Goal: Task Accomplishment & Management: Complete application form

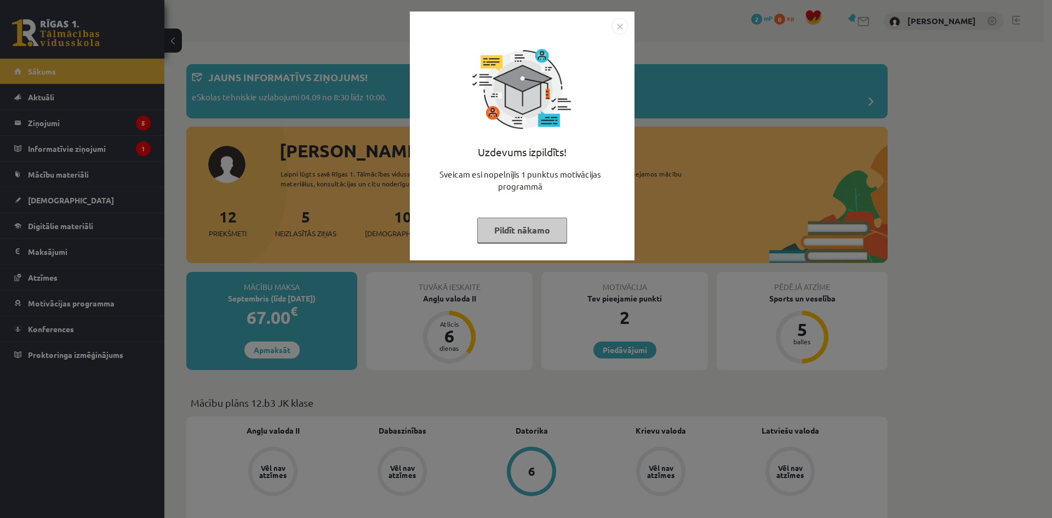
click at [623, 27] on img "Close" at bounding box center [620, 26] width 16 height 16
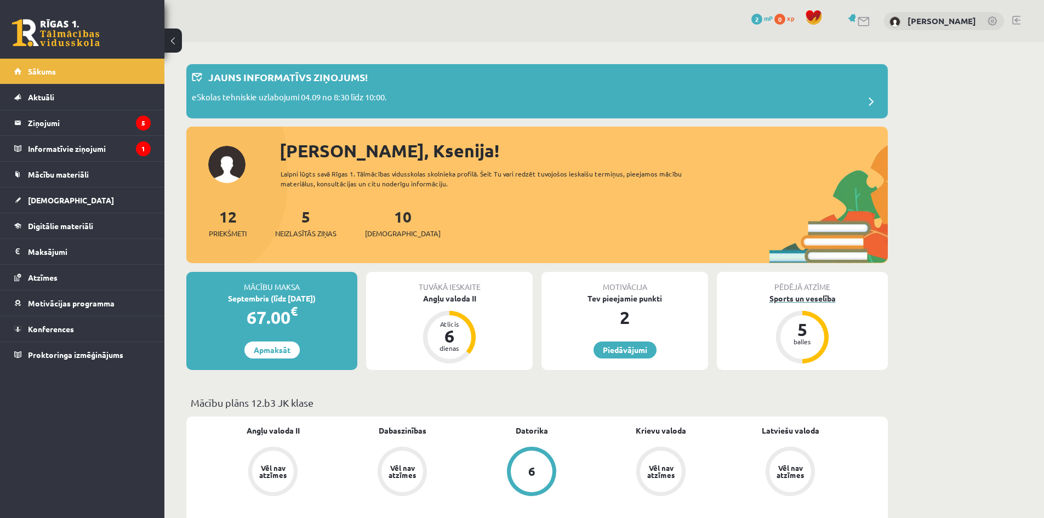
click at [803, 297] on div "Sports un veselība" at bounding box center [802, 299] width 171 height 12
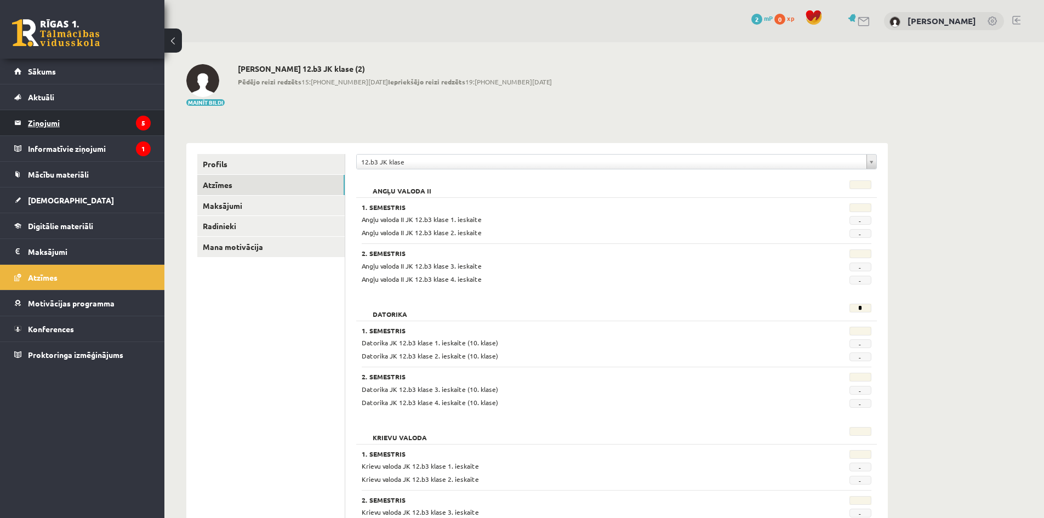
click at [81, 126] on legend "Ziņojumi 5" at bounding box center [89, 122] width 123 height 25
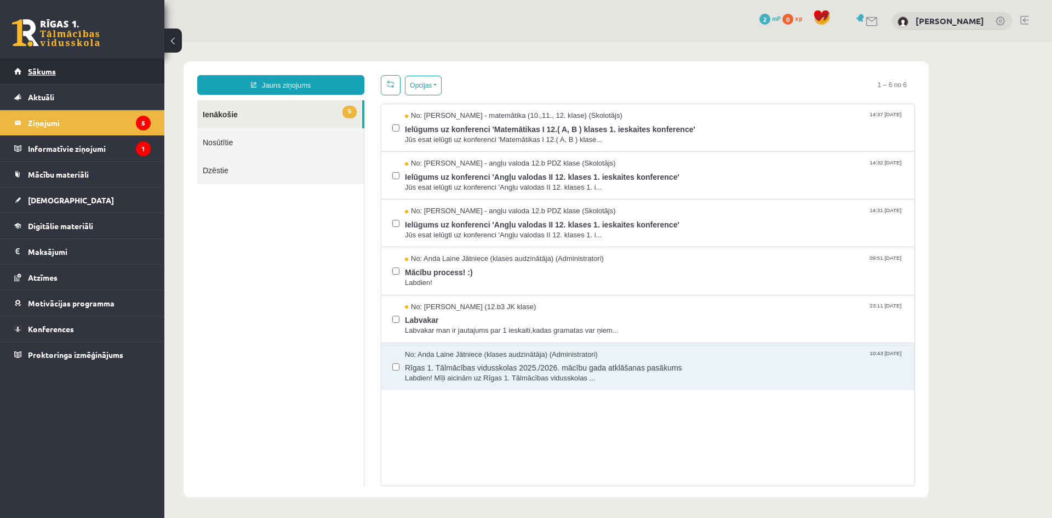
click at [47, 69] on span "Sākums" at bounding box center [42, 71] width 28 height 10
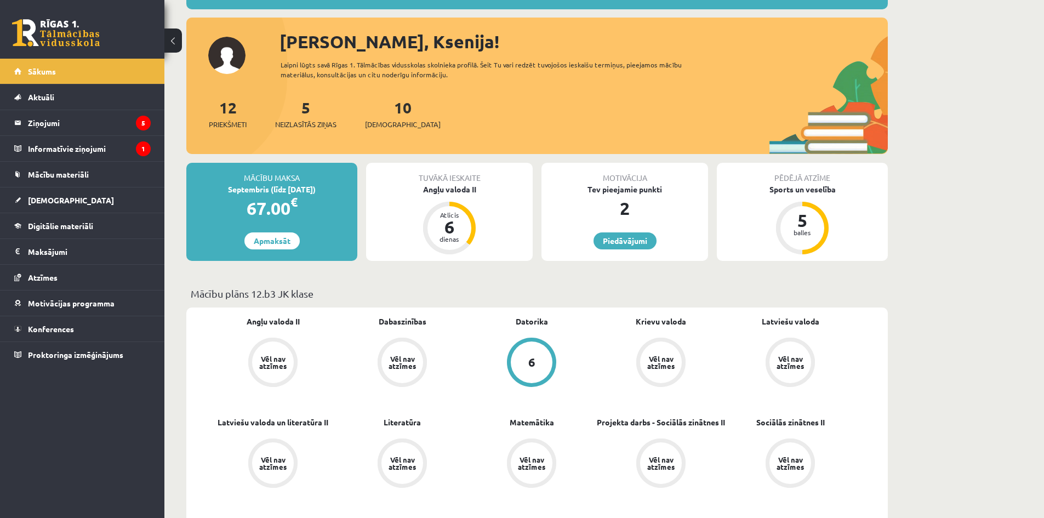
scroll to position [110, 0]
click at [49, 280] on span "Atzīmes" at bounding box center [43, 277] width 30 height 10
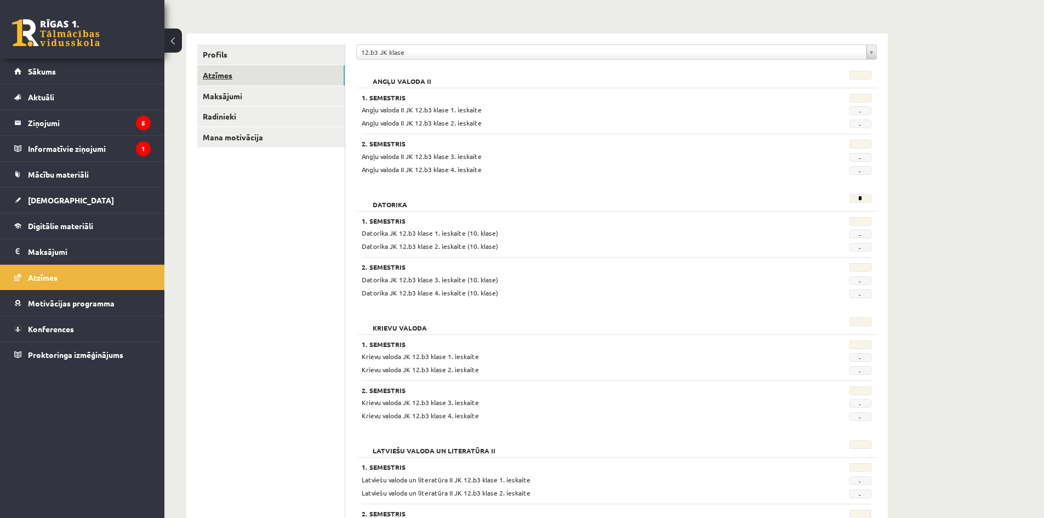
click at [223, 76] on link "Atzīmes" at bounding box center [270, 75] width 147 height 20
click at [230, 78] on link "Atzīmes" at bounding box center [270, 75] width 147 height 20
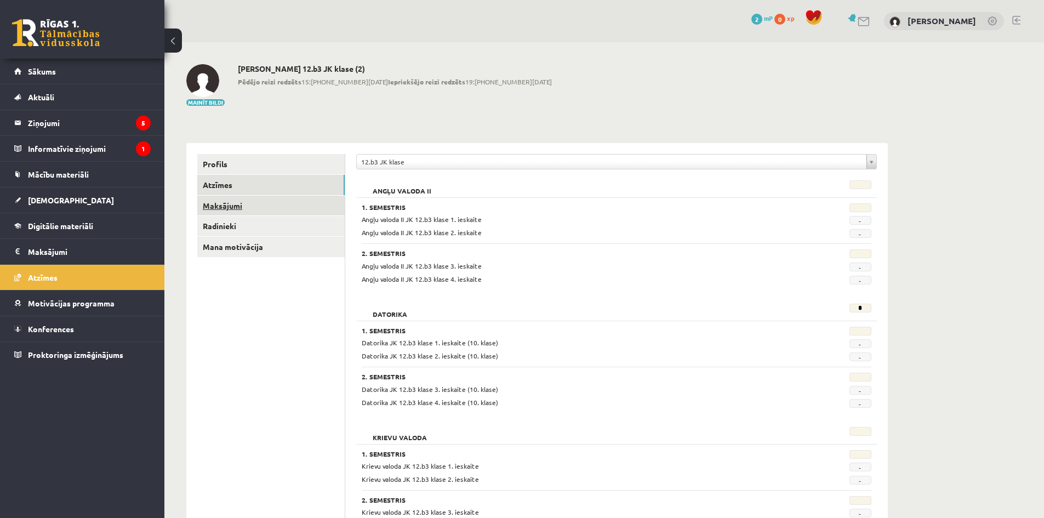
click at [233, 205] on link "Maksājumi" at bounding box center [270, 206] width 147 height 20
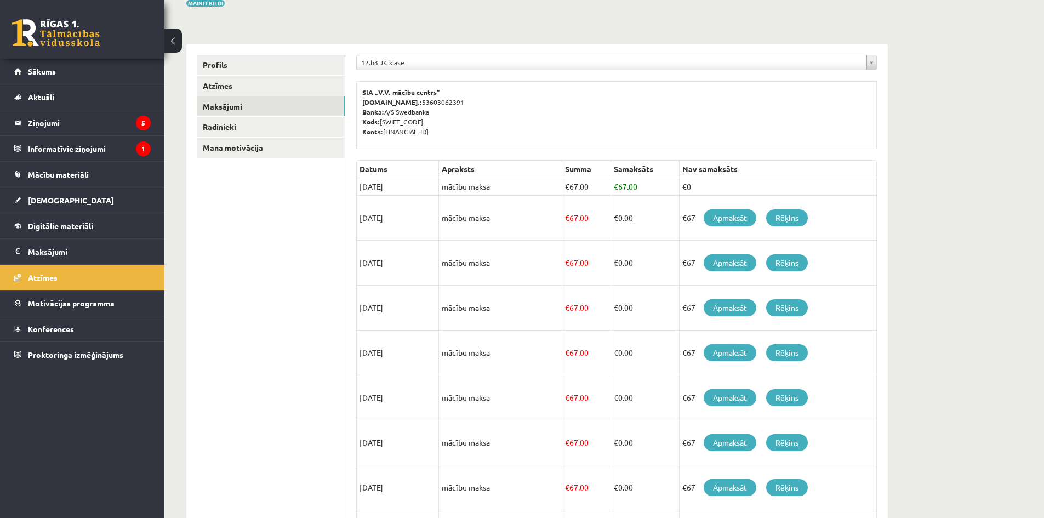
scroll to position [95, 0]
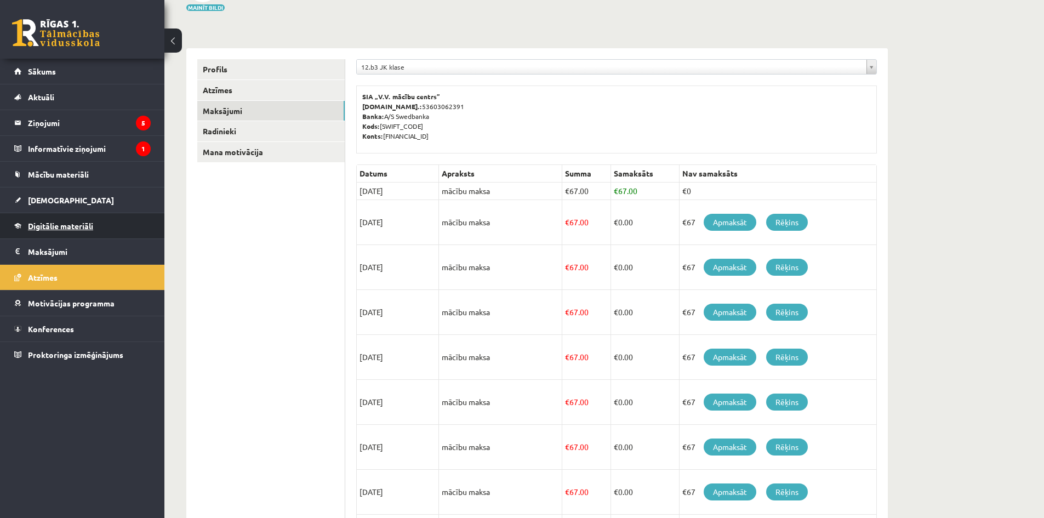
click at [88, 225] on span "Digitālie materiāli" at bounding box center [60, 226] width 65 height 10
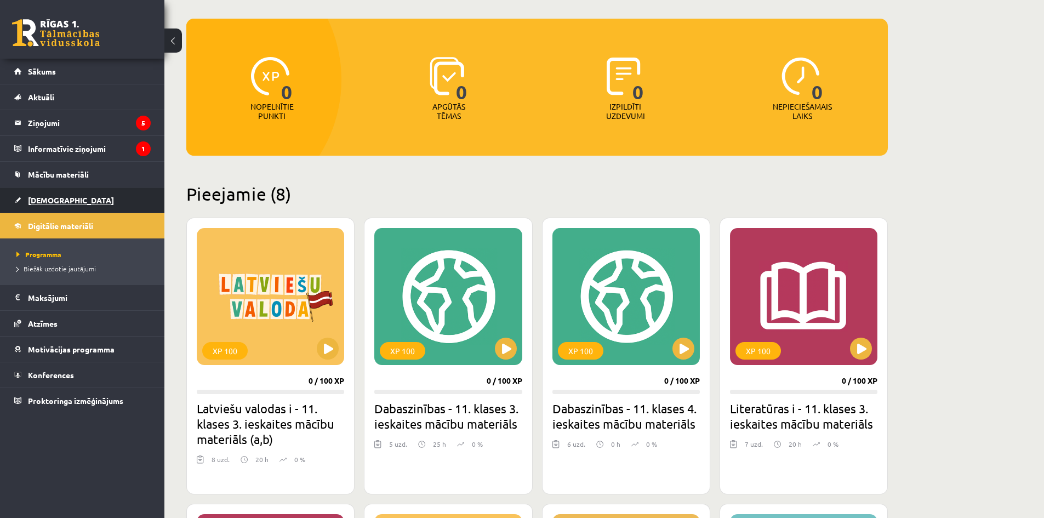
click at [82, 201] on link "[DEMOGRAPHIC_DATA]" at bounding box center [82, 199] width 136 height 25
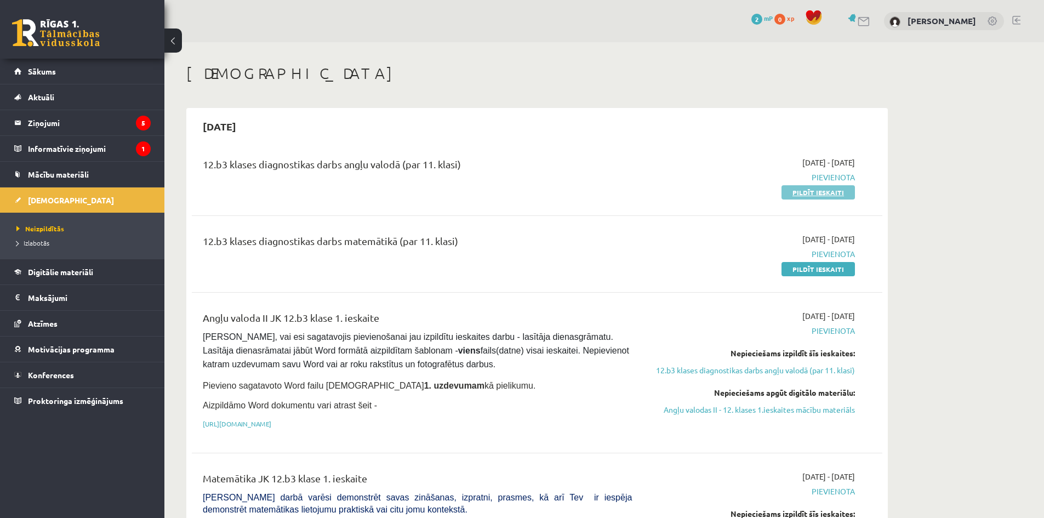
click at [843, 195] on link "Pildīt ieskaiti" at bounding box center [818, 192] width 73 height 14
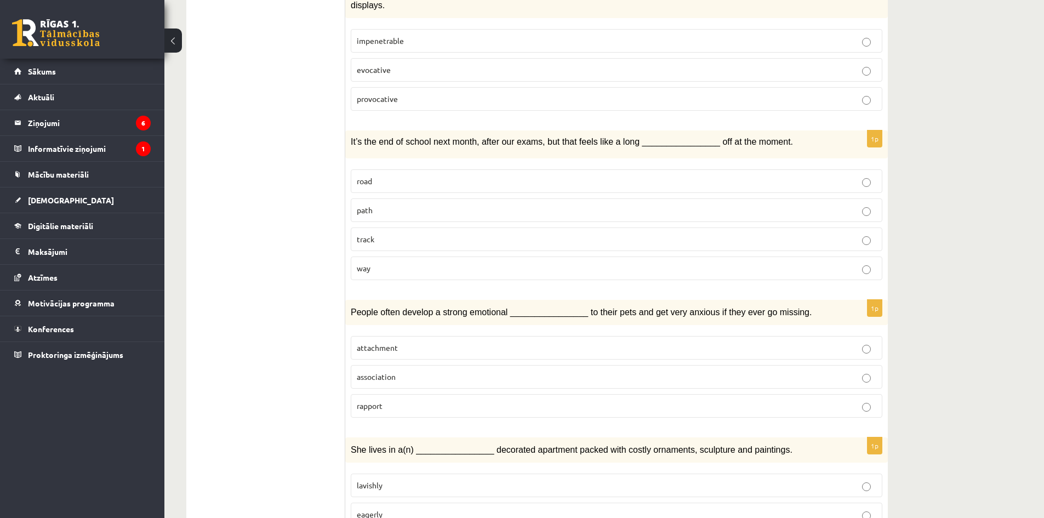
scroll to position [389, 0]
click at [871, 261] on p "way" at bounding box center [617, 267] width 520 height 12
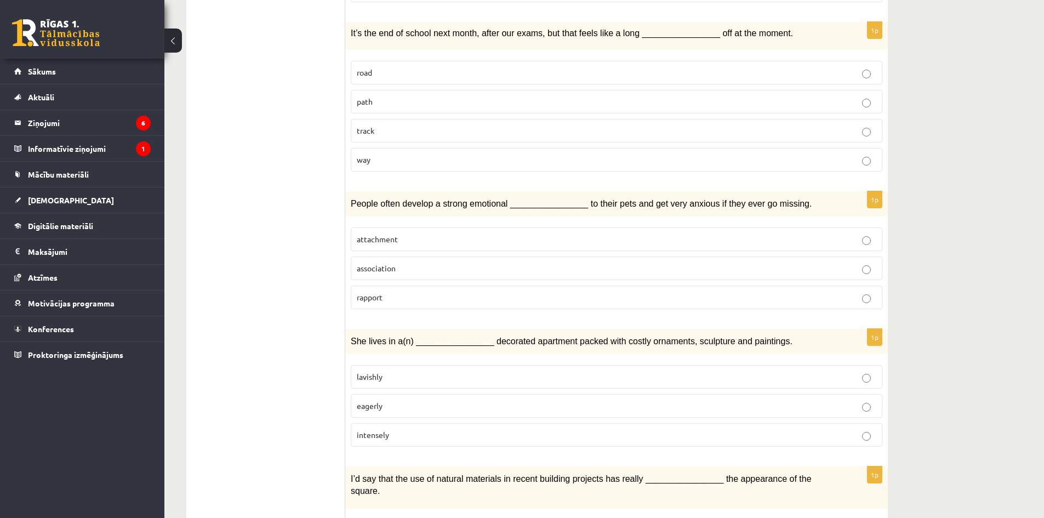
scroll to position [499, 0]
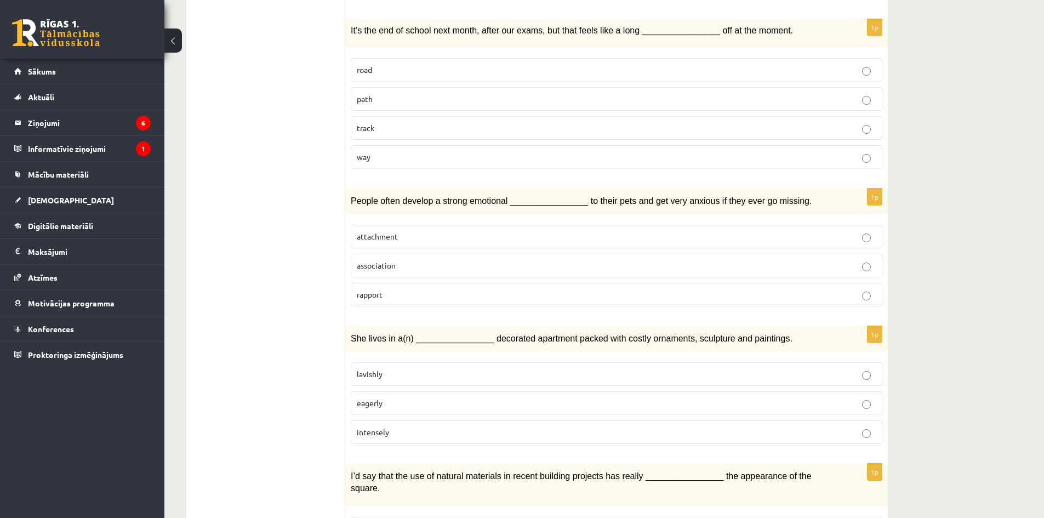
click at [873, 231] on p "attachment" at bounding box center [617, 237] width 520 height 12
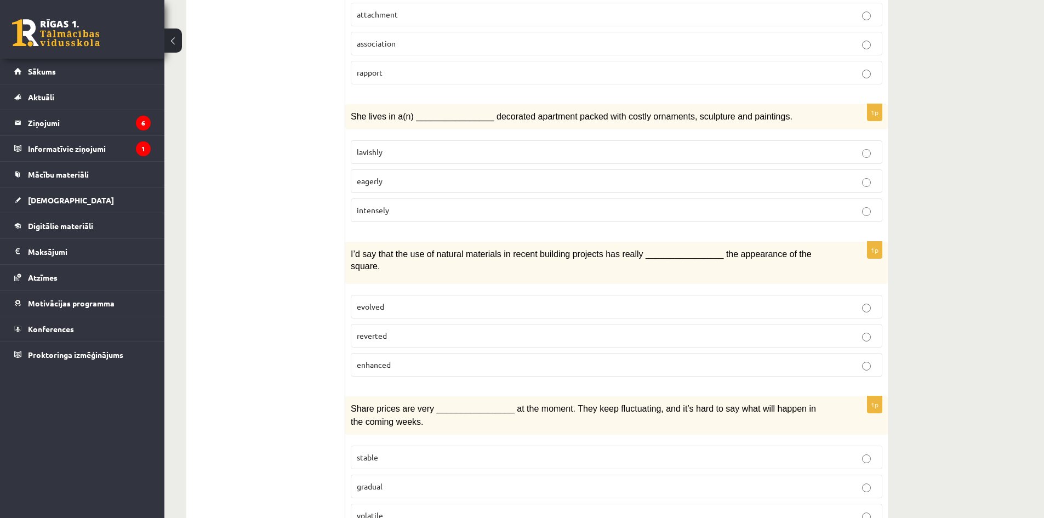
scroll to position [718, 0]
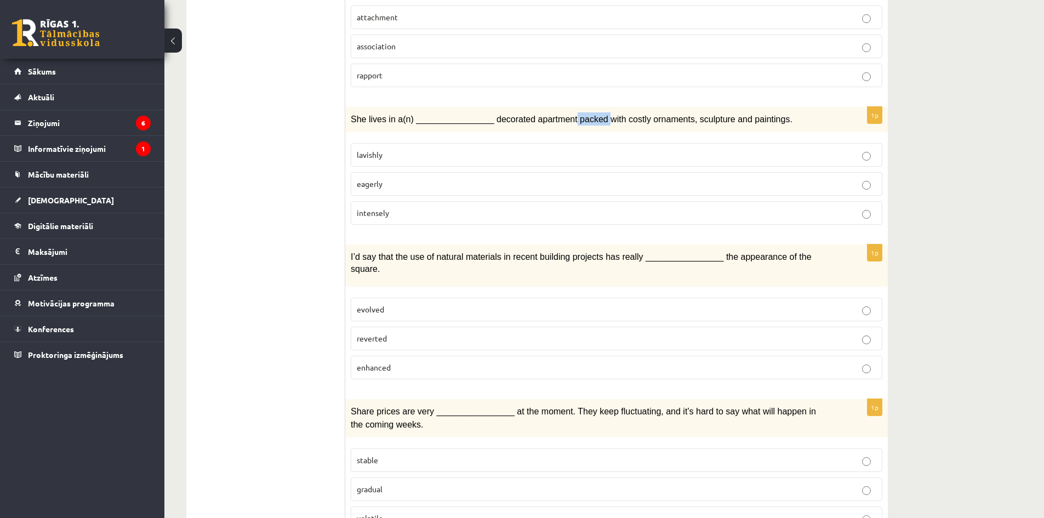
drag, startPoint x: 556, startPoint y: 105, endPoint x: 585, endPoint y: 107, distance: 29.1
click at [585, 115] on span "She lives in a(n) ________________ decorated apartment packed with costly ornam…" at bounding box center [572, 119] width 442 height 9
click at [591, 178] on p "eagerly" at bounding box center [617, 184] width 520 height 12
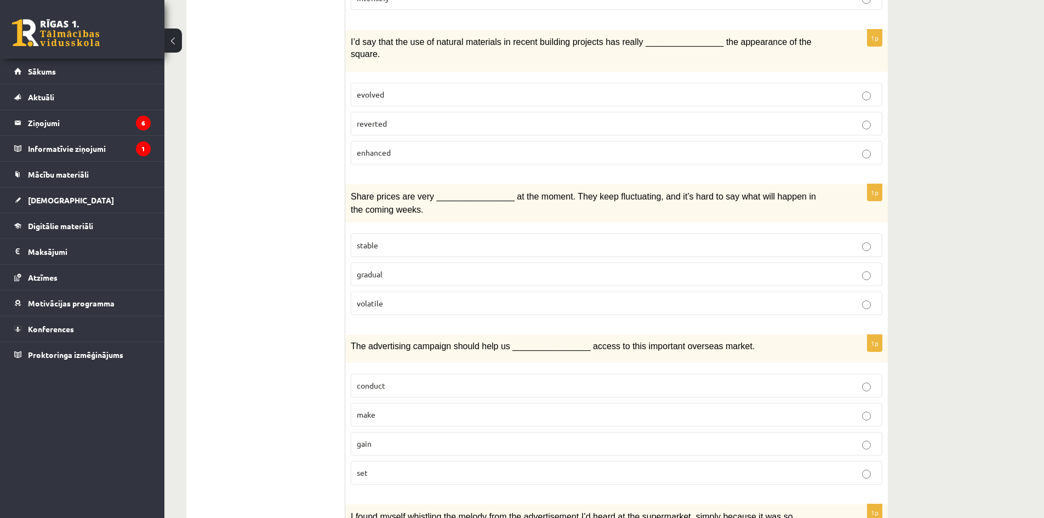
scroll to position [992, 0]
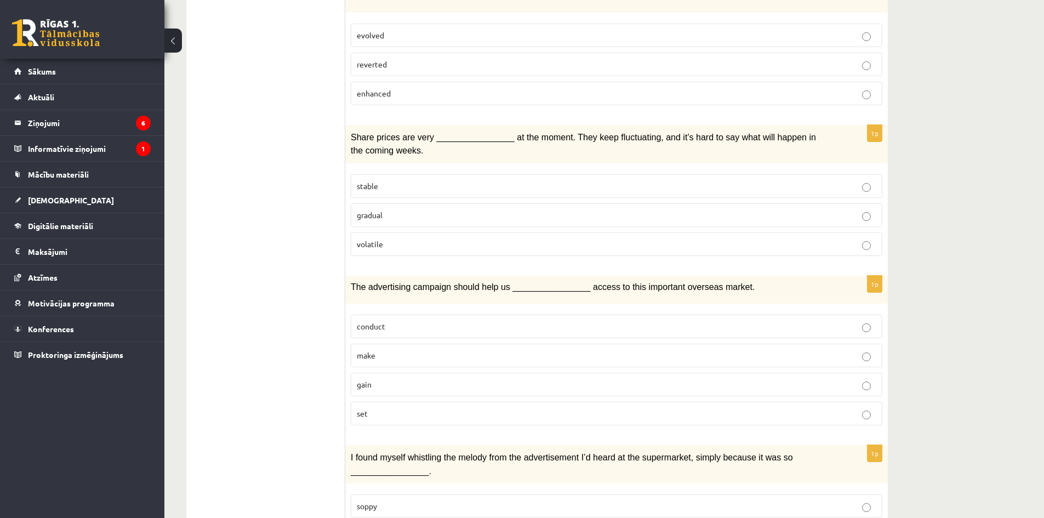
click at [863, 232] on label "volatile" at bounding box center [617, 244] width 532 height 24
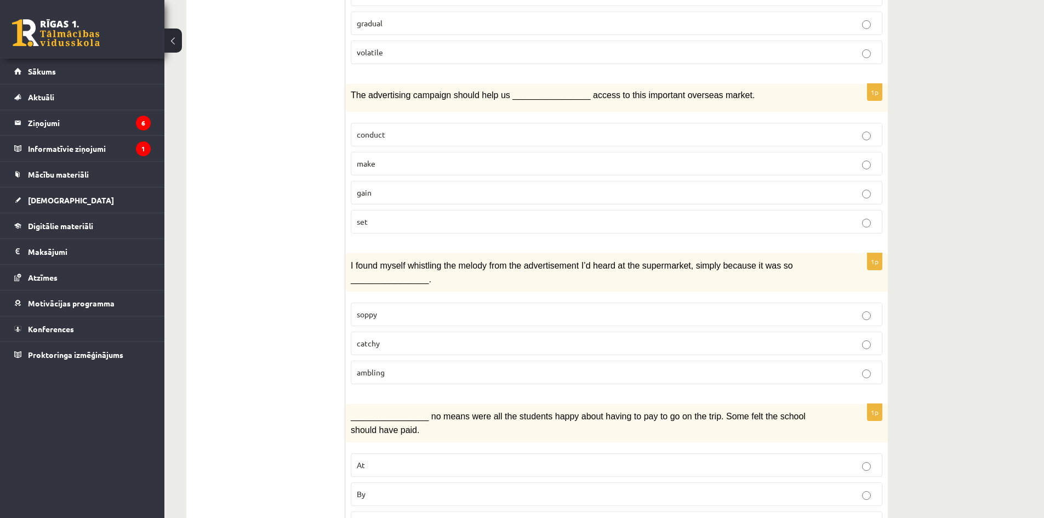
scroll to position [1211, 0]
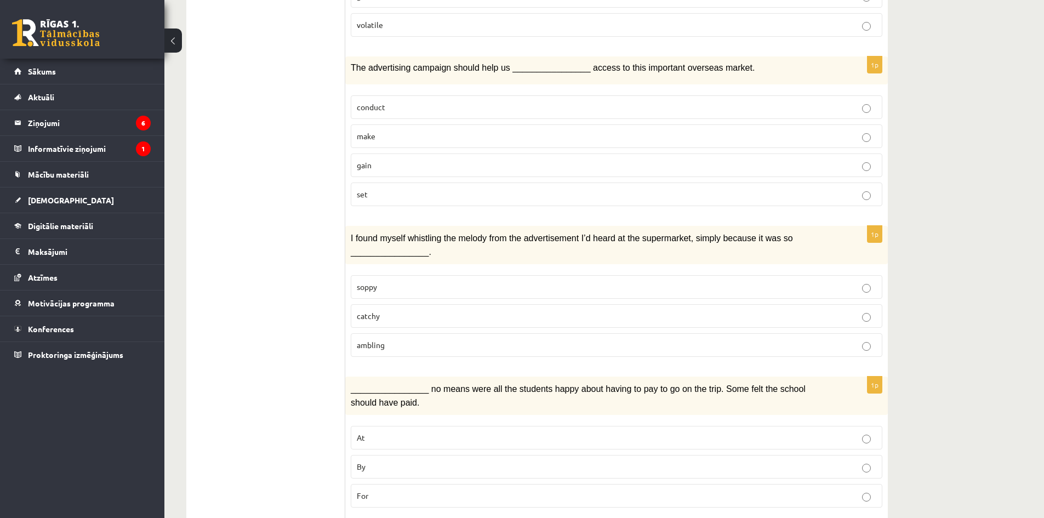
click at [858, 461] on p "By" at bounding box center [617, 467] width 520 height 12
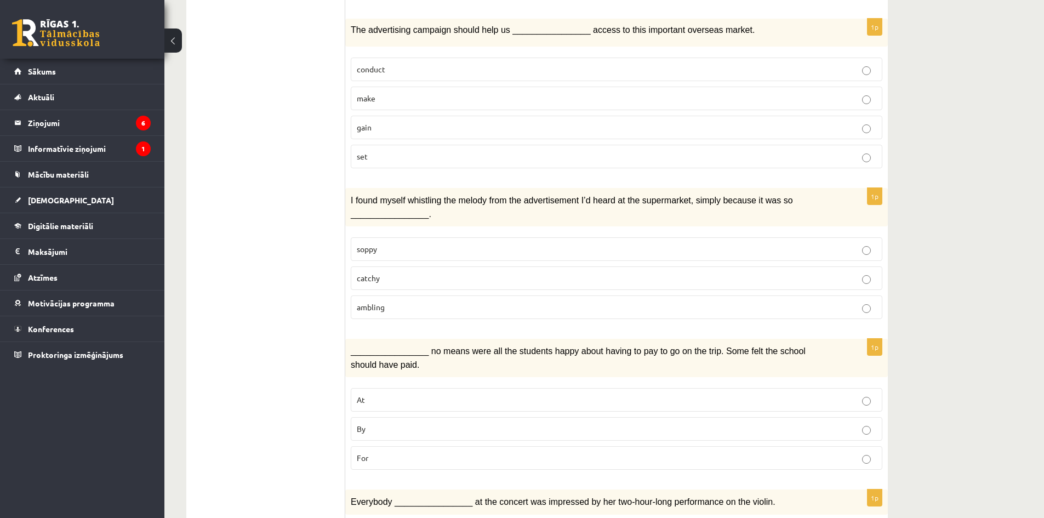
scroll to position [1376, 0]
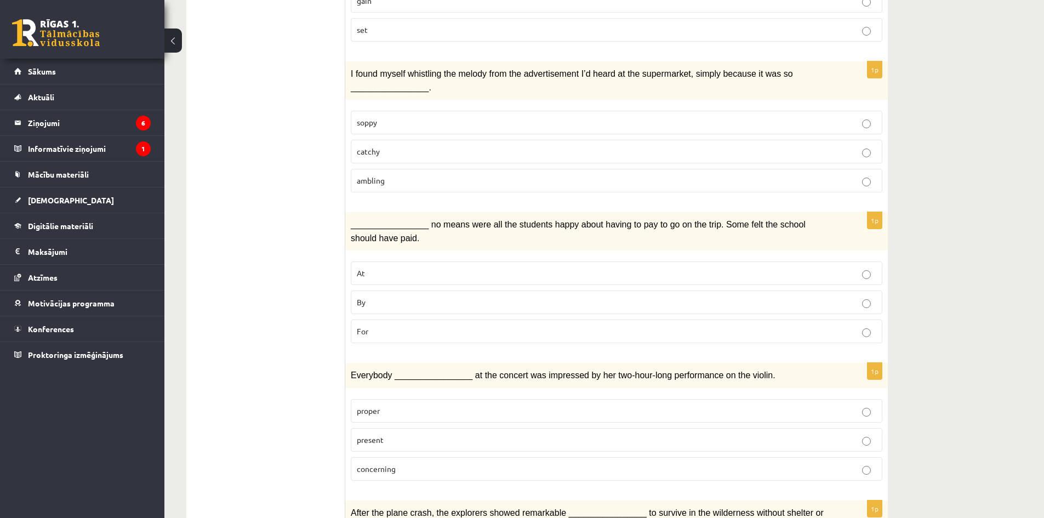
click at [871, 434] on p "present" at bounding box center [617, 440] width 520 height 12
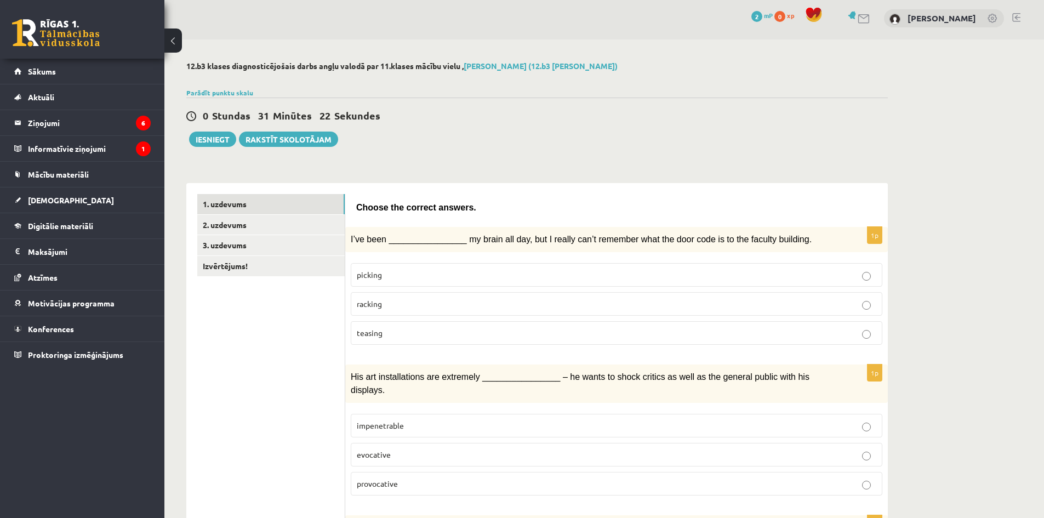
scroll to position [0, 0]
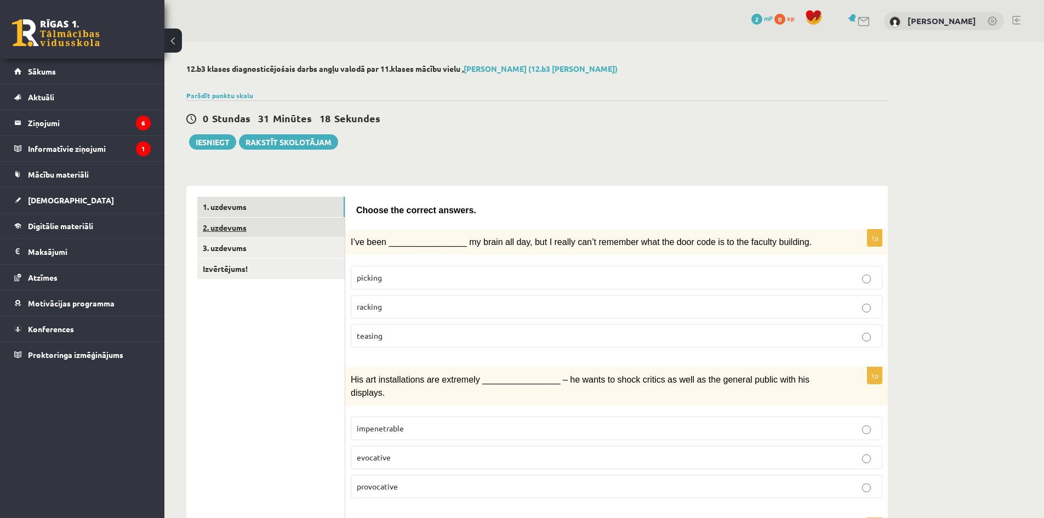
click at [222, 232] on link "2. uzdevums" at bounding box center [270, 228] width 147 height 20
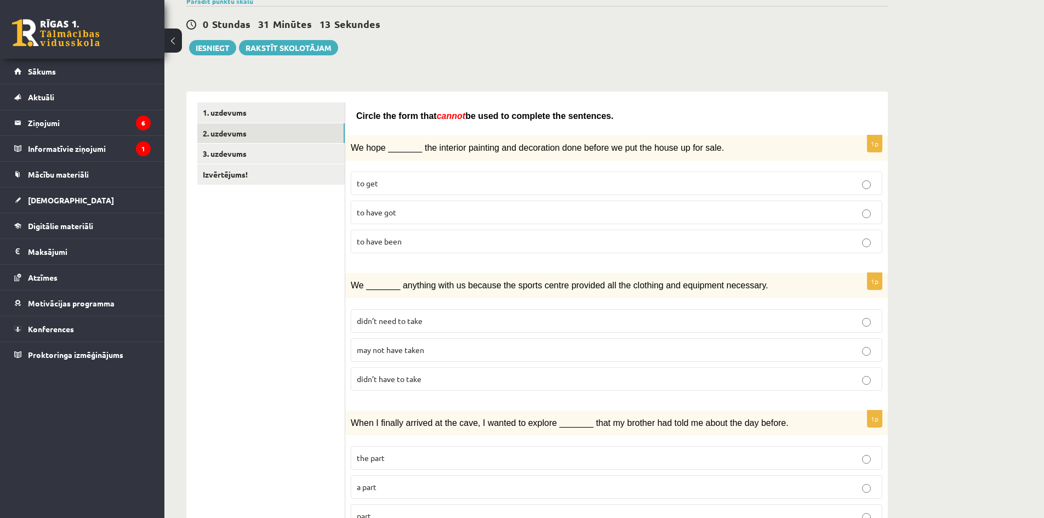
scroll to position [61, 0]
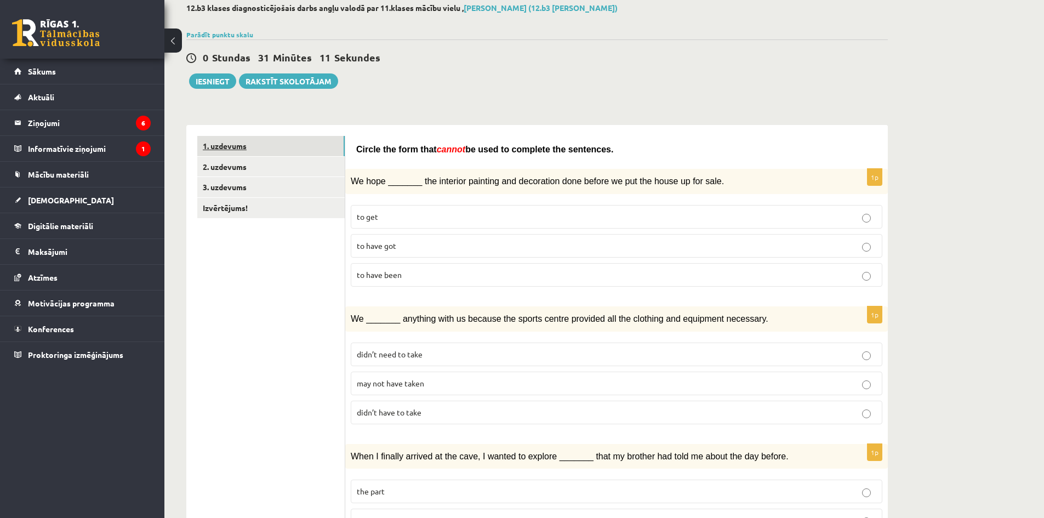
click at [214, 149] on link "1. uzdevums" at bounding box center [270, 146] width 147 height 20
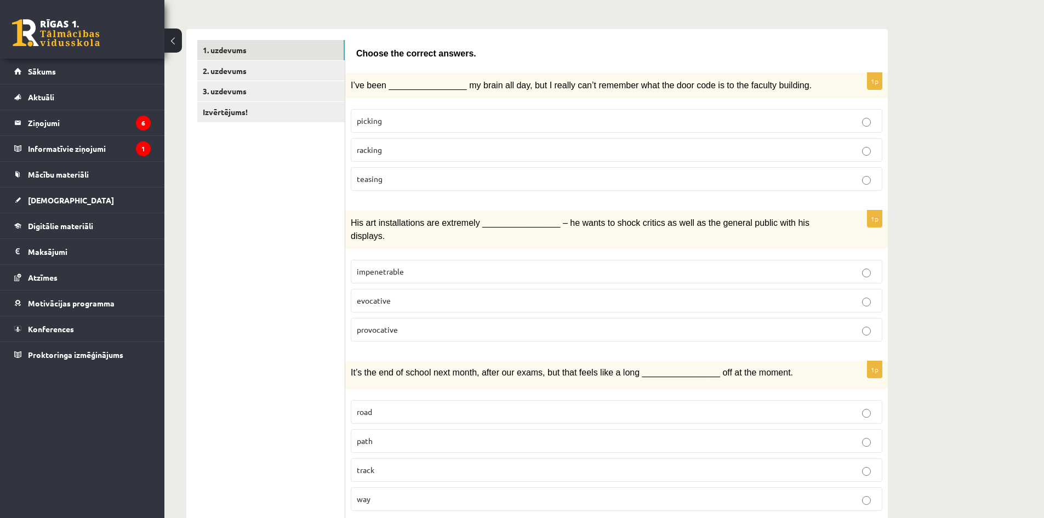
scroll to position [0, 0]
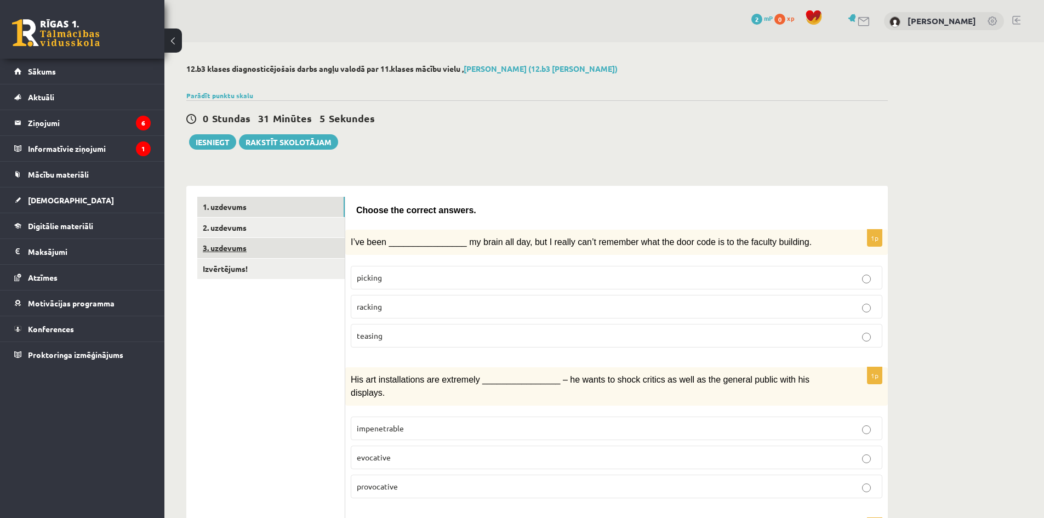
click at [236, 247] on link "3. uzdevums" at bounding box center [270, 248] width 147 height 20
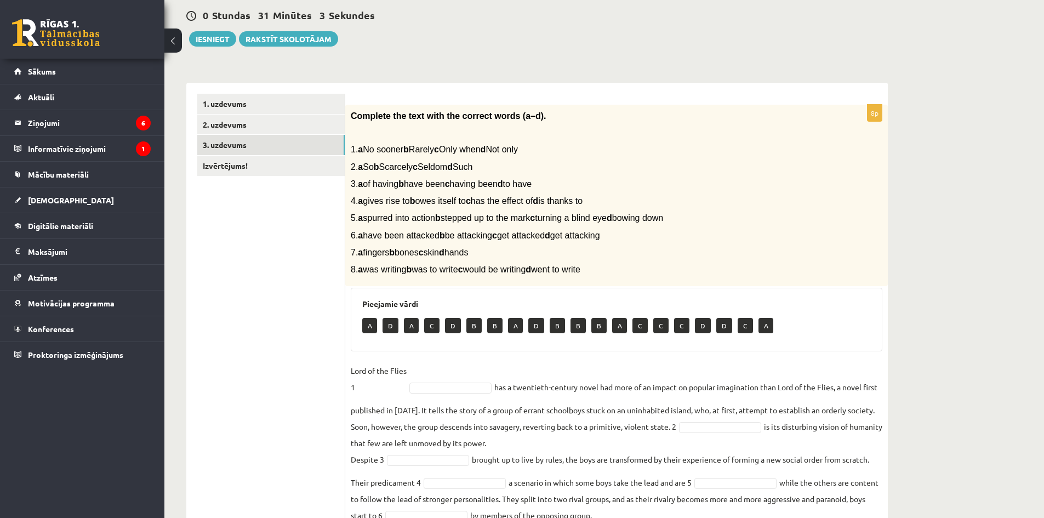
scroll to position [94, 0]
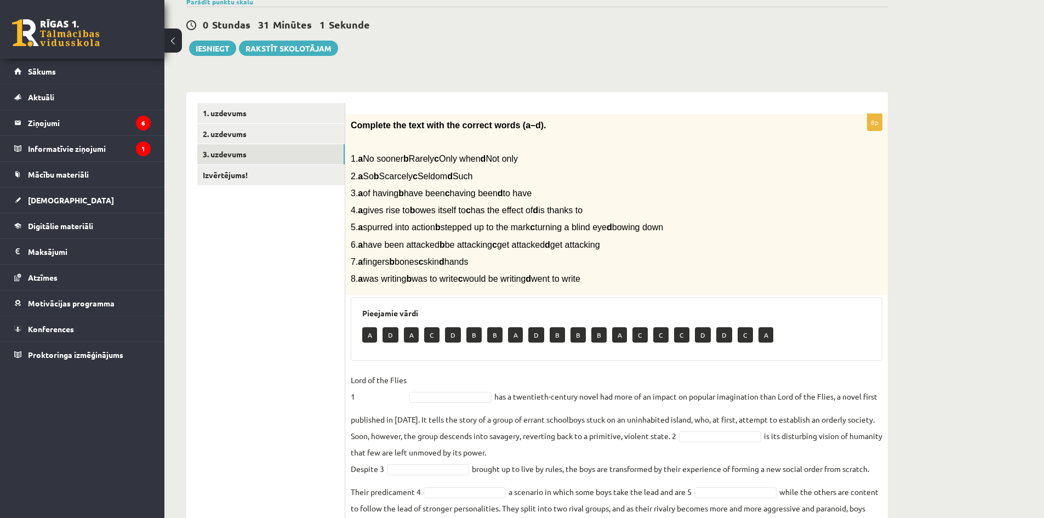
click at [373, 333] on p "A" at bounding box center [369, 334] width 15 height 15
click at [370, 335] on p "A" at bounding box center [369, 334] width 15 height 15
click at [224, 131] on link "2. uzdevums" at bounding box center [270, 134] width 147 height 20
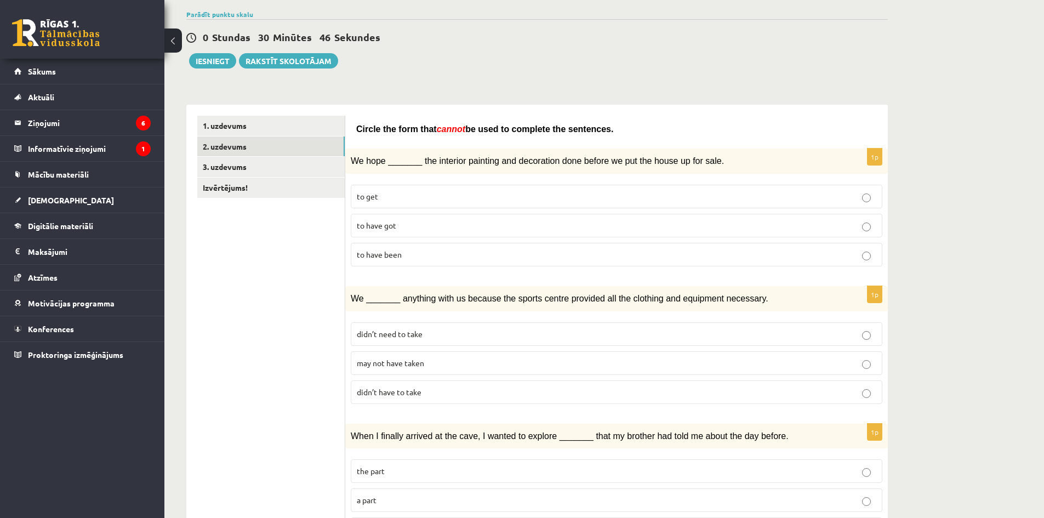
scroll to position [0, 0]
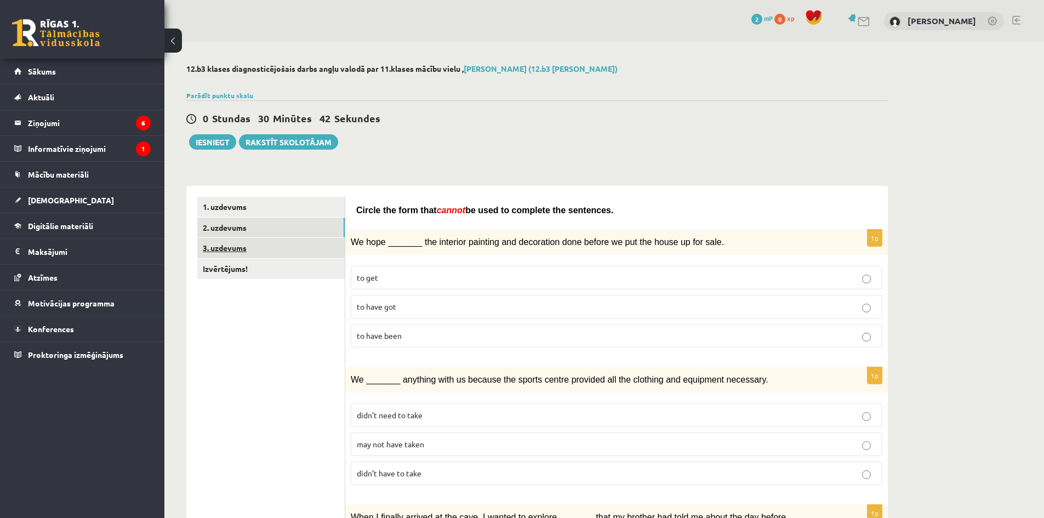
click at [229, 248] on link "3. uzdevums" at bounding box center [270, 248] width 147 height 20
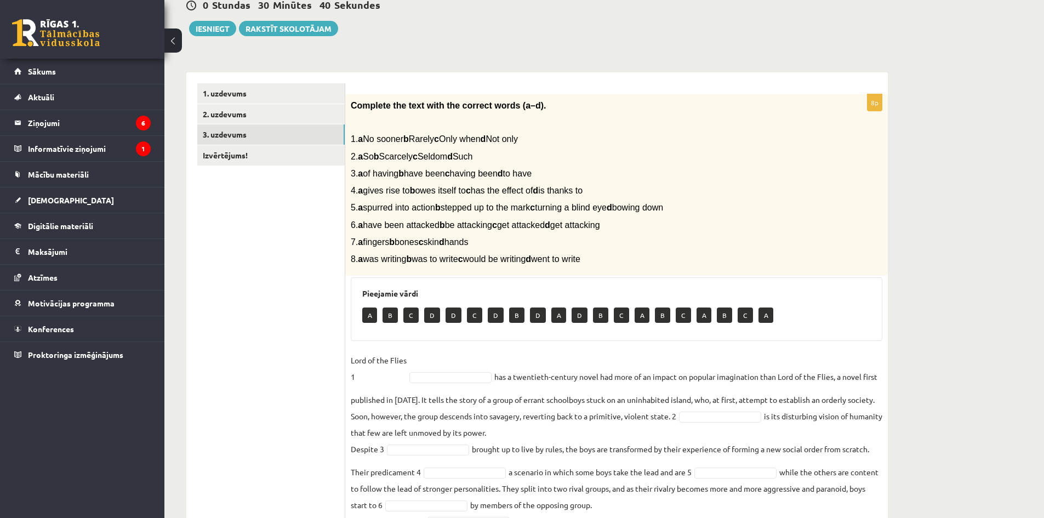
scroll to position [94, 0]
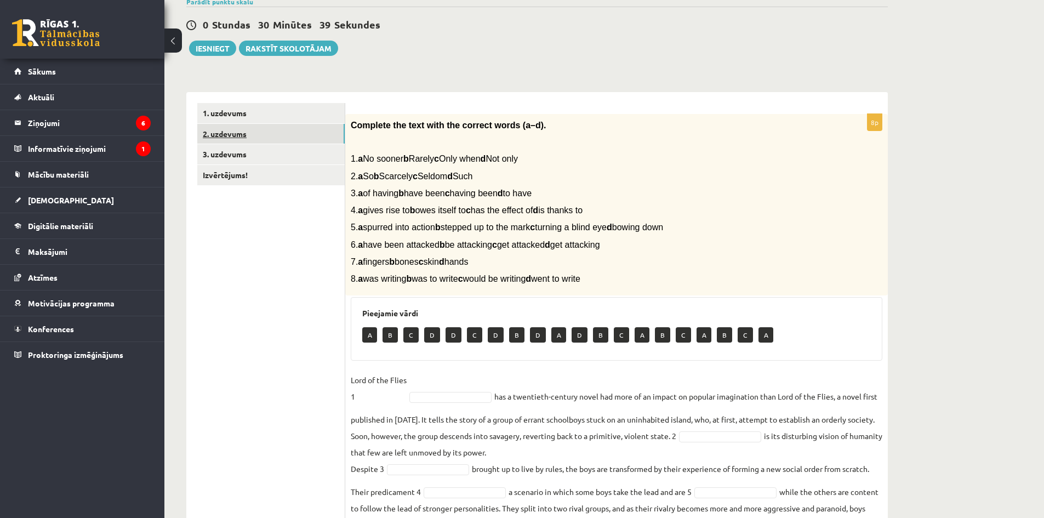
click at [242, 139] on link "2. uzdevums" at bounding box center [270, 134] width 147 height 20
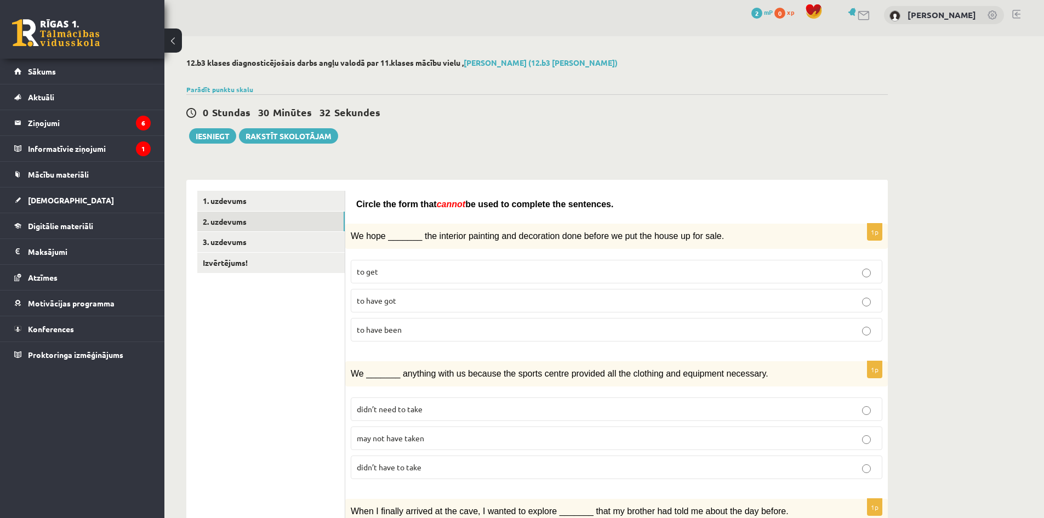
scroll to position [0, 0]
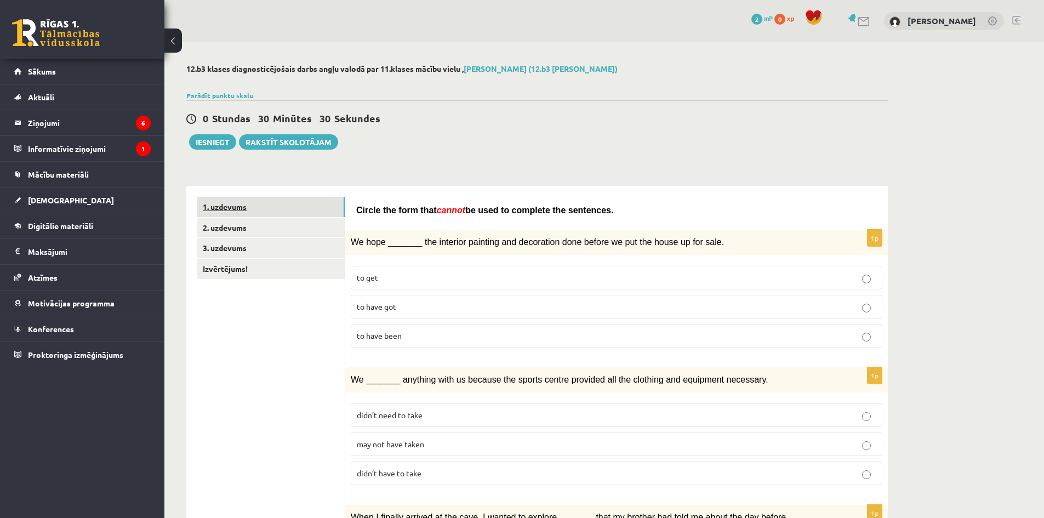
click at [216, 208] on link "1. uzdevums" at bounding box center [270, 207] width 147 height 20
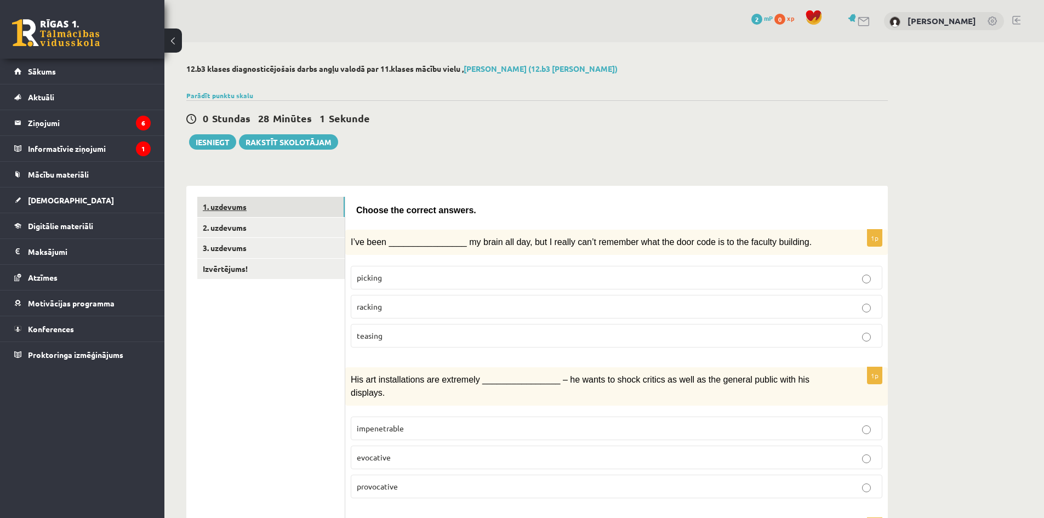
click at [232, 211] on link "1. uzdevums" at bounding box center [270, 207] width 147 height 20
click at [230, 230] on link "2. uzdevums" at bounding box center [270, 228] width 147 height 20
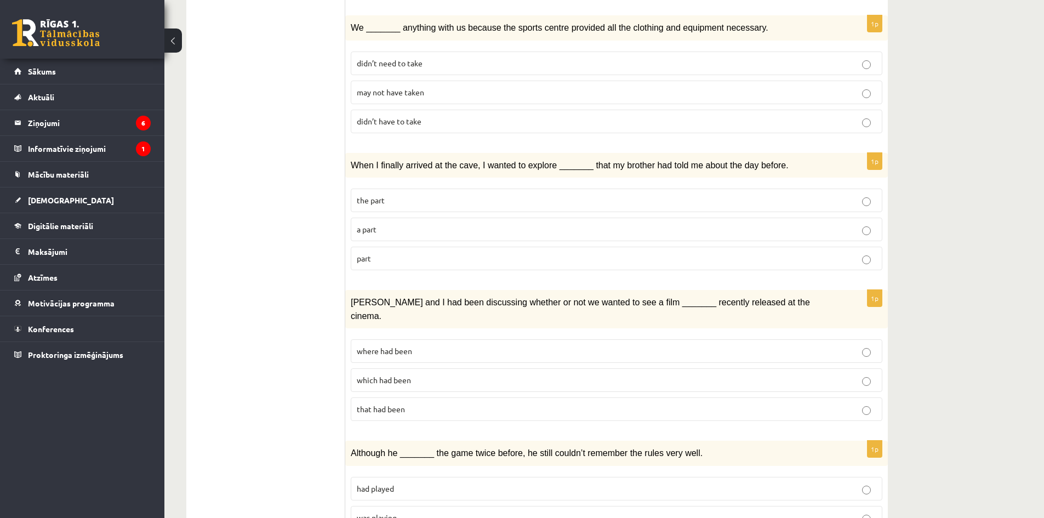
scroll to position [384, 0]
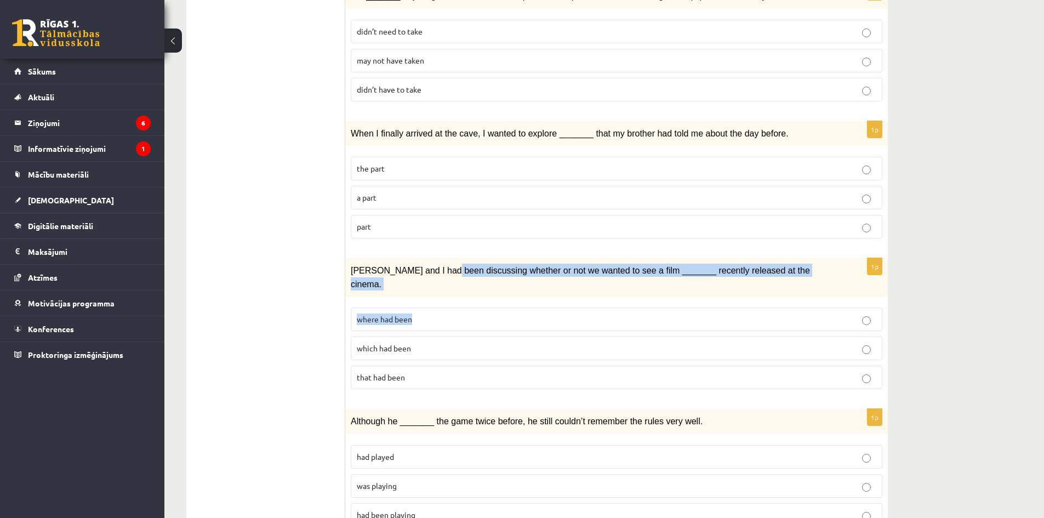
click at [875, 287] on div "1p Clara and I had been discussing whether or not we wanted to see a film _____…" at bounding box center [616, 328] width 543 height 140
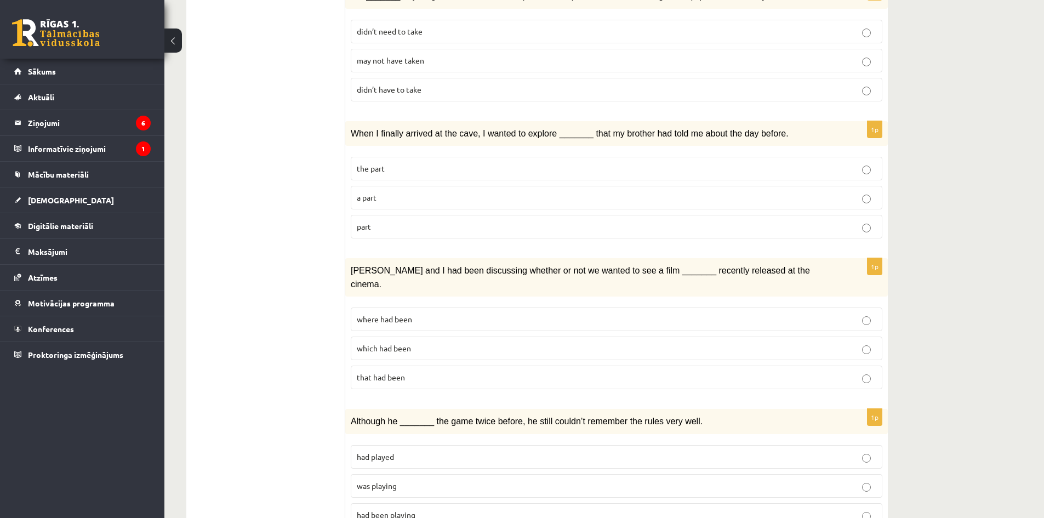
click at [873, 202] on label "a part" at bounding box center [617, 198] width 532 height 24
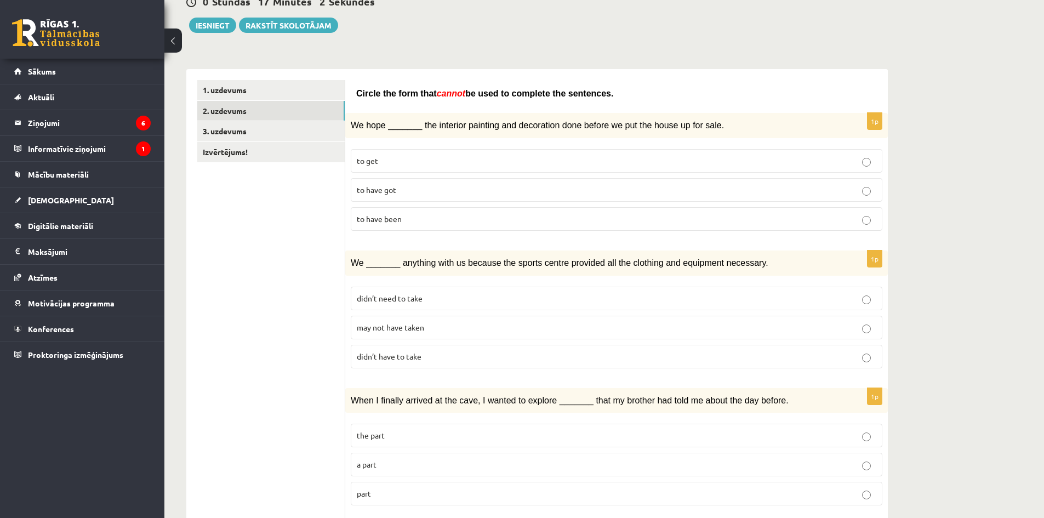
scroll to position [55, 0]
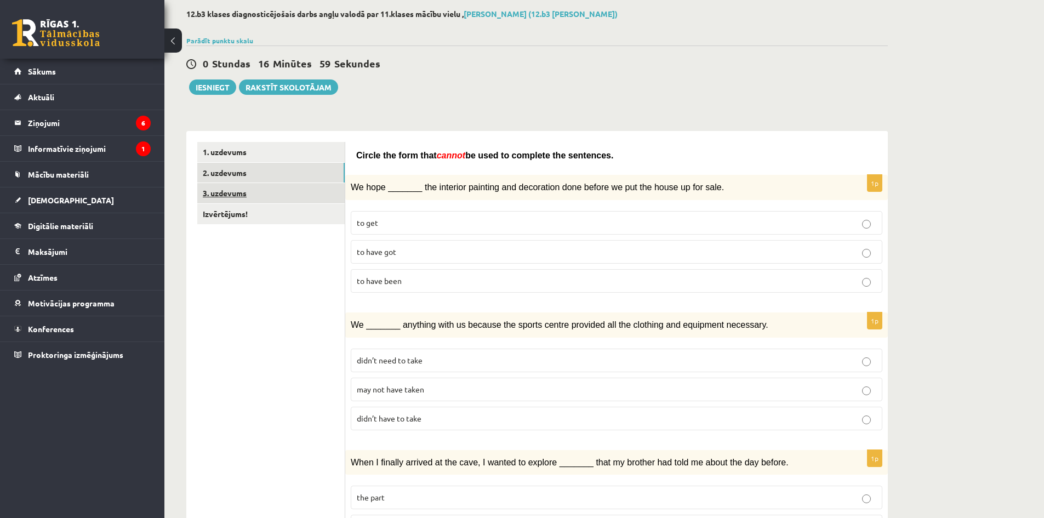
click at [227, 194] on link "3. uzdevums" at bounding box center [270, 193] width 147 height 20
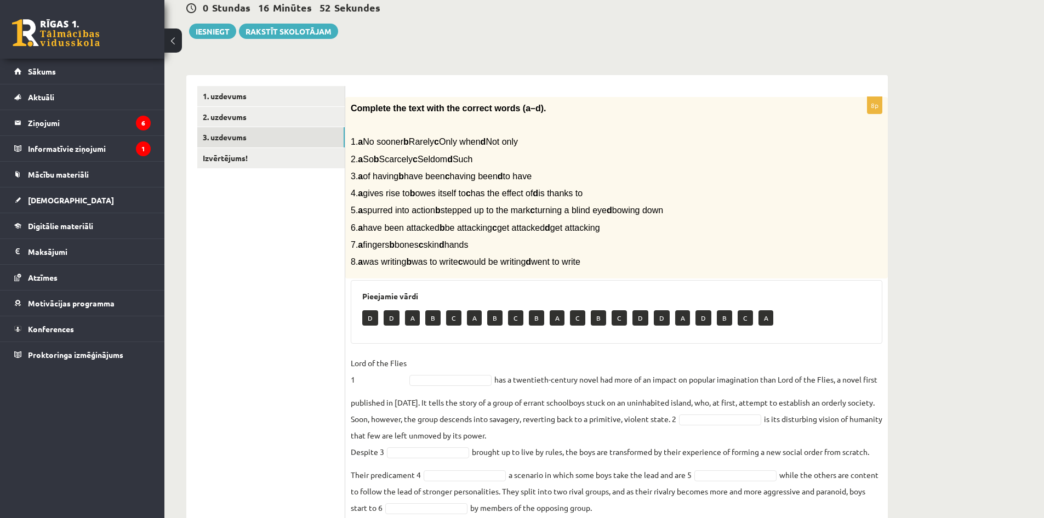
scroll to position [39, 0]
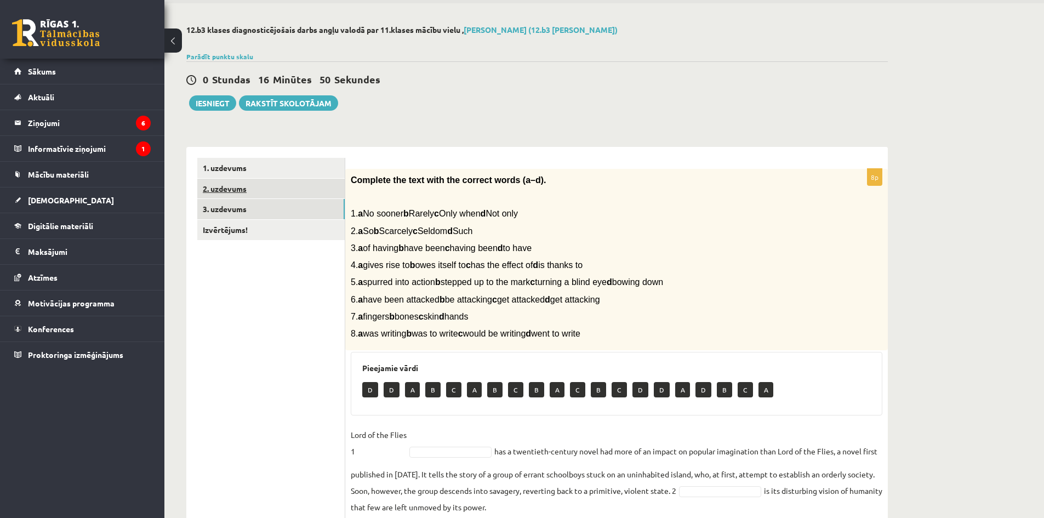
click at [230, 191] on link "2. uzdevums" at bounding box center [270, 189] width 147 height 20
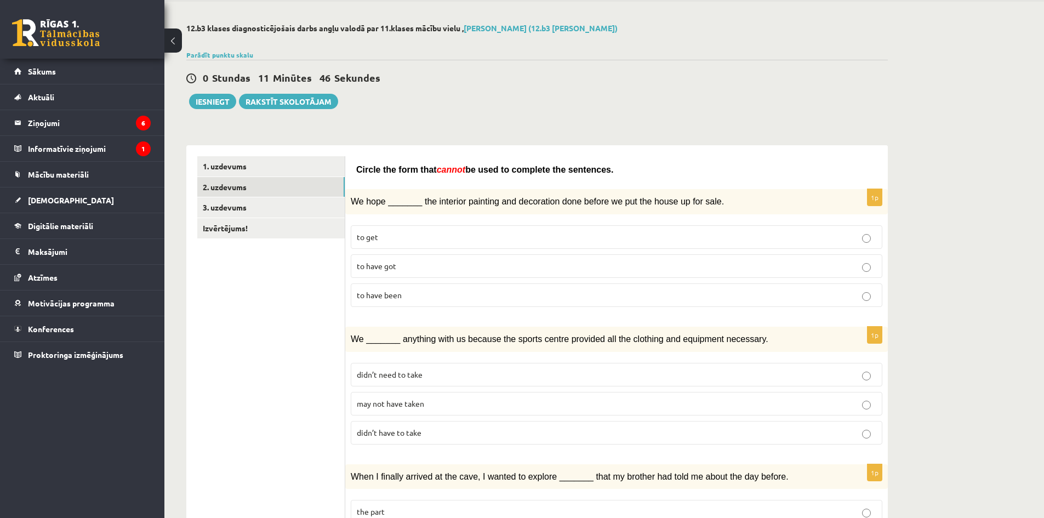
scroll to position [0, 0]
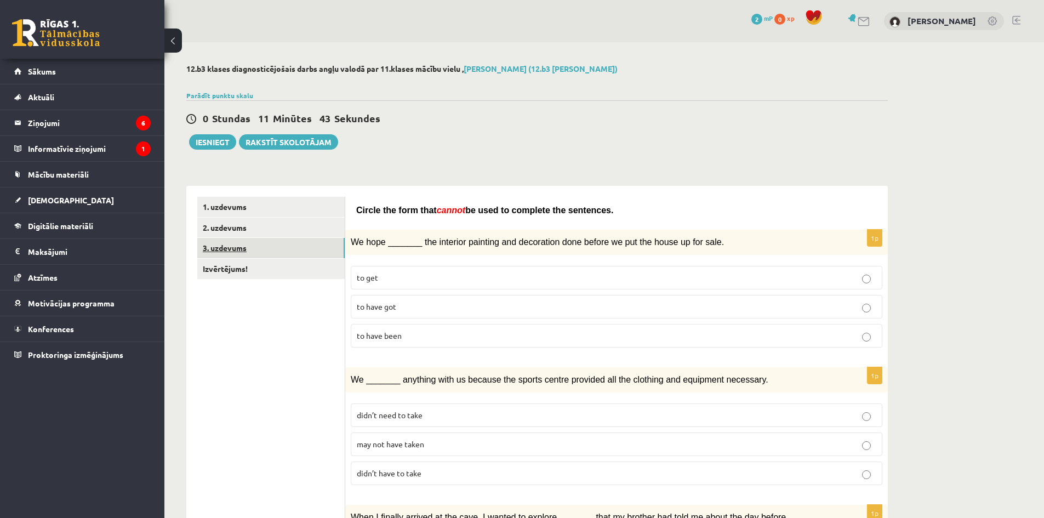
click at [234, 247] on link "3. uzdevums" at bounding box center [270, 248] width 147 height 20
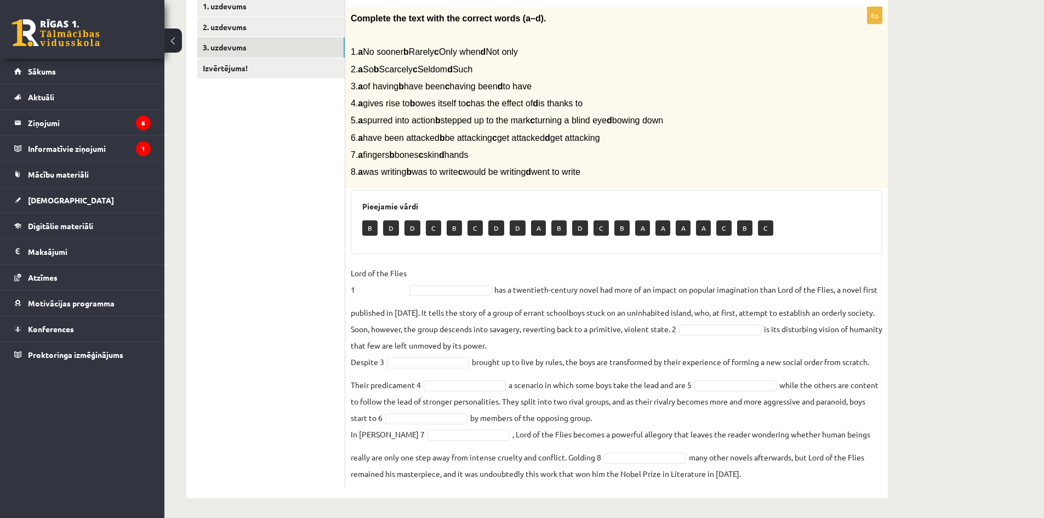
scroll to position [203, 0]
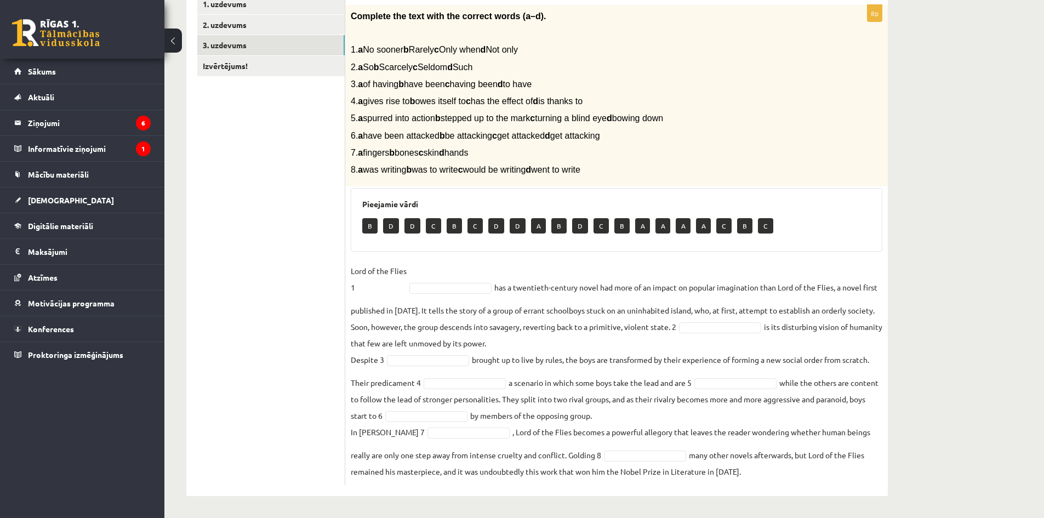
drag, startPoint x: 427, startPoint y: 294, endPoint x: 424, endPoint y: 288, distance: 7.1
click at [424, 288] on fieldset "Lord of the Flies 1 has a twentieth-century novel had more of an impact on popu…" at bounding box center [617, 371] width 532 height 217
click at [383, 286] on p "Lord of the Flies 1" at bounding box center [379, 279] width 56 height 33
click at [401, 286] on p "Lord of the Flies 1" at bounding box center [379, 279] width 56 height 33
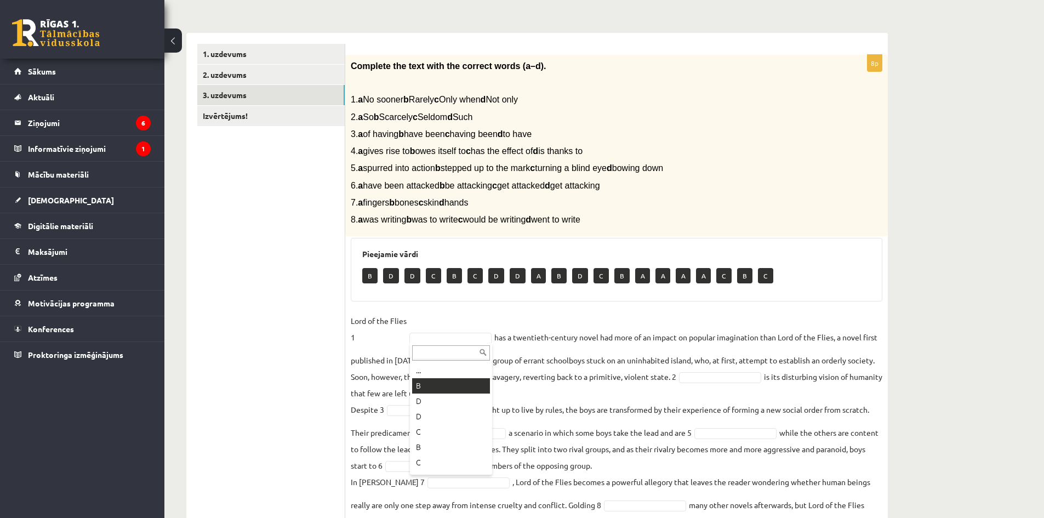
scroll to position [149, 0]
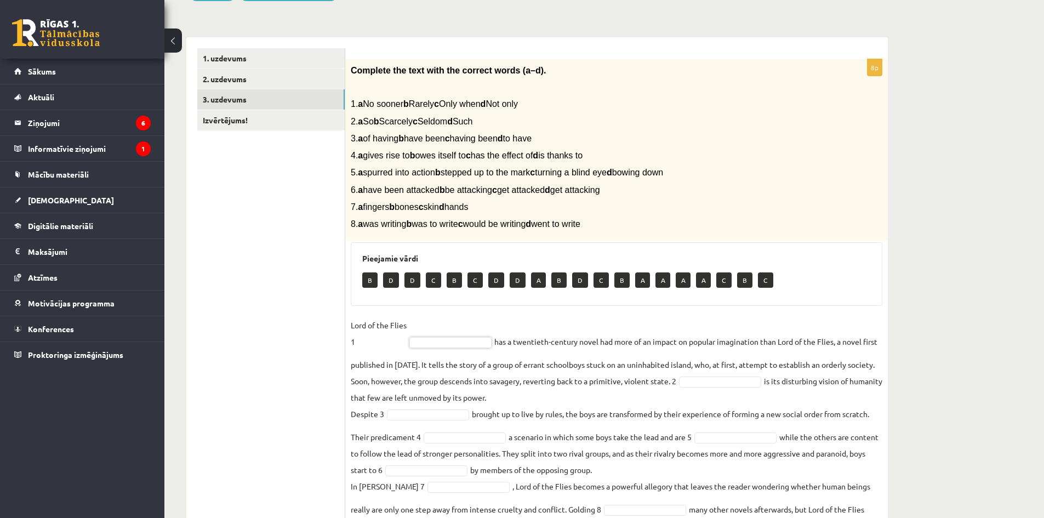
click at [394, 286] on p "D" at bounding box center [391, 279] width 16 height 15
click at [419, 283] on div "B D D C B C D D A B D C B A A A A C B C" at bounding box center [616, 282] width 509 height 26
click at [398, 339] on p "Lord of the Flies 1" at bounding box center [379, 333] width 56 height 33
click at [398, 118] on p "2. a So b Scarcely c Seldom d Such" at bounding box center [589, 122] width 477 height 12
click at [404, 113] on div "Complete the text with the correct words (a–d). 1. a No sooner b Rarely c Only …" at bounding box center [616, 150] width 543 height 182
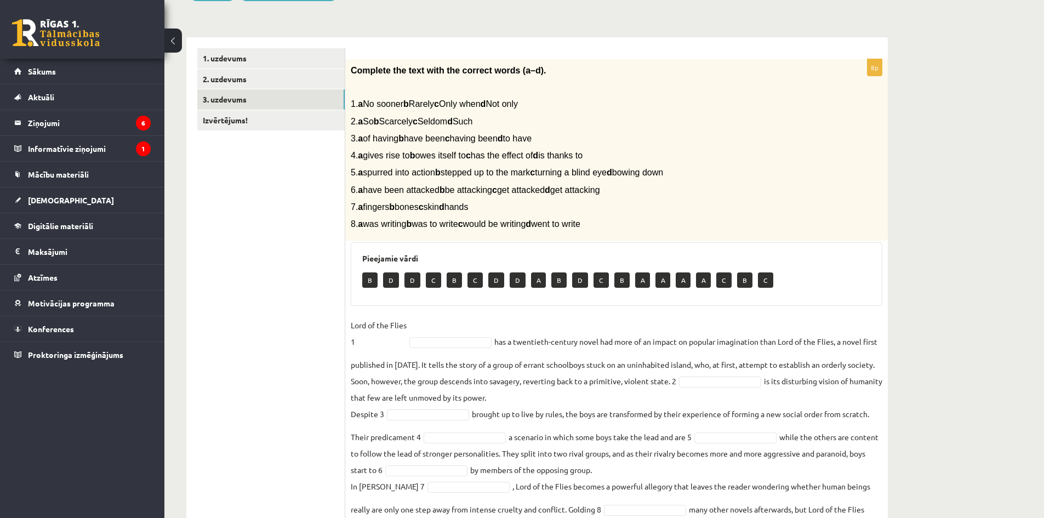
drag, startPoint x: 420, startPoint y: 105, endPoint x: 432, endPoint y: 104, distance: 12.2
click at [427, 105] on span "1. a No sooner b Rarely c Only when d Not only" at bounding box center [434, 103] width 167 height 9
drag, startPoint x: 467, startPoint y: 107, endPoint x: 531, endPoint y: 111, distance: 64.3
click at [469, 107] on span "1. a No sooner b Rarely c Only when d Not only" at bounding box center [434, 103] width 167 height 9
drag, startPoint x: 531, startPoint y: 111, endPoint x: 571, endPoint y: 127, distance: 42.5
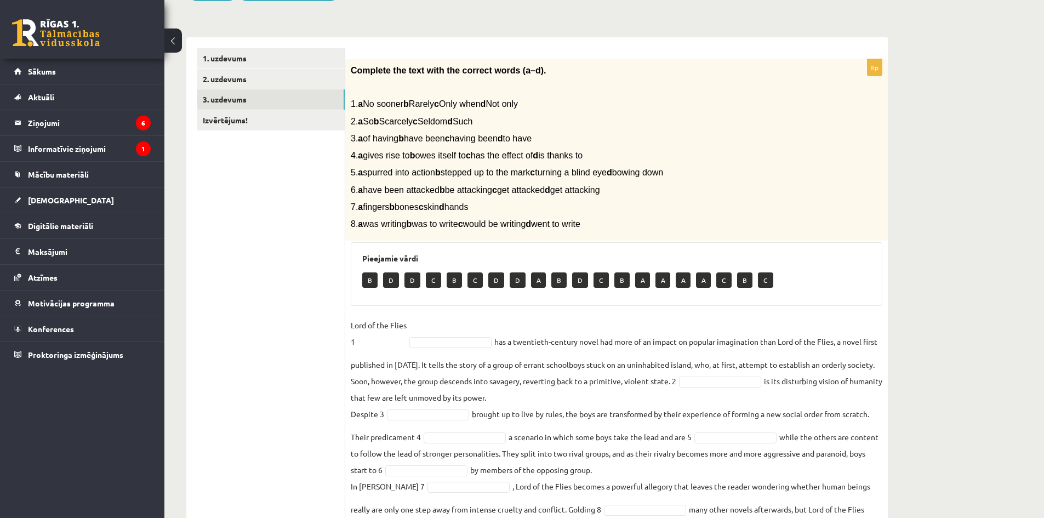
click at [564, 117] on div "Complete the text with the correct words (a–d). 1. a No sooner b Rarely c Only …" at bounding box center [616, 150] width 543 height 182
click at [681, 151] on p "4. a gives rise to b owes itself to c has the effect of d is thanks to" at bounding box center [589, 156] width 477 height 12
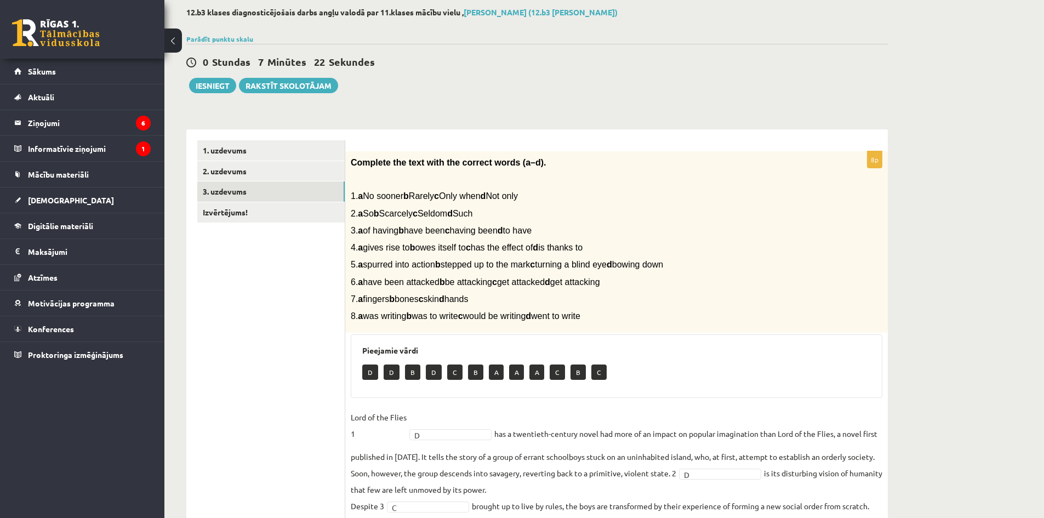
scroll to position [39, 0]
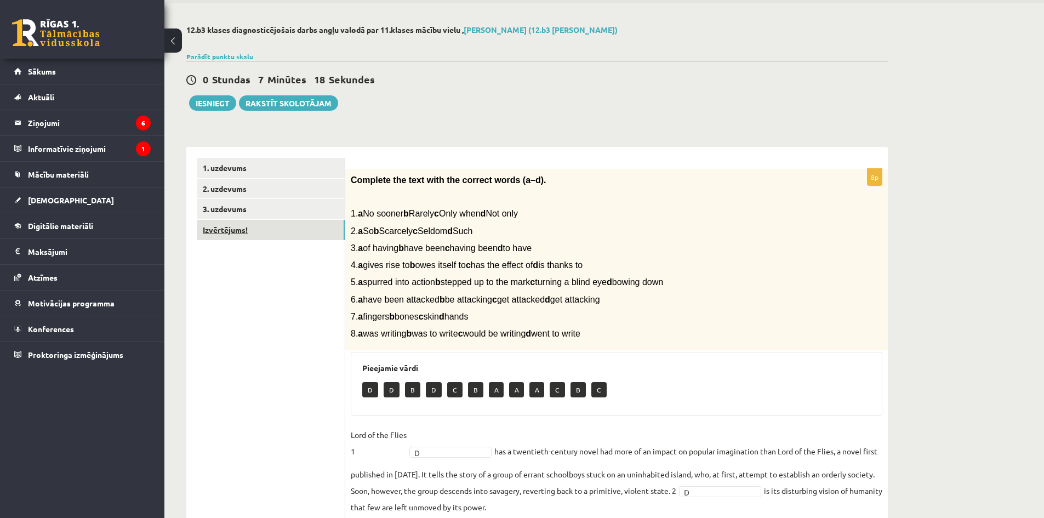
click at [231, 230] on link "Izvērtējums!" at bounding box center [270, 230] width 147 height 20
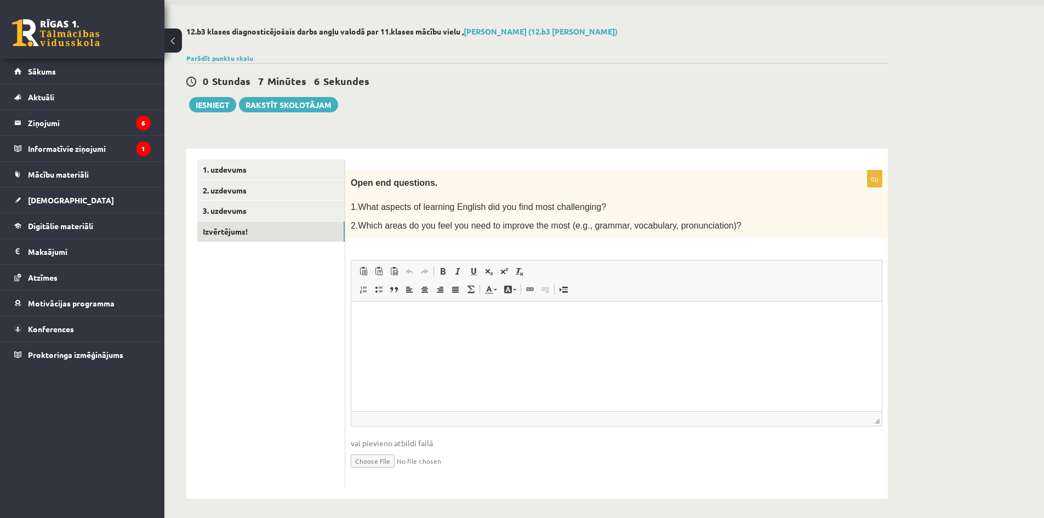
scroll to position [40, 0]
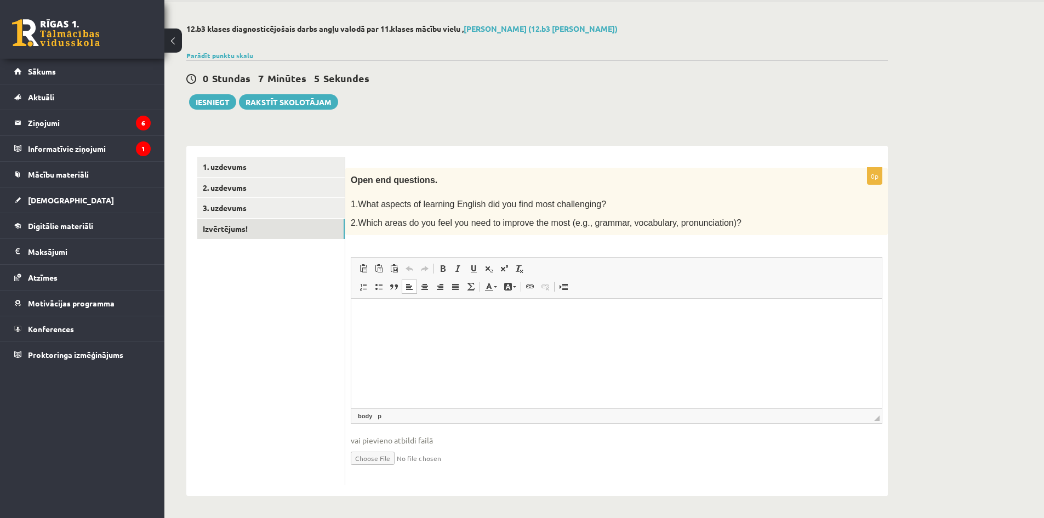
drag, startPoint x: 449, startPoint y: 320, endPoint x: 458, endPoint y: 334, distance: 16.3
click at [449, 321] on html at bounding box center [616, 315] width 531 height 33
click at [374, 314] on p "**********" at bounding box center [616, 316] width 509 height 12
drag, startPoint x: 394, startPoint y: 312, endPoint x: 413, endPoint y: 320, distance: 20.5
click at [395, 314] on p "*********" at bounding box center [616, 316] width 509 height 12
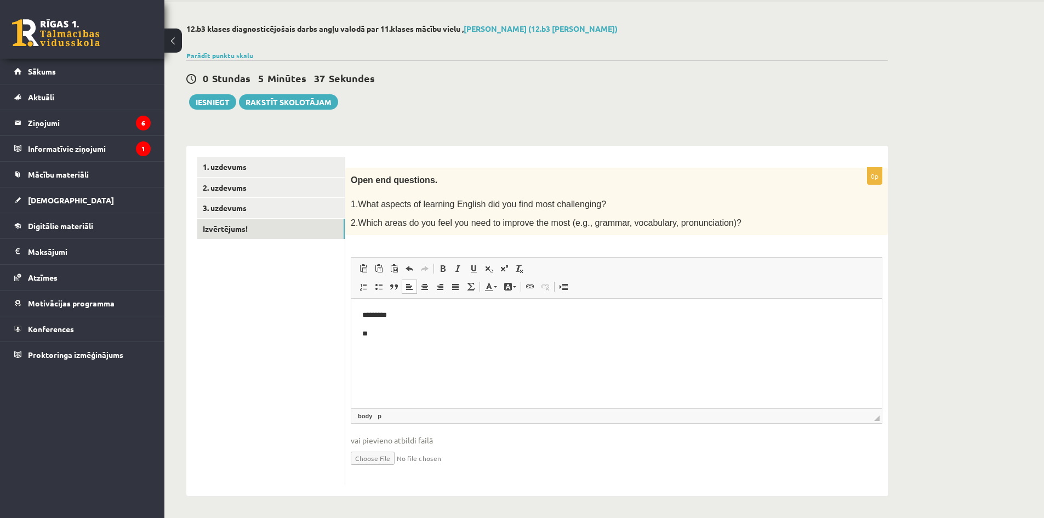
click at [426, 309] on html "********* **" at bounding box center [616, 325] width 531 height 52
click at [437, 340] on html "**********" at bounding box center [616, 325] width 531 height 52
click at [374, 332] on p "**********" at bounding box center [616, 334] width 509 height 12
click at [441, 315] on p "**********" at bounding box center [616, 316] width 509 height 12
click at [421, 336] on p "**********" at bounding box center [616, 334] width 509 height 12
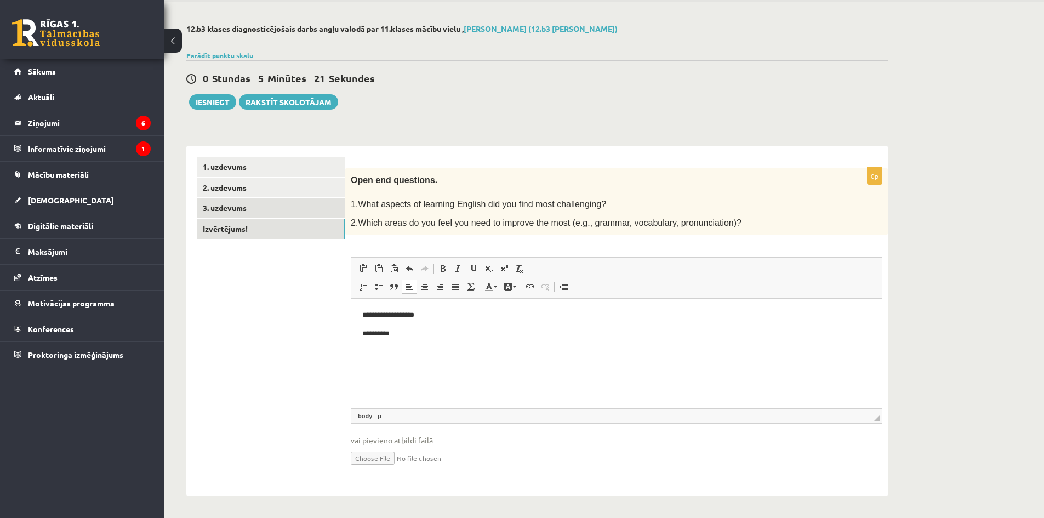
click at [228, 212] on link "3. uzdevums" at bounding box center [270, 208] width 147 height 20
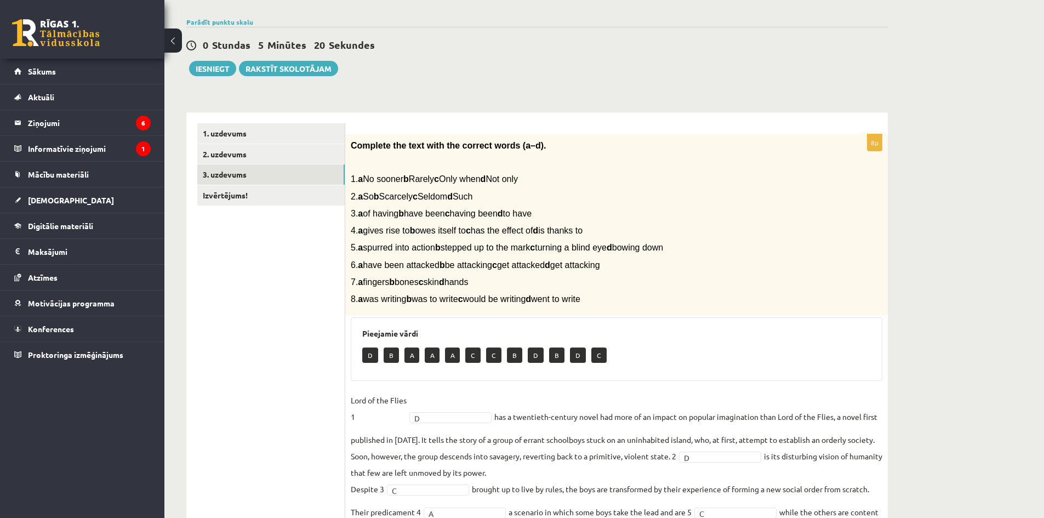
scroll to position [204, 0]
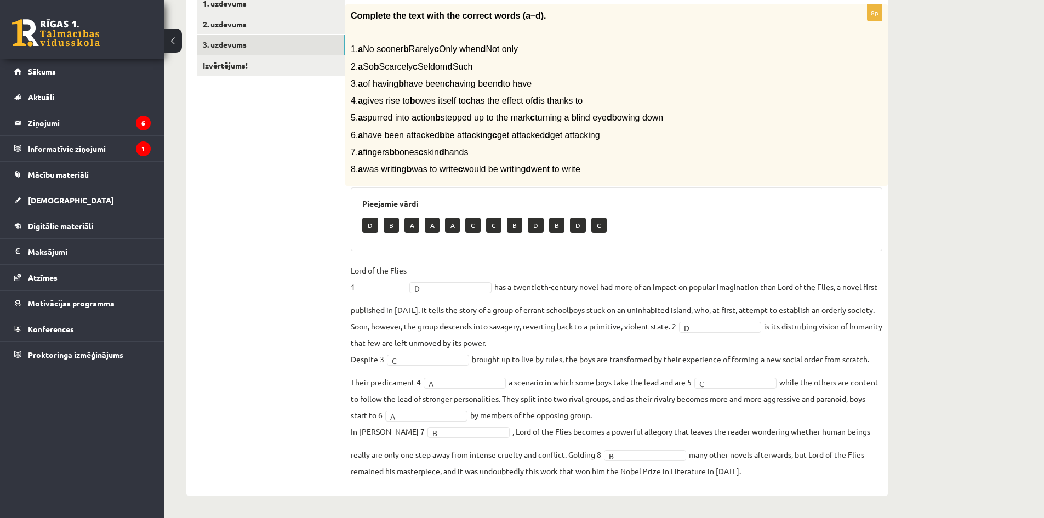
click at [560, 341] on fieldset "Lord of the Flies 1 D * has a twentieth-century novel had more of an impact on …" at bounding box center [617, 370] width 532 height 217
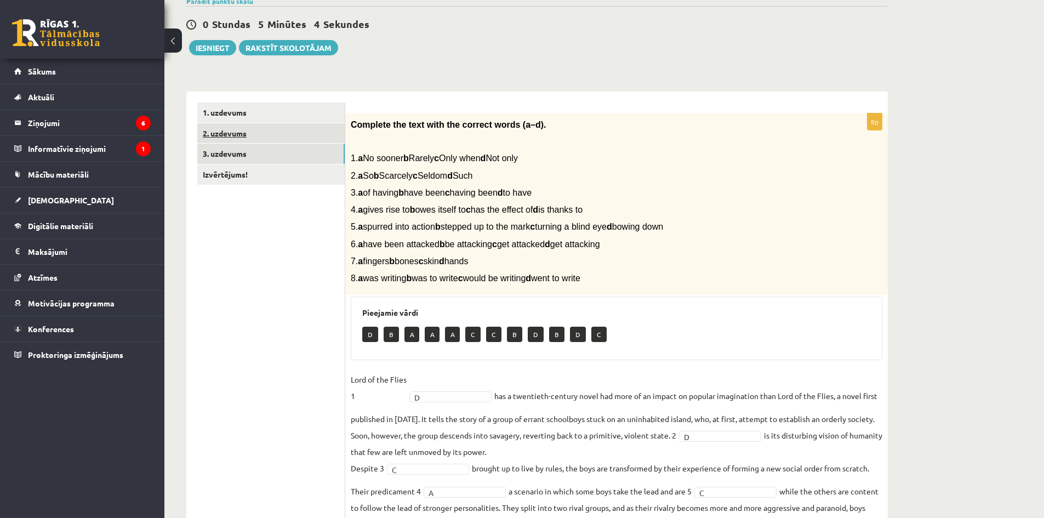
click at [242, 136] on link "2. uzdevums" at bounding box center [270, 133] width 147 height 20
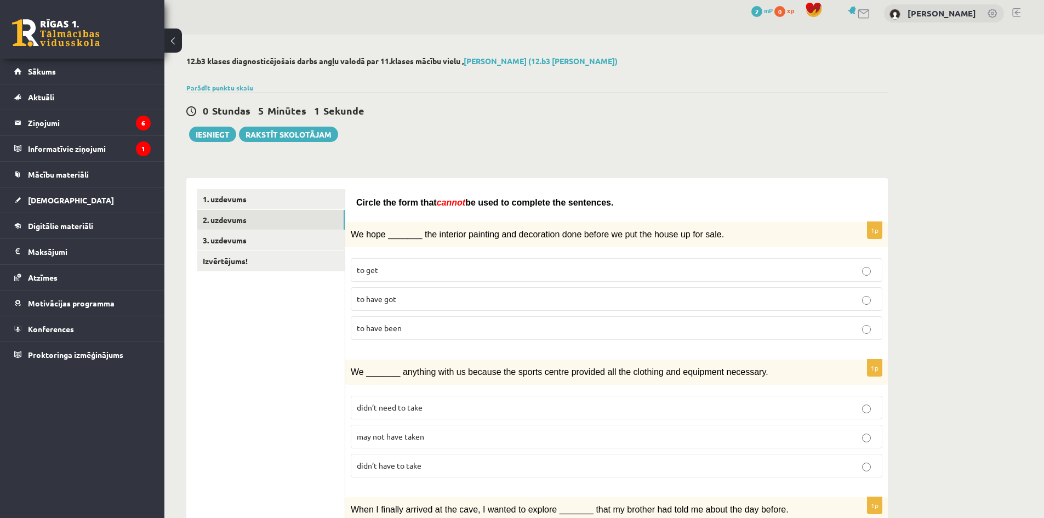
scroll to position [0, 0]
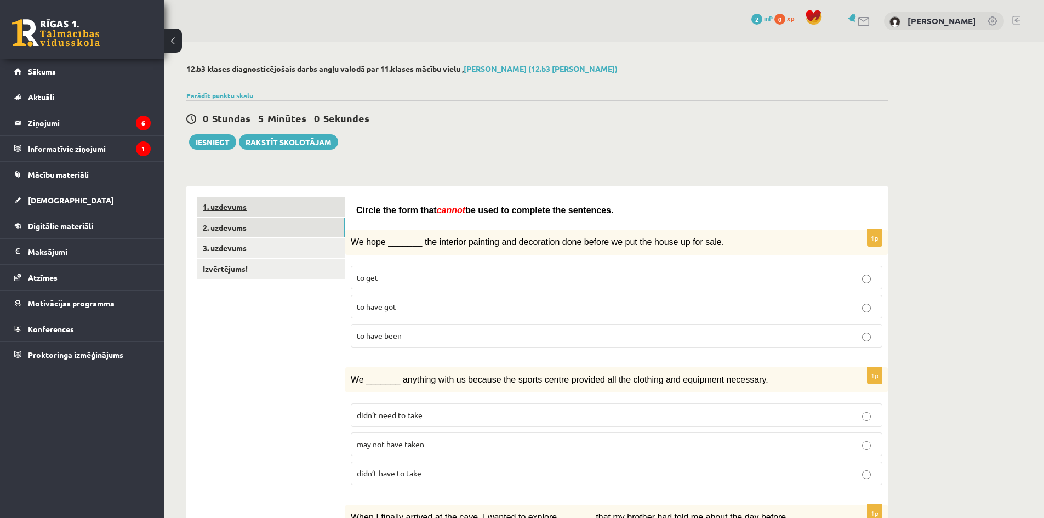
click at [225, 205] on link "1. uzdevums" at bounding box center [270, 207] width 147 height 20
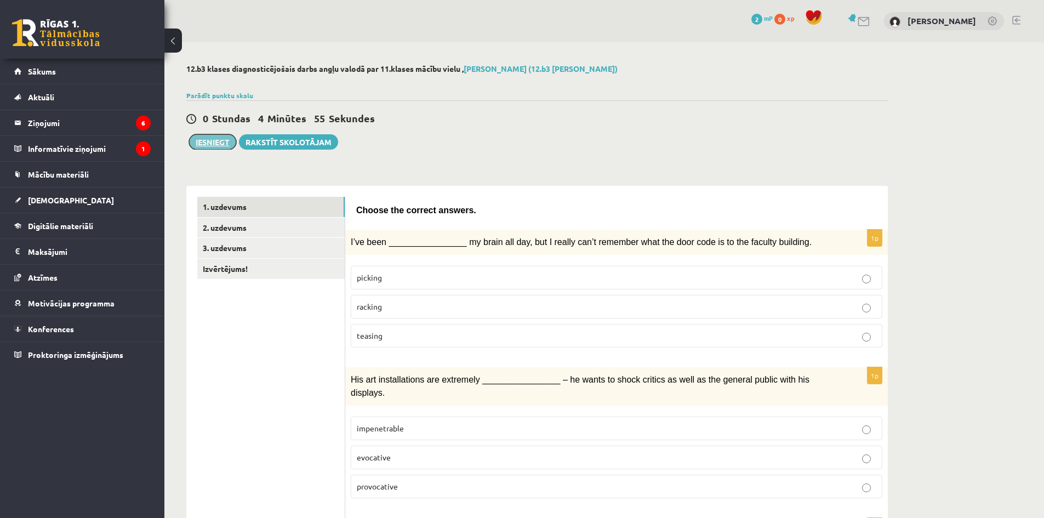
click at [209, 140] on button "Iesniegt" at bounding box center [212, 141] width 47 height 15
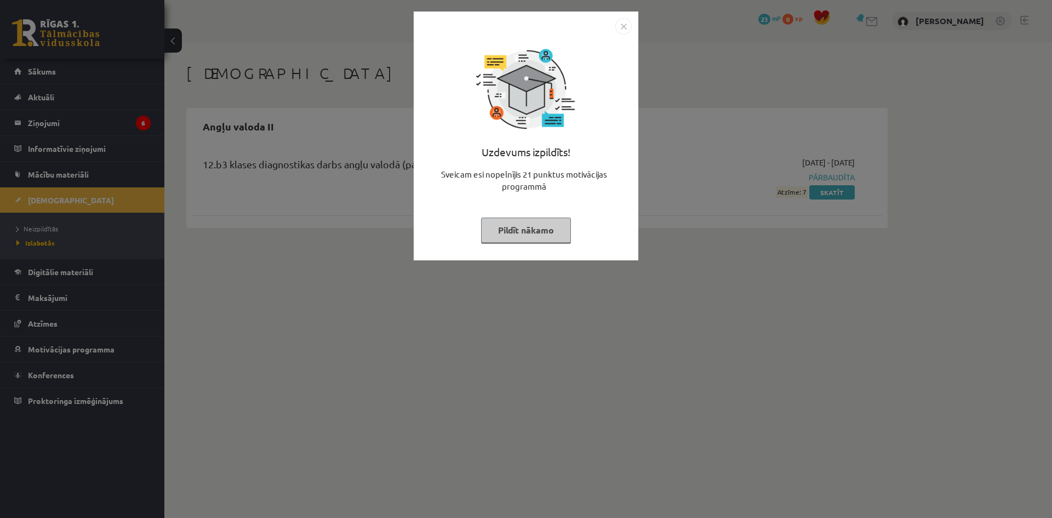
click at [553, 235] on button "Pildīt nākamo" at bounding box center [526, 230] width 90 height 25
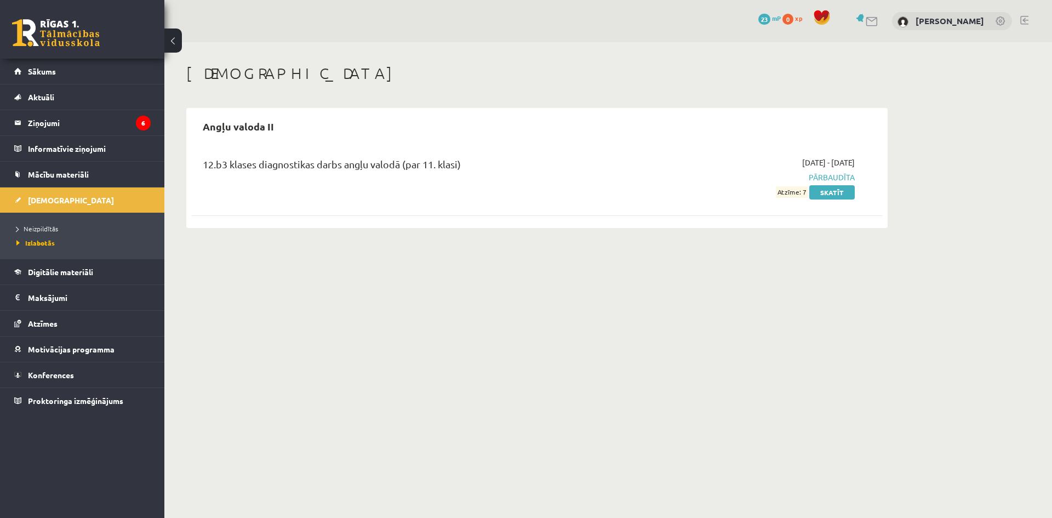
drag, startPoint x: 803, startPoint y: 193, endPoint x: 766, endPoint y: 219, distance: 44.9
click at [766, 220] on div "12.b3 klases diagnostikas darbs angļu valodā (par 11. klasi) 2025-09-01 - 2025-…" at bounding box center [537, 184] width 691 height 77
click at [843, 186] on link "Skatīt" at bounding box center [831, 192] width 45 height 14
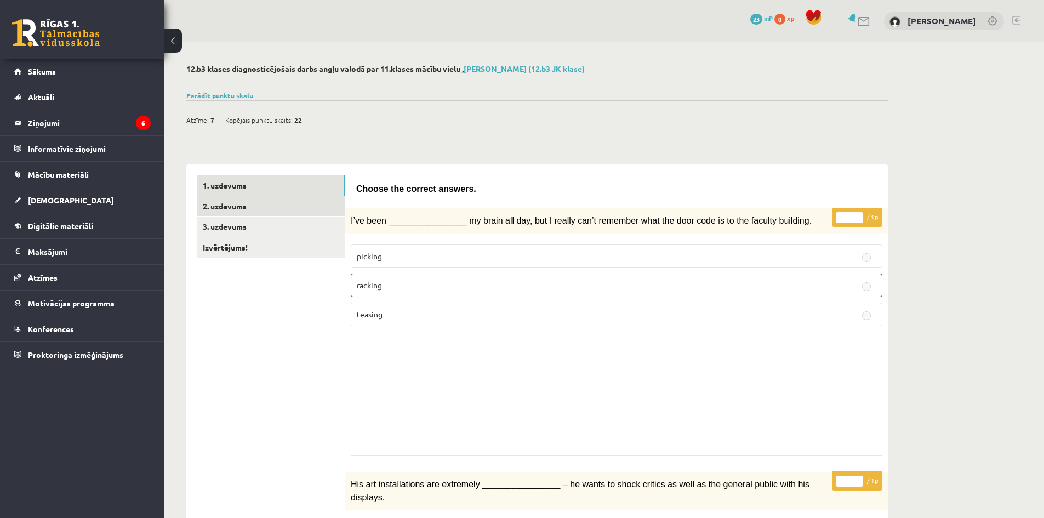
click at [216, 203] on link "2. uzdevums" at bounding box center [270, 206] width 147 height 20
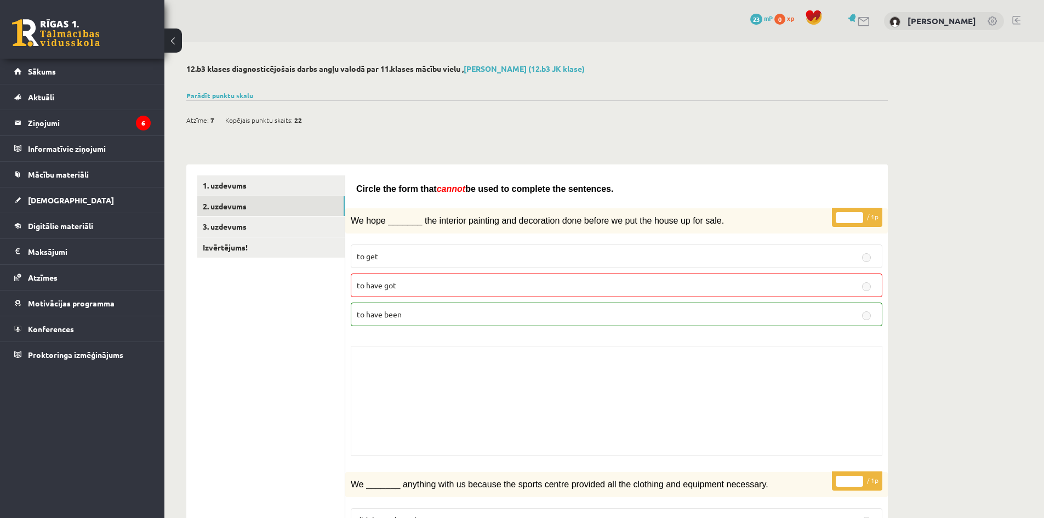
click at [418, 281] on p "to have got" at bounding box center [617, 286] width 520 height 12
click at [345, 372] on div "* / 1p We hope _______ the interior painting and decoration done before we put …" at bounding box center [616, 334] width 543 height 253
click at [457, 309] on p "to have been" at bounding box center [617, 315] width 520 height 12
drag, startPoint x: 215, startPoint y: 357, endPoint x: 306, endPoint y: 342, distance: 92.7
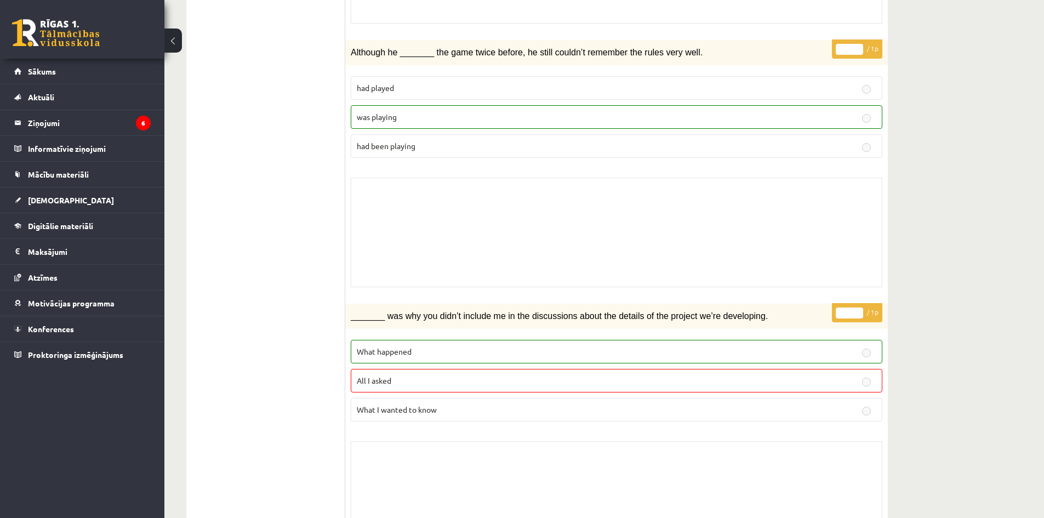
scroll to position [1261, 0]
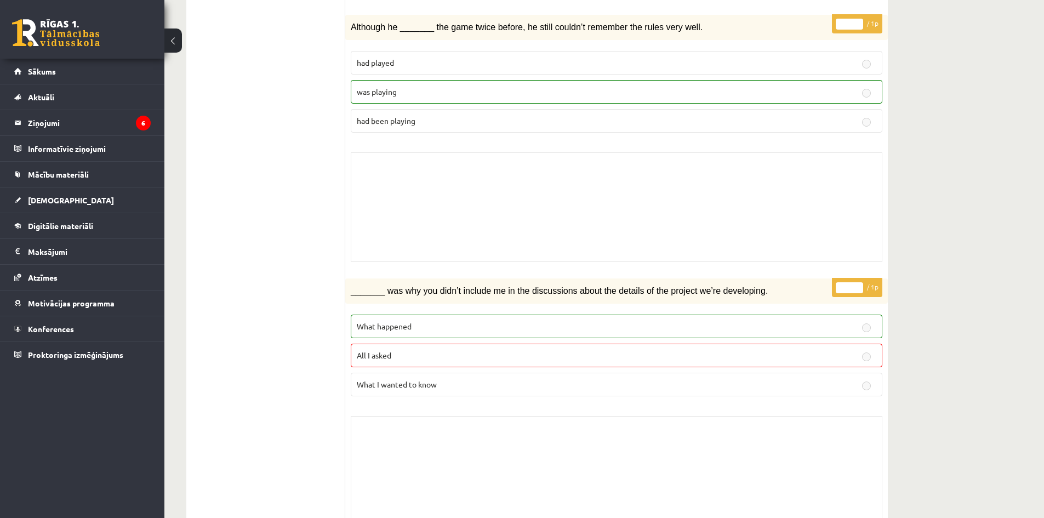
drag, startPoint x: 429, startPoint y: 335, endPoint x: 831, endPoint y: 349, distance: 402.0
click at [831, 349] on label "All I asked" at bounding box center [617, 356] width 532 height 24
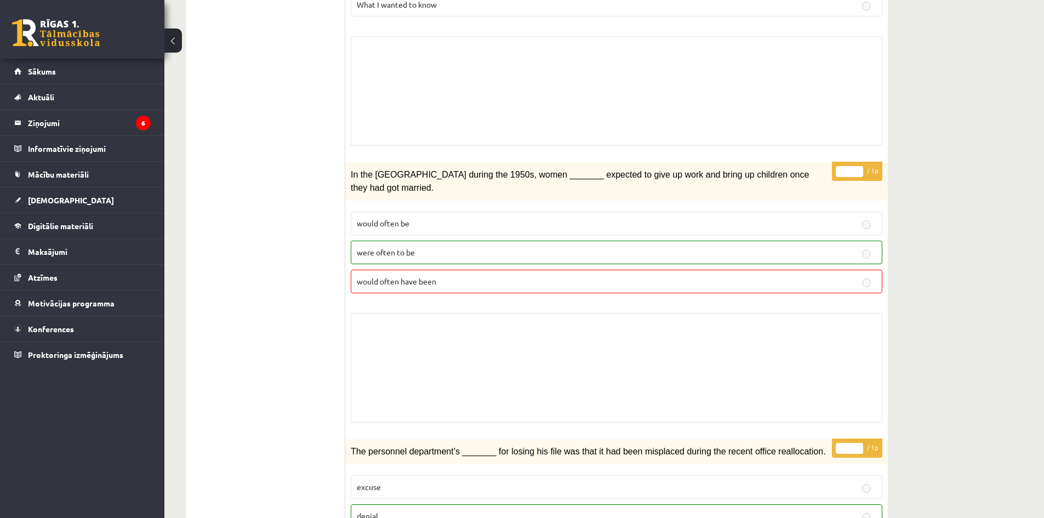
scroll to position [1644, 0]
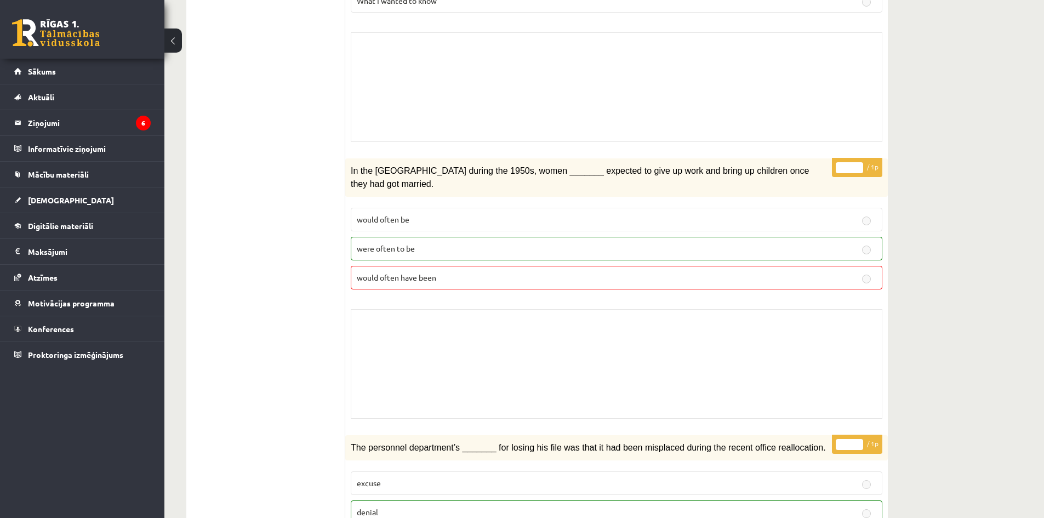
click at [422, 266] on label "would often have been" at bounding box center [617, 278] width 532 height 24
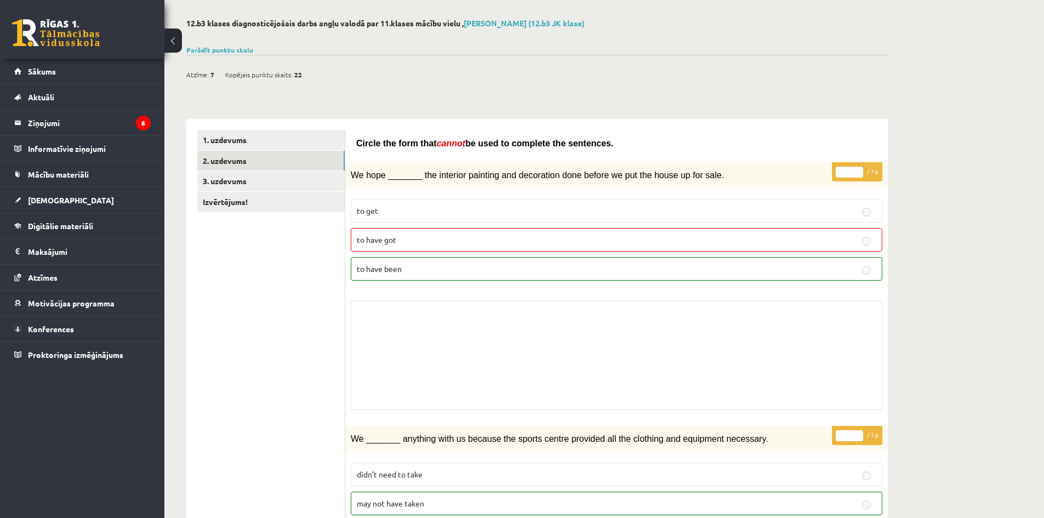
scroll to position [0, 0]
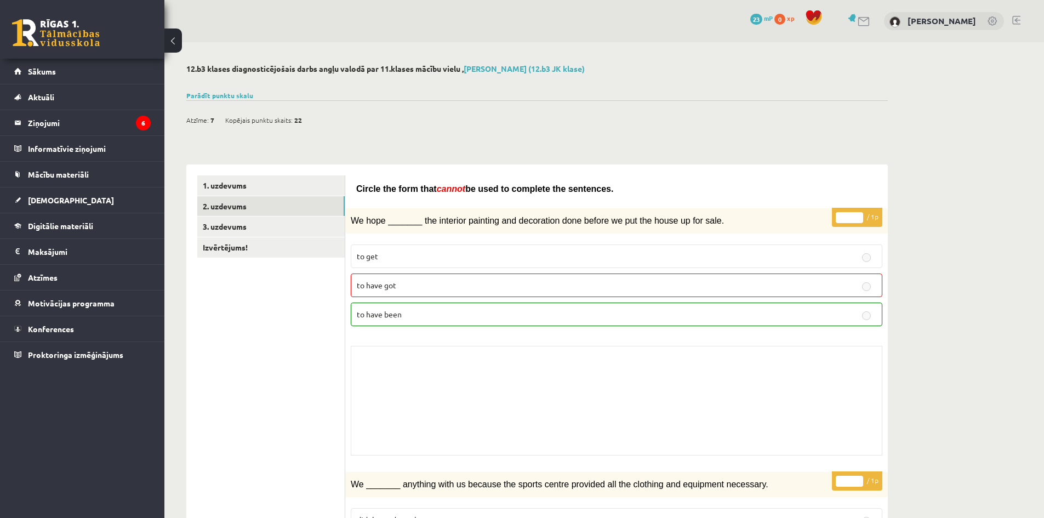
click at [233, 228] on link "3. uzdevums" at bounding box center [270, 226] width 147 height 20
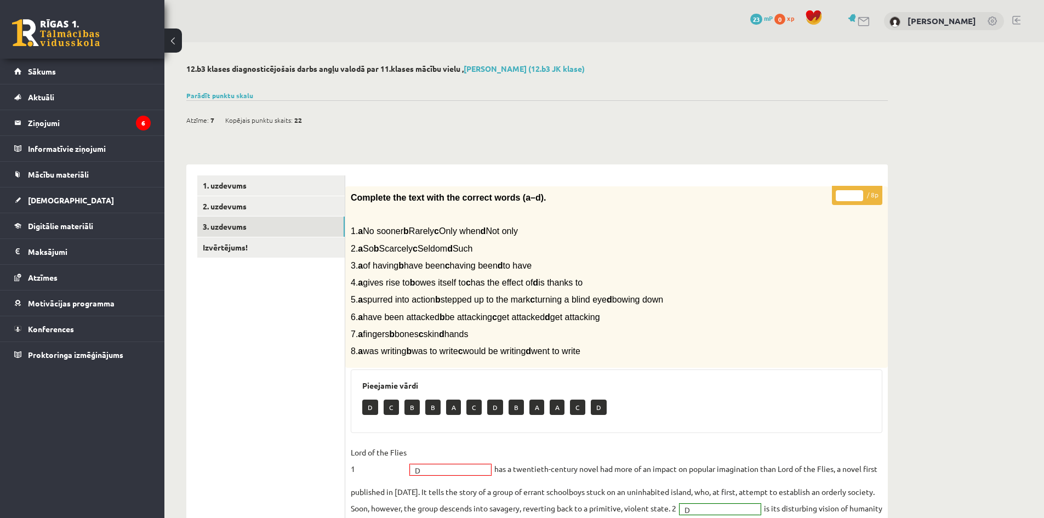
drag, startPoint x: 303, startPoint y: 123, endPoint x: 218, endPoint y: 108, distance: 86.2
click at [218, 108] on div "Atzīme: 7 Kopējais punktu skaits: 22" at bounding box center [537, 114] width 702 height 28
click at [333, 144] on div "12.b3 klases diagnosticējošais darbs angļu valodā par 11.klases mācību vielu , …" at bounding box center [536, 433] width 745 height 783
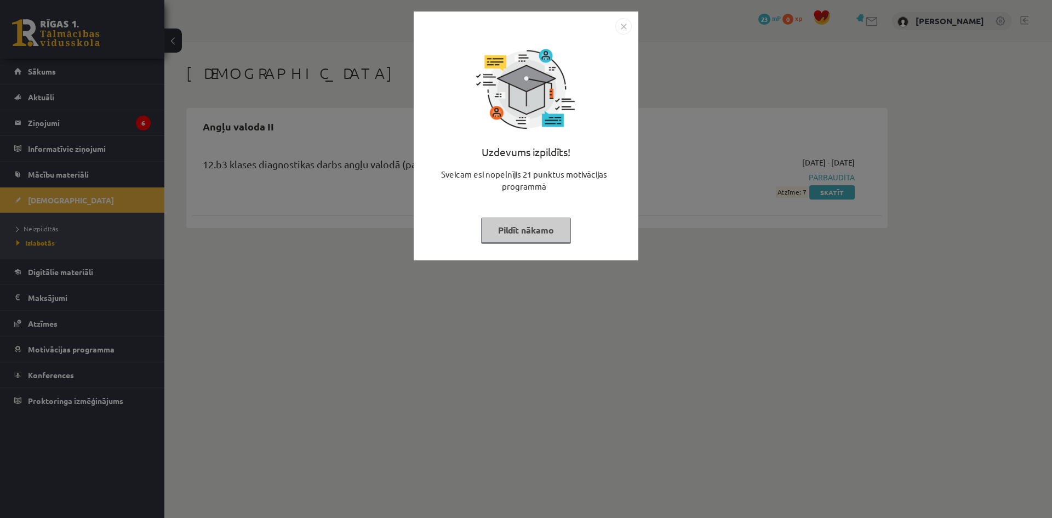
click at [624, 29] on img "Close" at bounding box center [623, 26] width 16 height 16
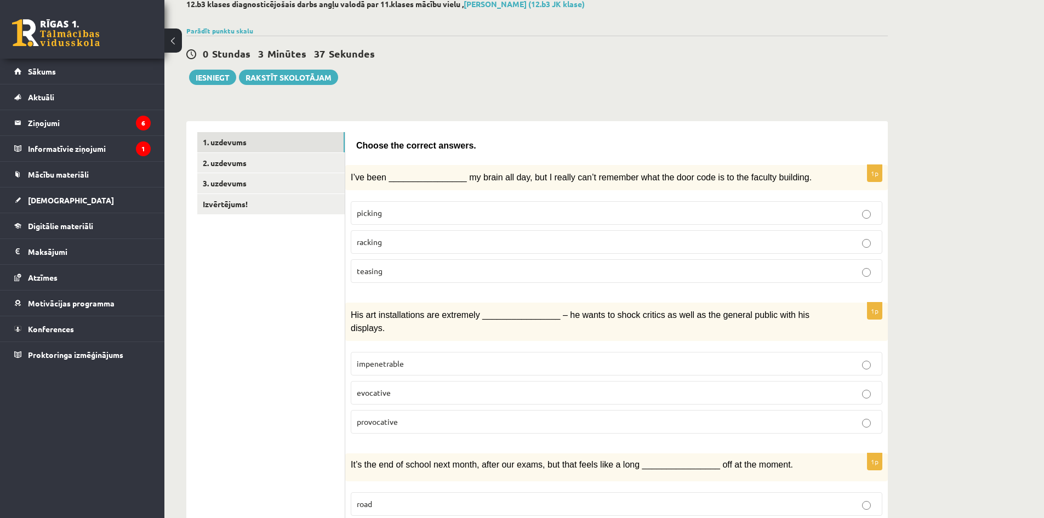
scroll to position [55, 0]
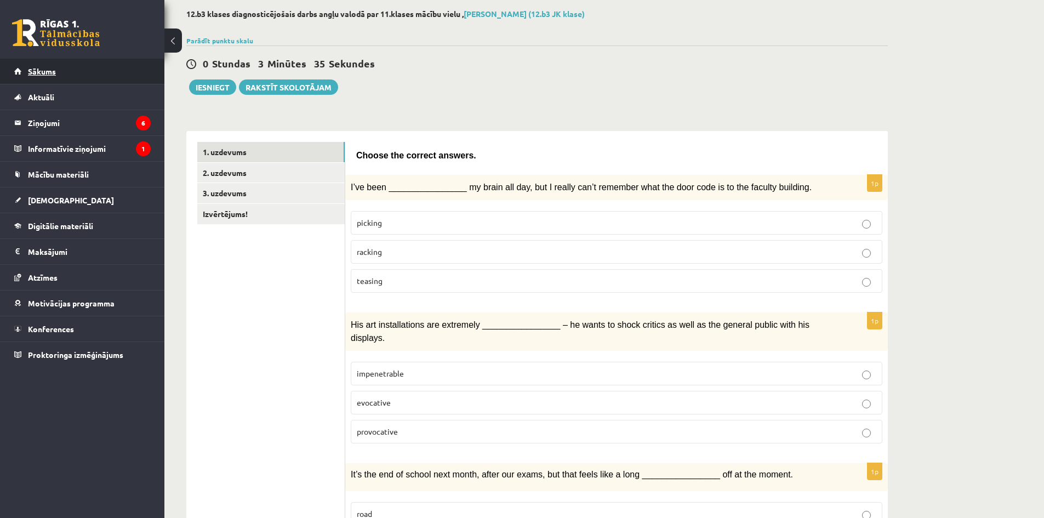
click at [99, 79] on link "Sākums" at bounding box center [82, 71] width 136 height 25
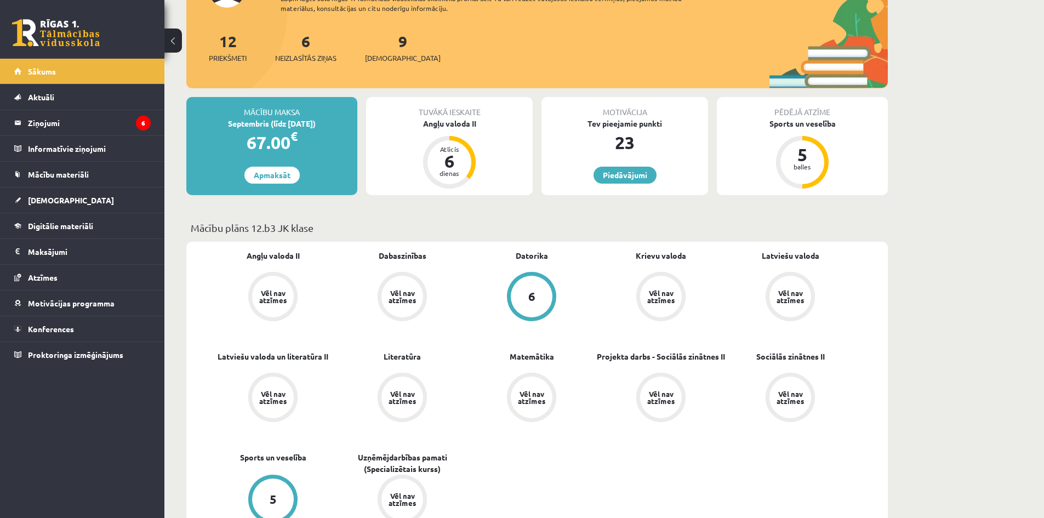
scroll to position [110, 0]
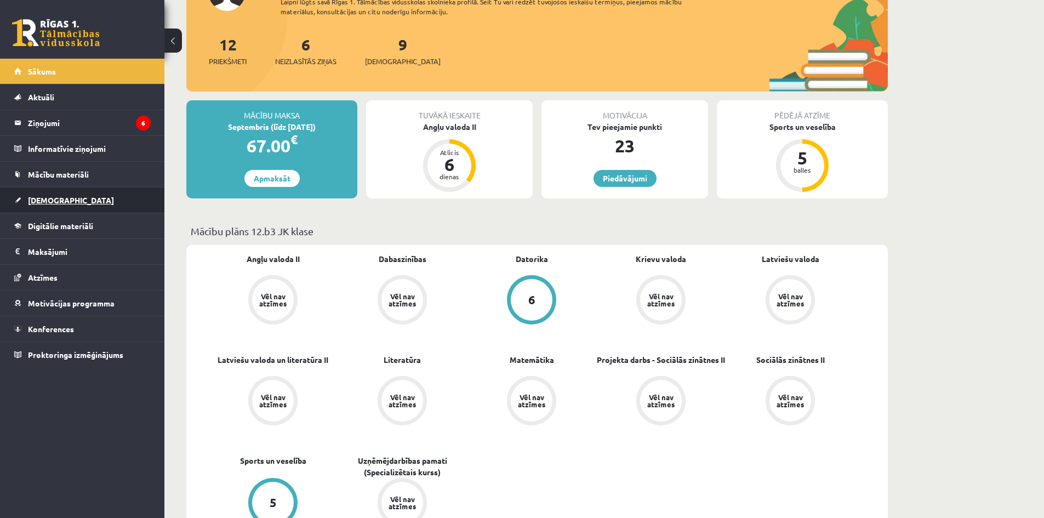
click at [102, 197] on link "[DEMOGRAPHIC_DATA]" at bounding box center [82, 199] width 136 height 25
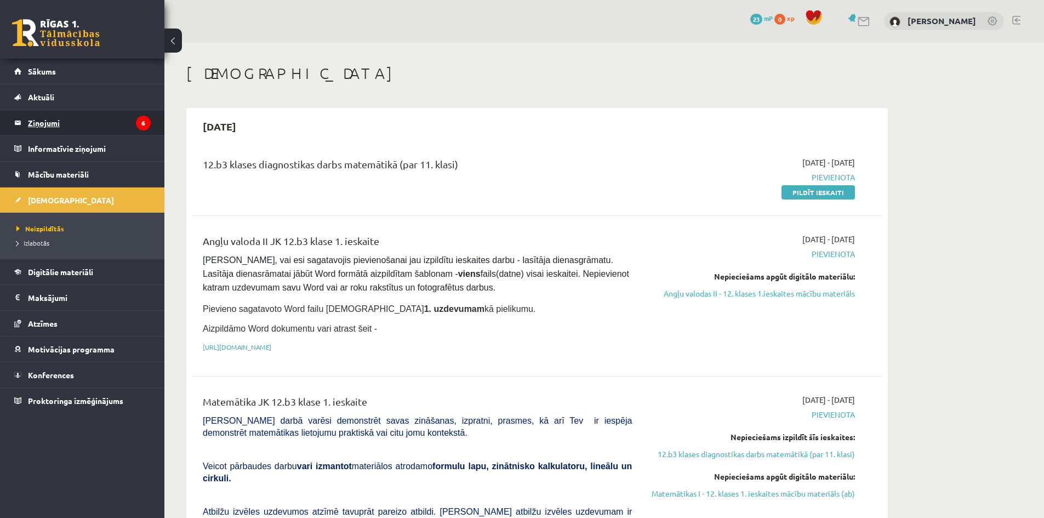
click at [72, 133] on legend "Ziņojumi 6" at bounding box center [89, 122] width 123 height 25
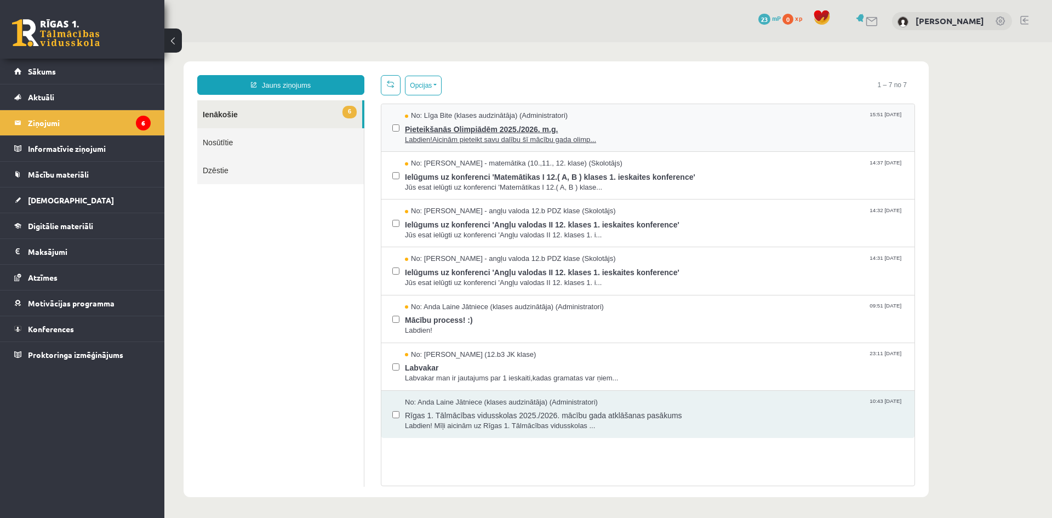
click at [444, 129] on span "Pieteikšanās Olimpiādēm 2025./2026. m.g." at bounding box center [654, 128] width 499 height 14
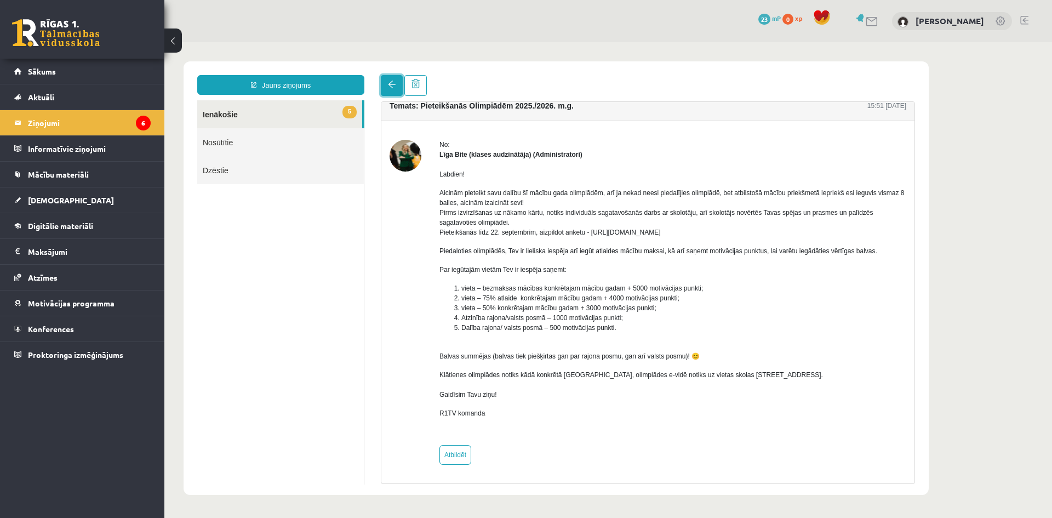
click at [391, 93] on link at bounding box center [392, 85] width 22 height 21
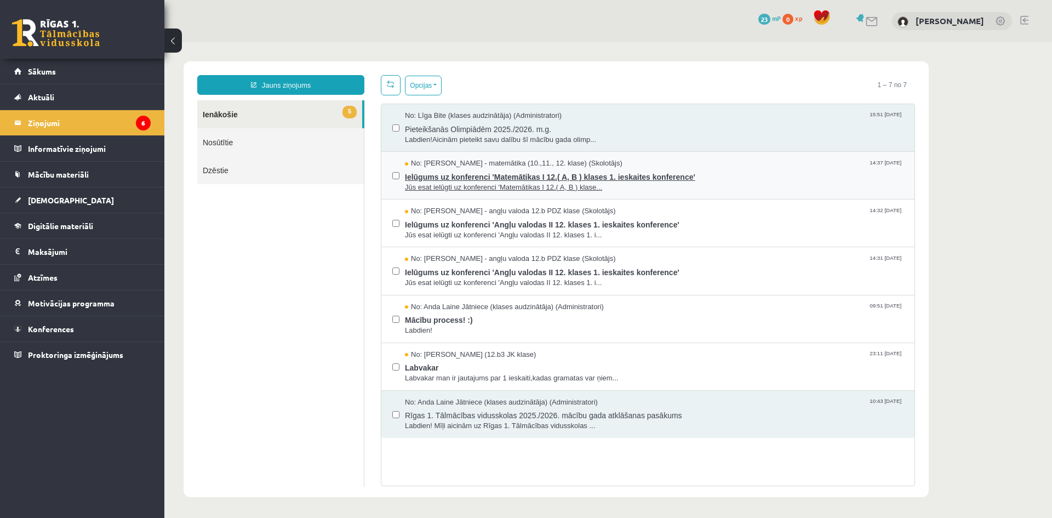
click at [465, 179] on span "Ielūgums uz konferenci 'Matemātikas I 12.( A, B ) klases 1. ieskaites konferenc…" at bounding box center [654, 176] width 499 height 14
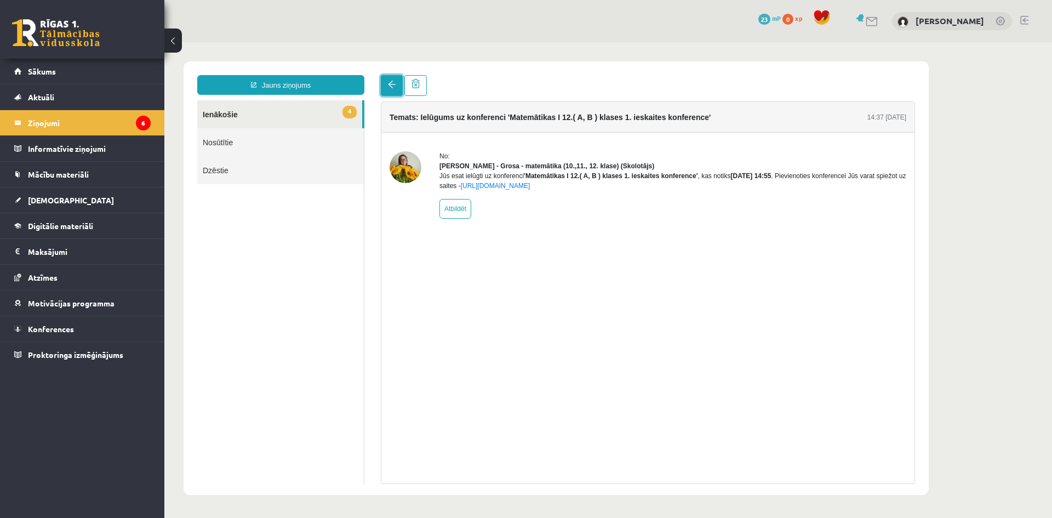
click at [385, 79] on link at bounding box center [392, 85] width 22 height 21
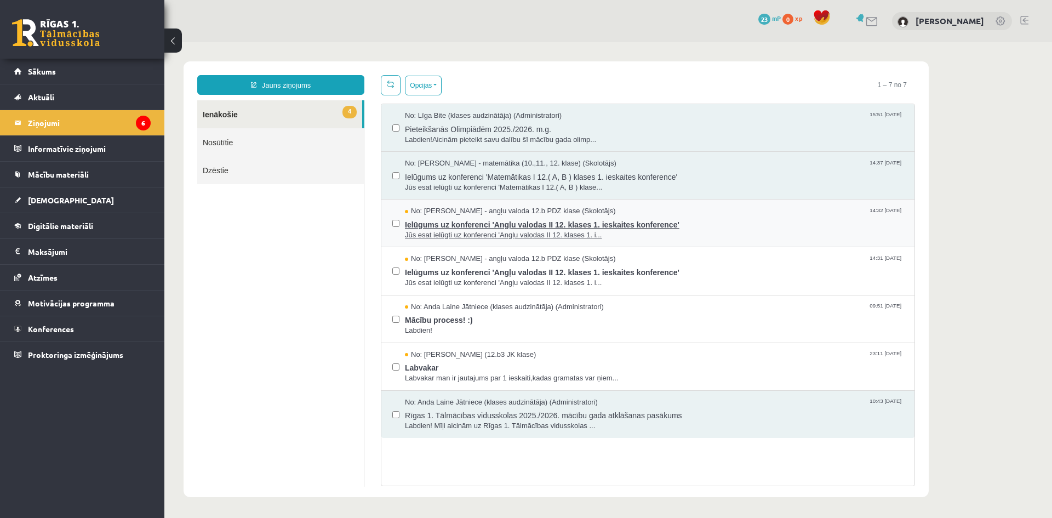
click at [449, 231] on span "Jūs esat ielūgti uz konferenci 'Angļu valodas II 12. klases 1. i..." at bounding box center [654, 235] width 499 height 10
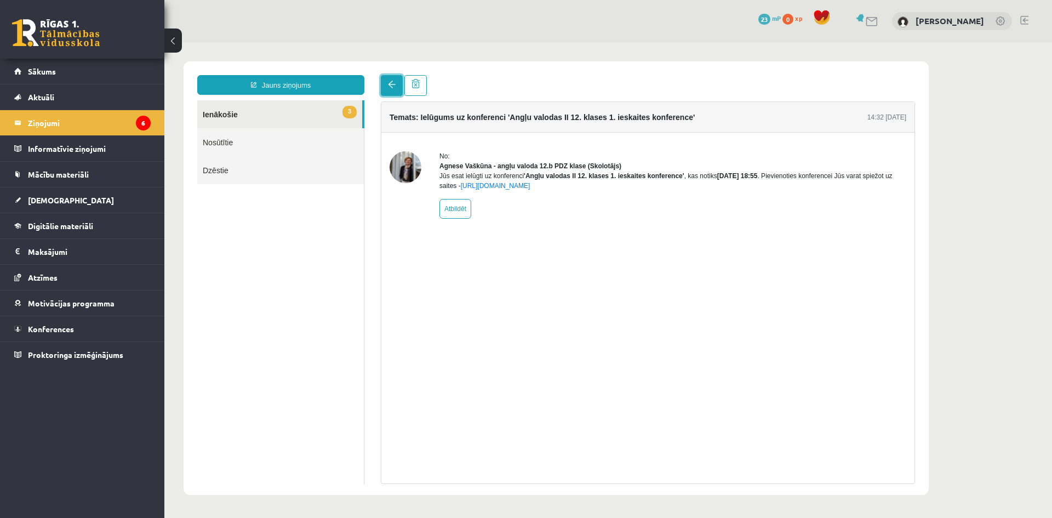
click at [385, 90] on link at bounding box center [392, 85] width 22 height 21
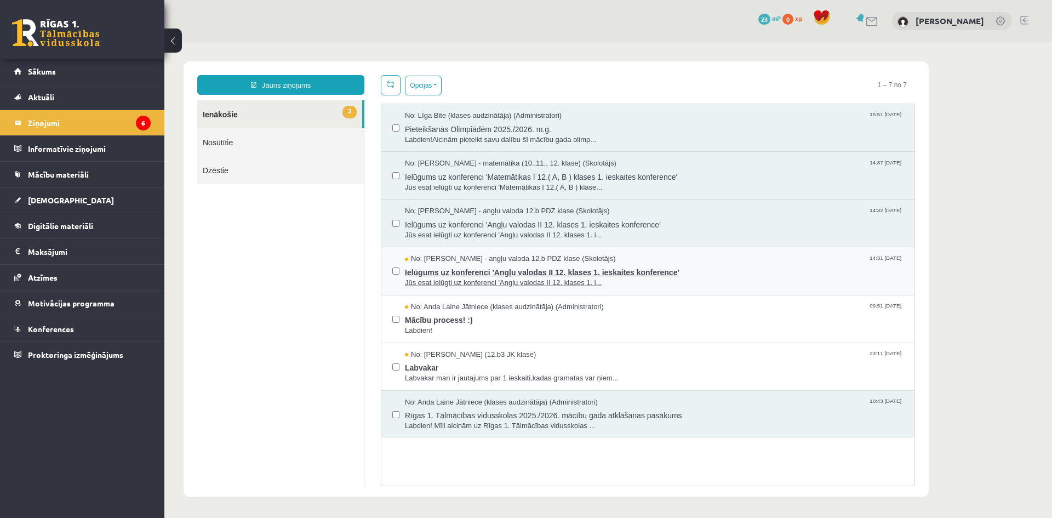
click at [452, 267] on span "Ielūgums uz konferenci 'Angļu valodas II 12. klases 1. ieskaites konference'" at bounding box center [654, 271] width 499 height 14
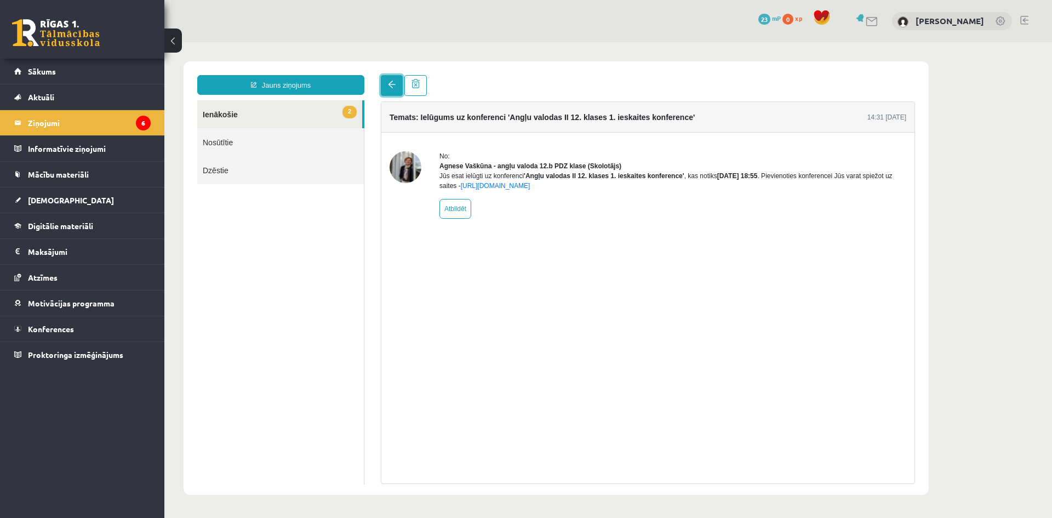
click at [385, 90] on link at bounding box center [392, 85] width 22 height 21
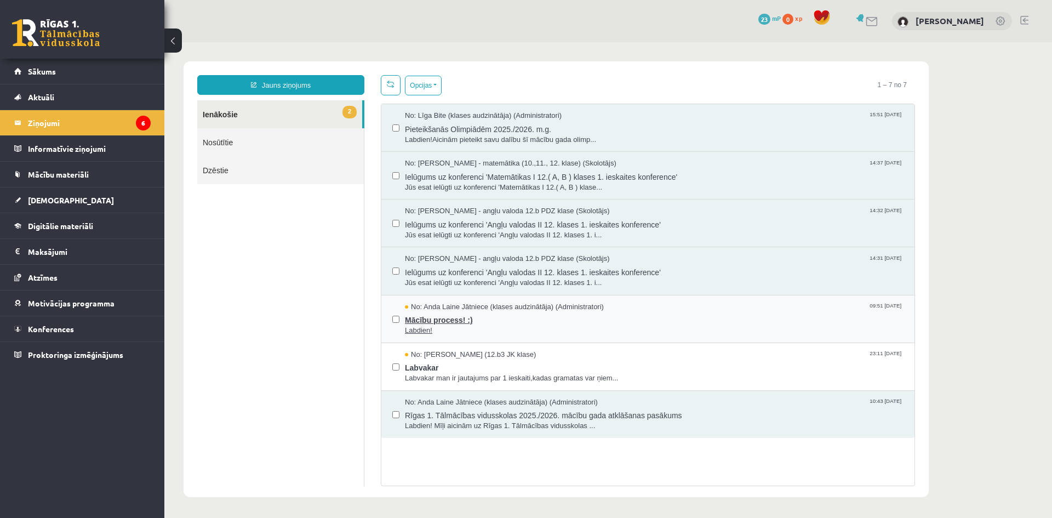
click at [419, 326] on span "Labdien!" at bounding box center [654, 331] width 499 height 10
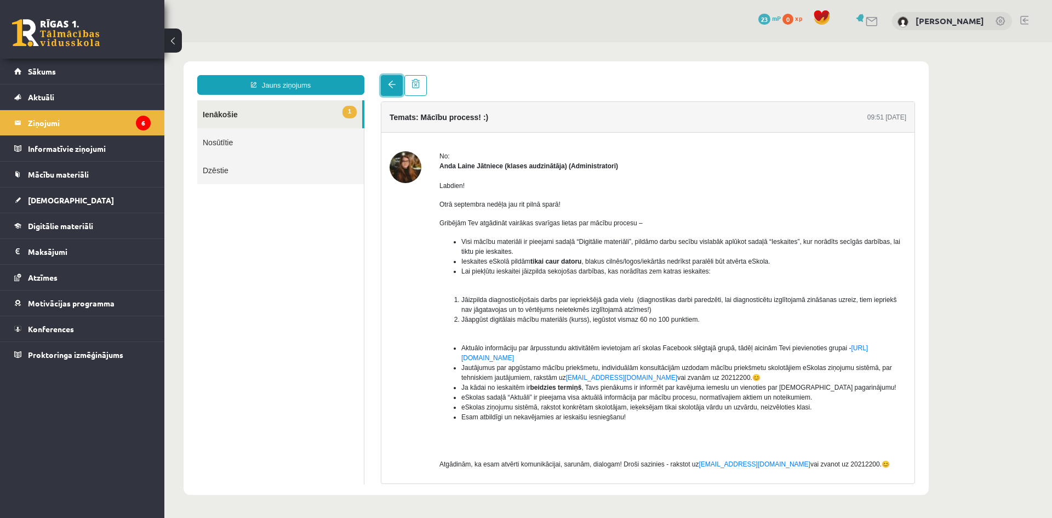
click at [391, 81] on span at bounding box center [392, 85] width 8 height 8
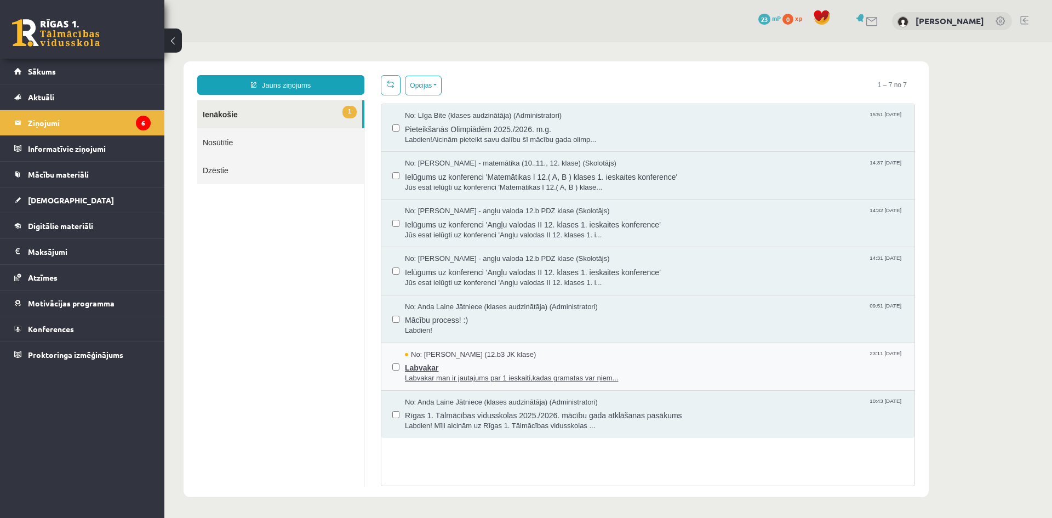
click at [443, 373] on span "Labvakar man ir jautajums par 1 ieskaiti,kadas gramatas var ņiem..." at bounding box center [654, 378] width 499 height 10
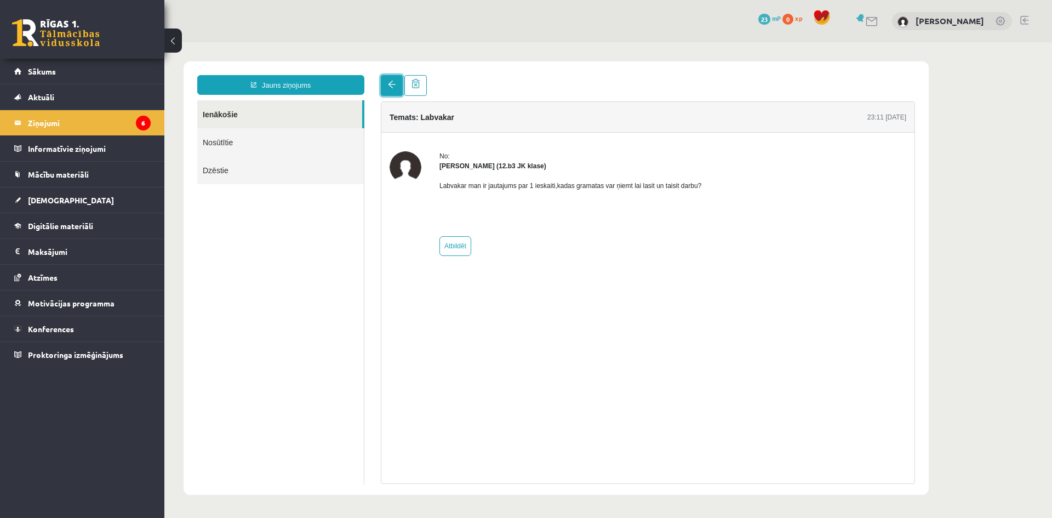
click at [396, 88] on link at bounding box center [392, 85] width 22 height 21
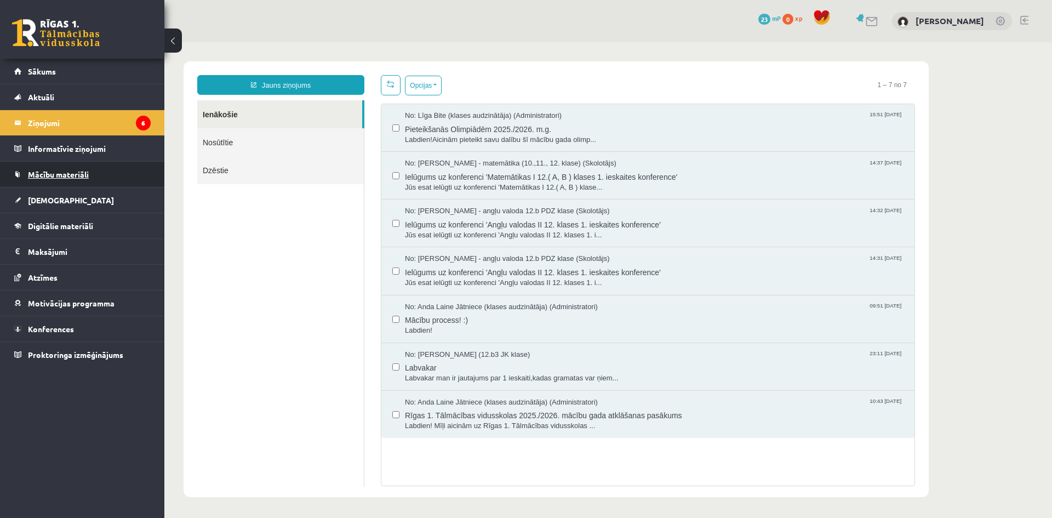
click at [53, 170] on link "Mācību materiāli" at bounding box center [82, 174] width 136 height 25
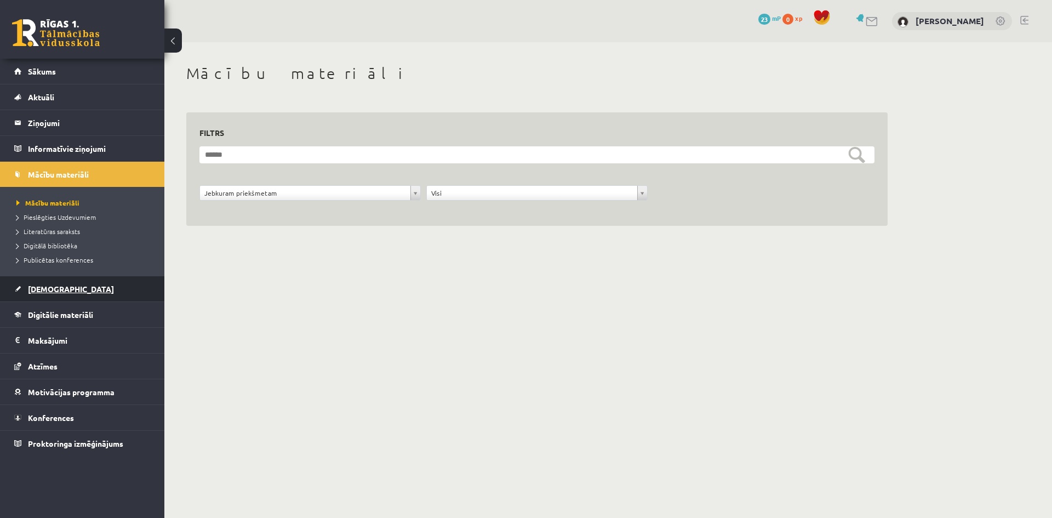
click at [70, 289] on link "[DEMOGRAPHIC_DATA]" at bounding box center [82, 288] width 136 height 25
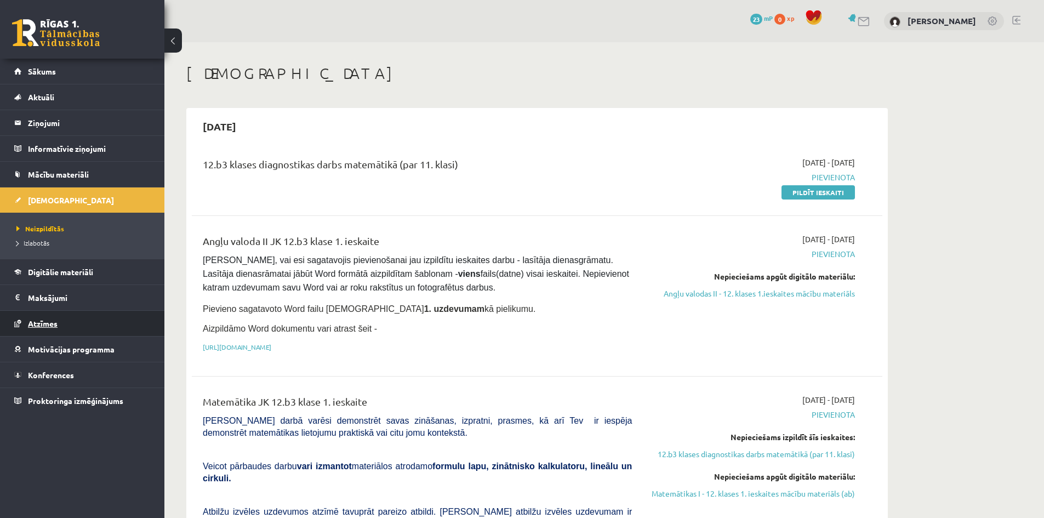
click at [60, 323] on link "Atzīmes" at bounding box center [82, 323] width 136 height 25
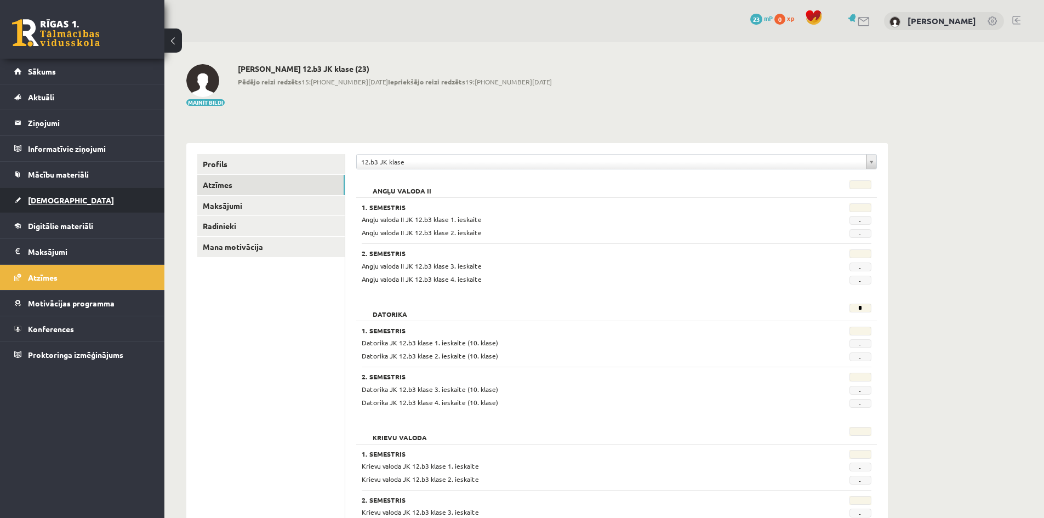
click at [52, 193] on link "[DEMOGRAPHIC_DATA]" at bounding box center [82, 199] width 136 height 25
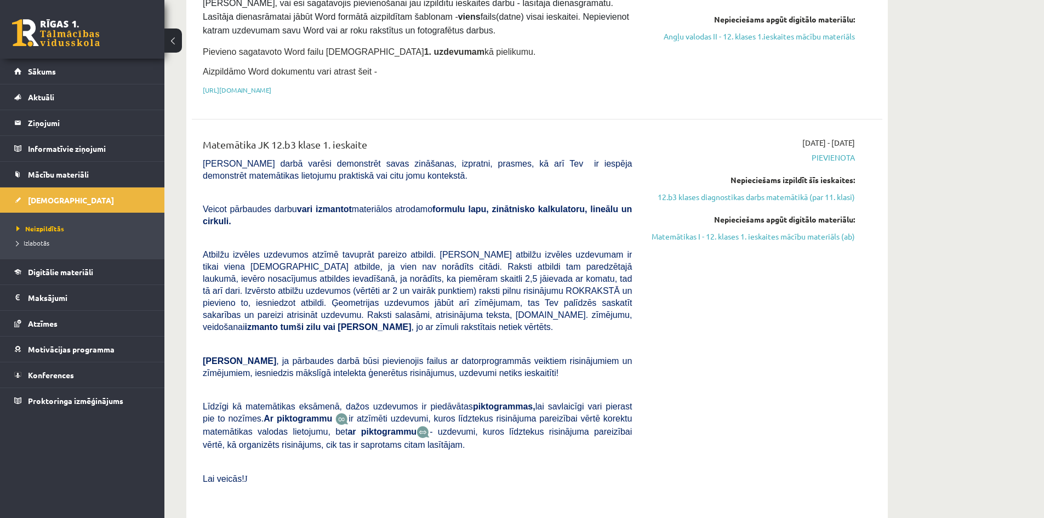
scroll to position [274, 0]
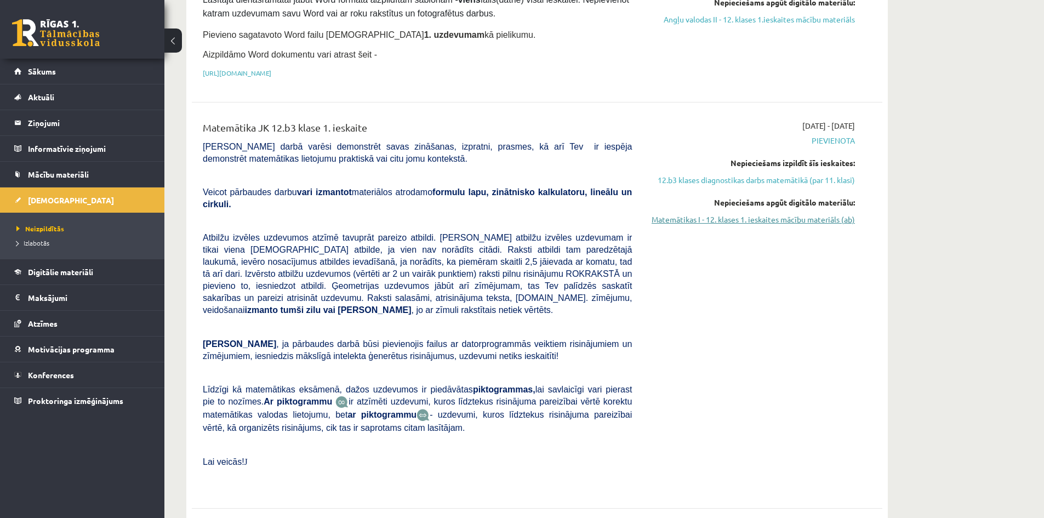
click at [722, 218] on link "Matemātikas I - 12. klases 1. ieskaites mācību materiāls (ab)" at bounding box center [751, 220] width 207 height 12
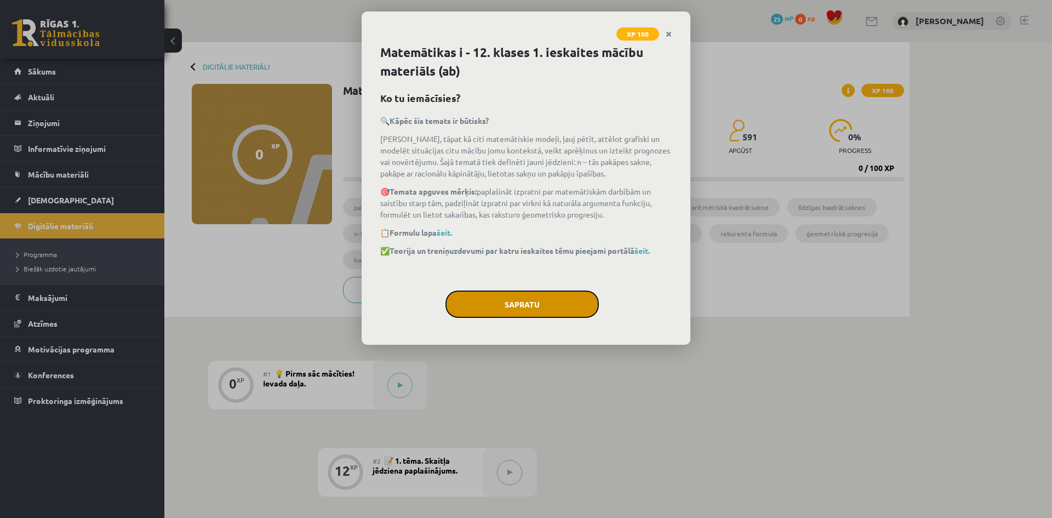
click at [548, 309] on button "Sapratu" at bounding box center [522, 303] width 153 height 27
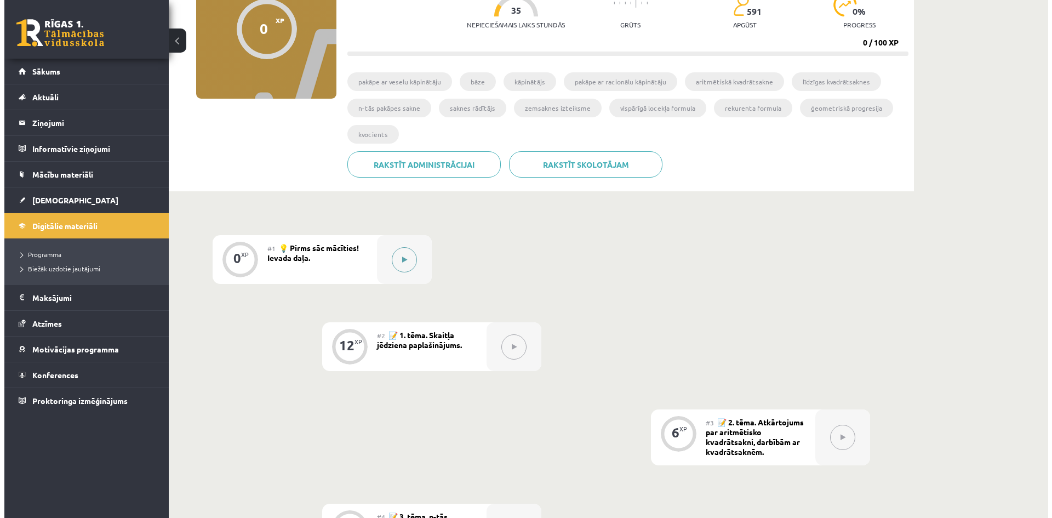
scroll to position [110, 0]
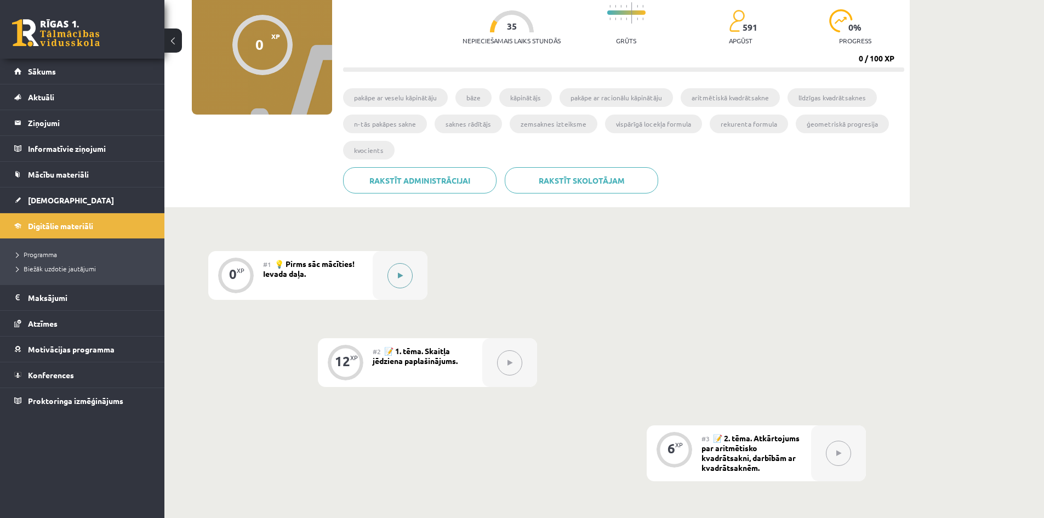
click at [402, 275] on icon at bounding box center [400, 275] width 5 height 7
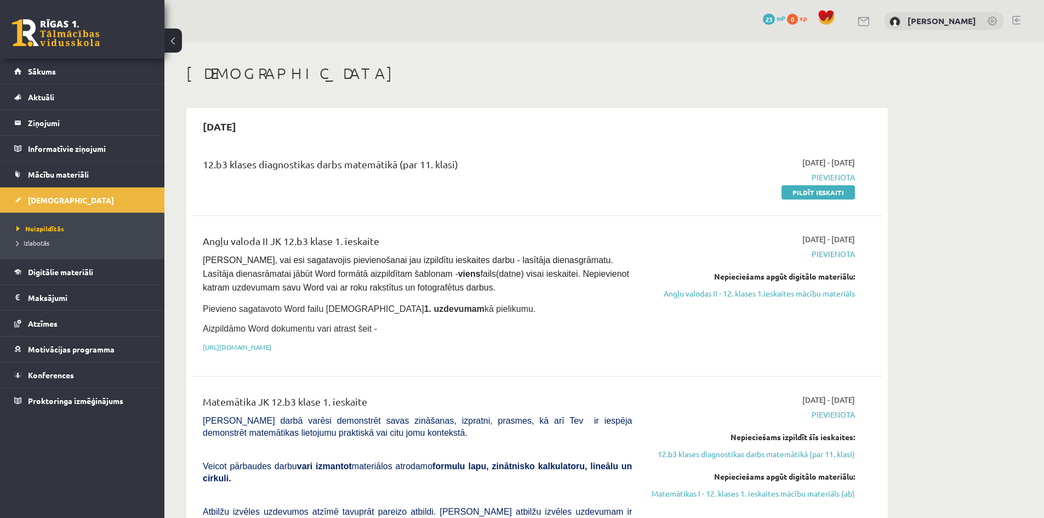
scroll to position [274, 0]
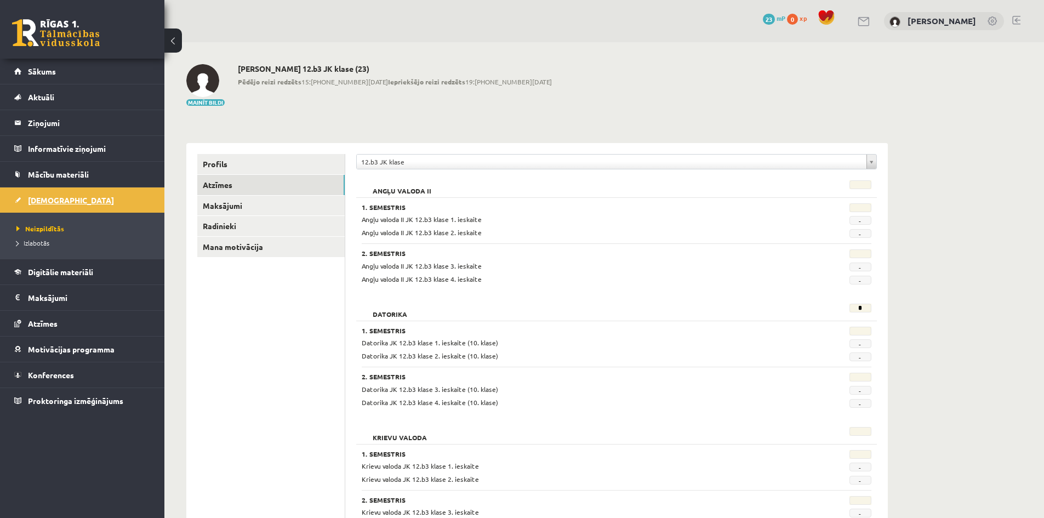
click at [72, 203] on link "[DEMOGRAPHIC_DATA]" at bounding box center [82, 199] width 136 height 25
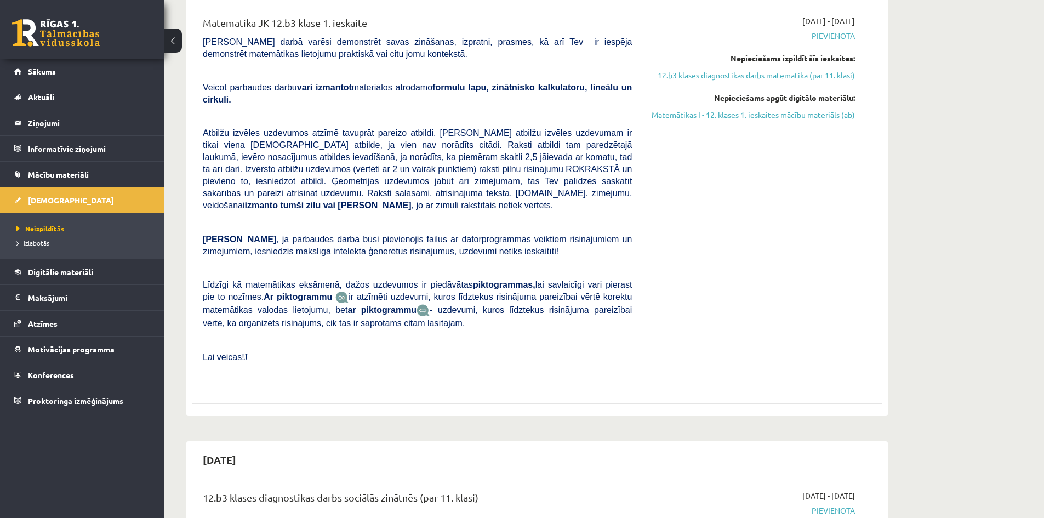
scroll to position [384, 0]
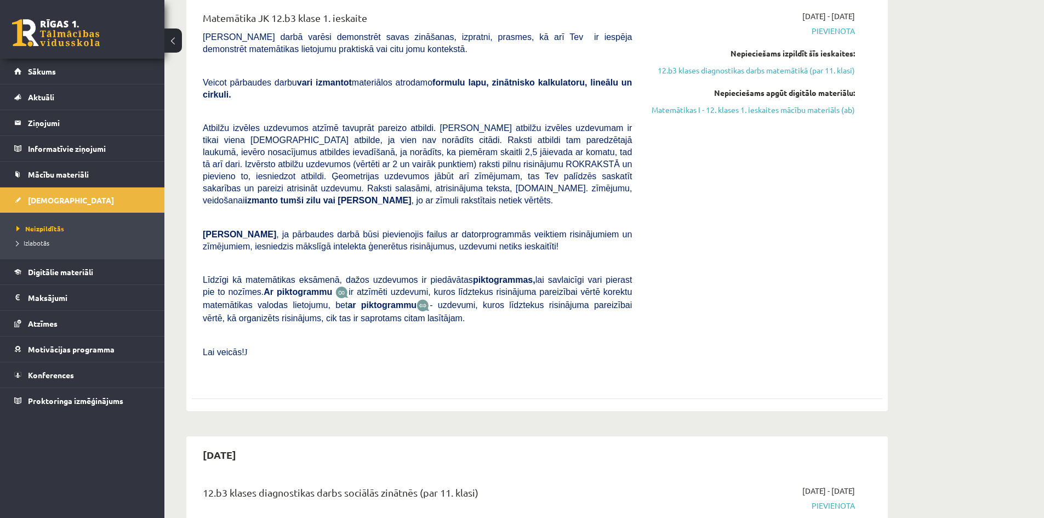
drag, startPoint x: 709, startPoint y: 89, endPoint x: 859, endPoint y: 82, distance: 150.3
click at [859, 82] on div "[DATE] - [DATE] [GEOGRAPHIC_DATA] Nepieciešams izpildīt šīs ieskaites: 12.b3 kl…" at bounding box center [751, 195] width 223 height 370
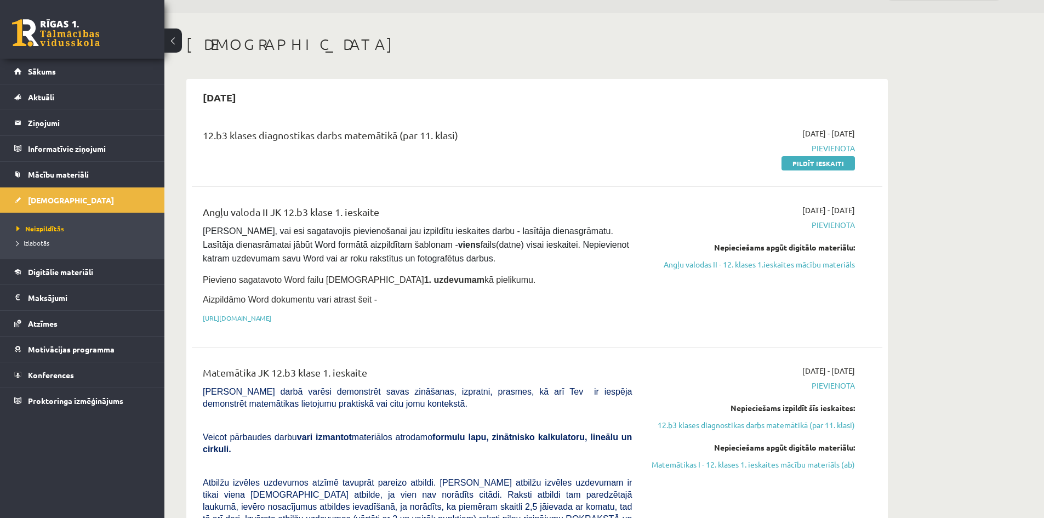
scroll to position [110, 0]
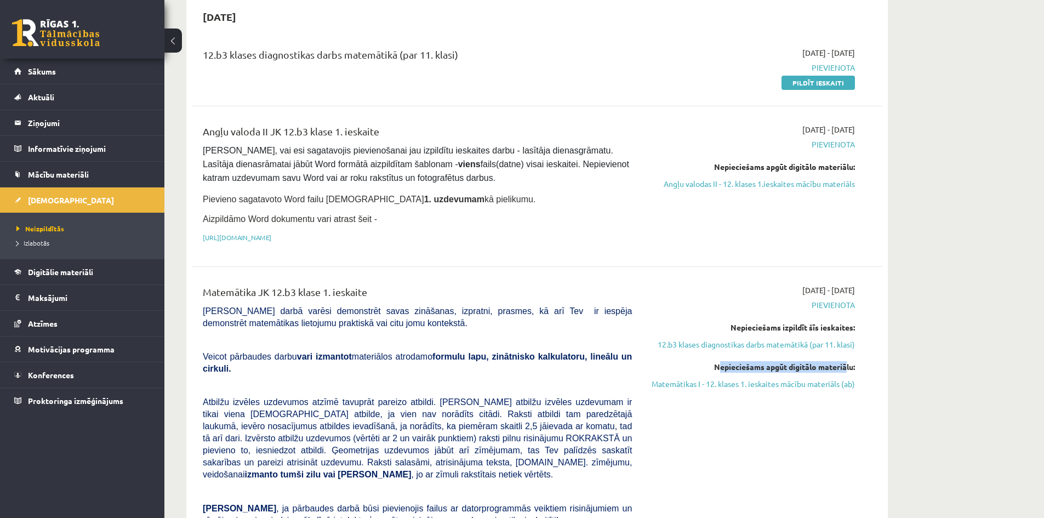
drag, startPoint x: 713, startPoint y: 364, endPoint x: 841, endPoint y: 357, distance: 128.5
click at [841, 357] on div "[DATE] - [DATE] [GEOGRAPHIC_DATA] Nepieciešams izpildīt šīs ieskaites: 12.b3 kl…" at bounding box center [751, 469] width 223 height 370
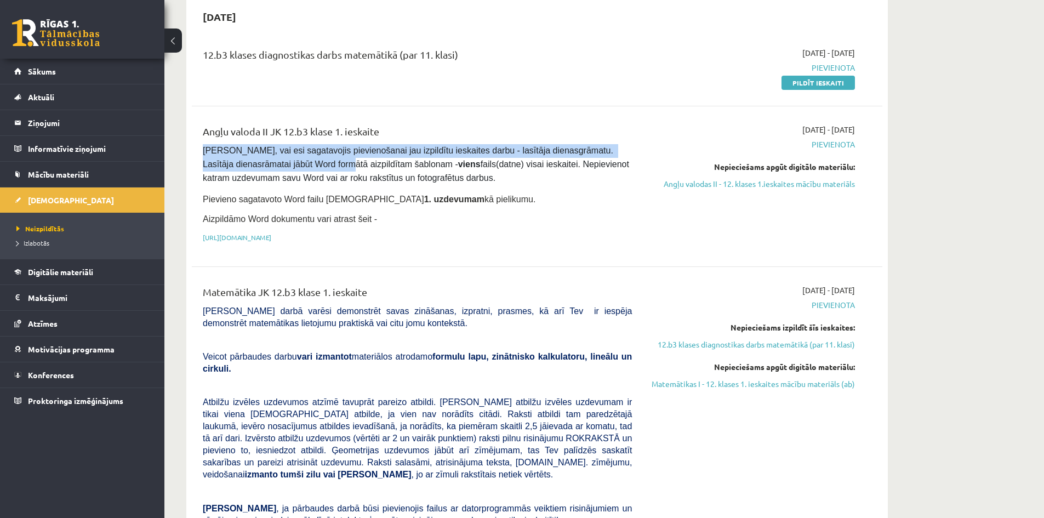
drag, startPoint x: 348, startPoint y: 160, endPoint x: 194, endPoint y: 146, distance: 154.6
click at [194, 146] on div "Angļu valoda II JK 12.b3 klase 1. ieskaite Pārliecinies, vai esi sagatavojis pi…" at bounding box center [537, 186] width 691 height 147
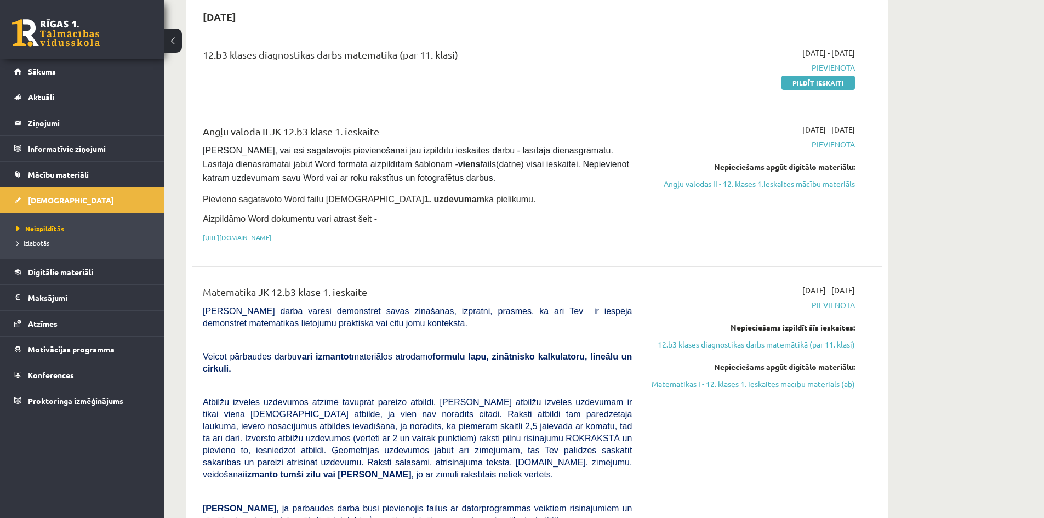
click at [590, 180] on pre "Pārliecinies, vai esi sagatavojis pievienošanai jau izpildītu ieskaites darbu -…" at bounding box center [417, 164] width 429 height 41
drag, startPoint x: 544, startPoint y: 168, endPoint x: 623, endPoint y: 167, distance: 78.9
click at [626, 166] on pre "Pārliecinies, vai esi sagatavojis pievienošanai jau izpildītu ieskaites darbu -…" at bounding box center [417, 164] width 429 height 41
click at [577, 213] on p "Aizpildāmo Word dokumentu vari atrast šeit -" at bounding box center [417, 219] width 429 height 13
click at [542, 252] on div "Angļu valoda II JK 12.b3 klase 1. ieskaite Pārliecinies, vai esi sagatavojis pi…" at bounding box center [537, 186] width 691 height 147
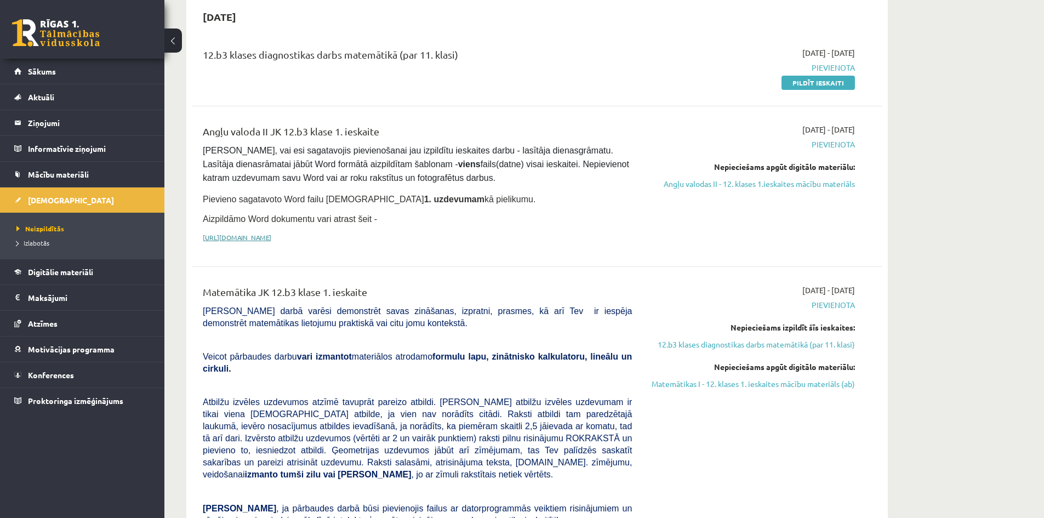
click at [271, 233] on link "https://drive.google.com/drive/folders/1IHE_ip15KOAbO2Se1NDGwZ2e__vlzPUf?usp=sh…" at bounding box center [237, 237] width 69 height 9
click at [372, 214] on p "Aizpildāmo Word dokumentu vari atrast šeit -" at bounding box center [417, 219] width 429 height 13
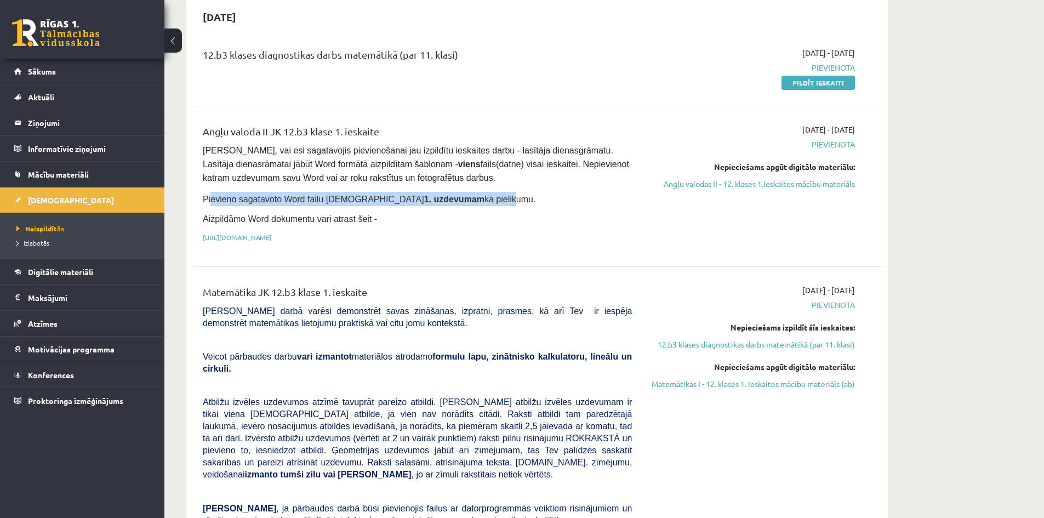
drag, startPoint x: 226, startPoint y: 195, endPoint x: 428, endPoint y: 191, distance: 201.7
click at [428, 195] on span "Pievieno sagatavoto Word failu ieskaites 1. uzdevumam kā pielikumu." at bounding box center [369, 199] width 333 height 9
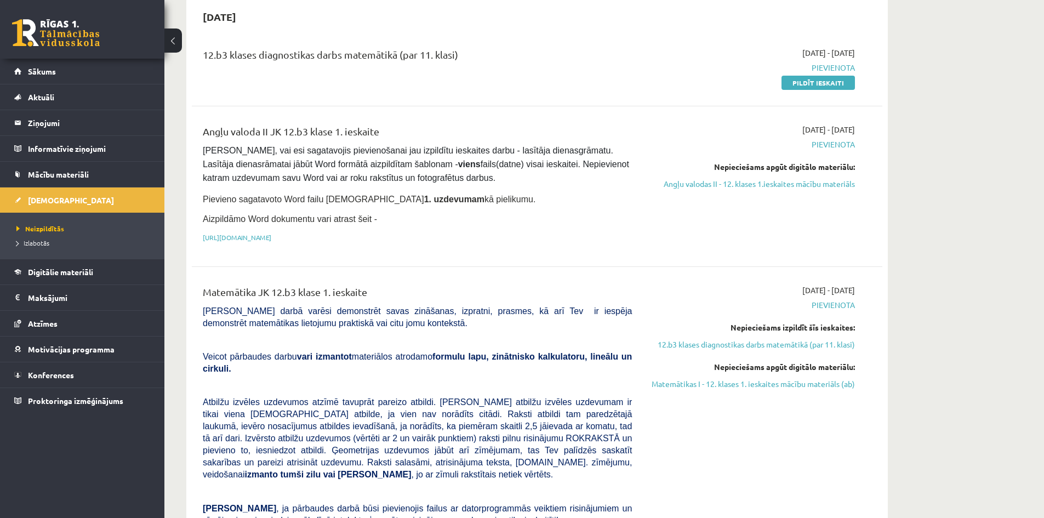
click at [501, 197] on p "Pievieno sagatavoto Word failu ieskaites 1. uzdevumam kā pielikumu." at bounding box center [417, 199] width 429 height 14
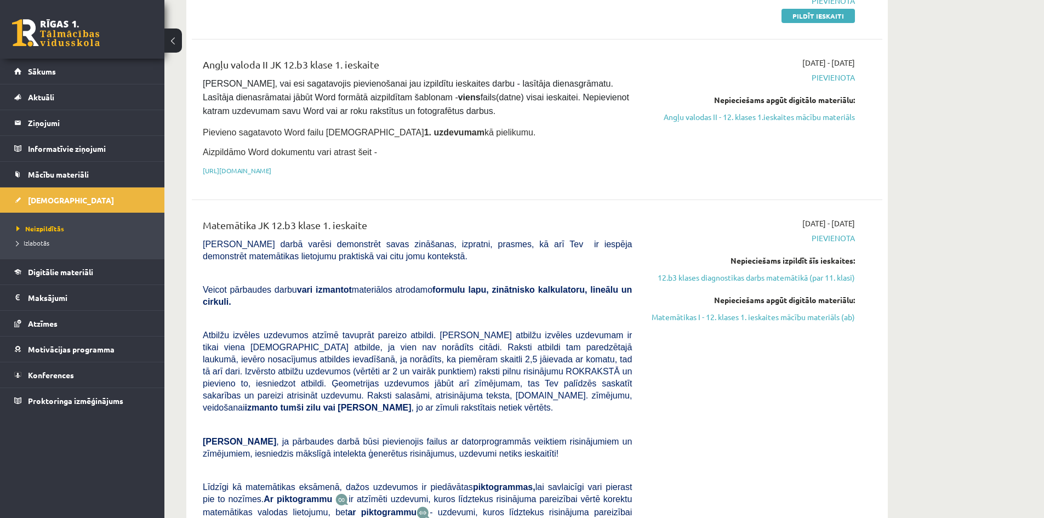
scroll to position [219, 0]
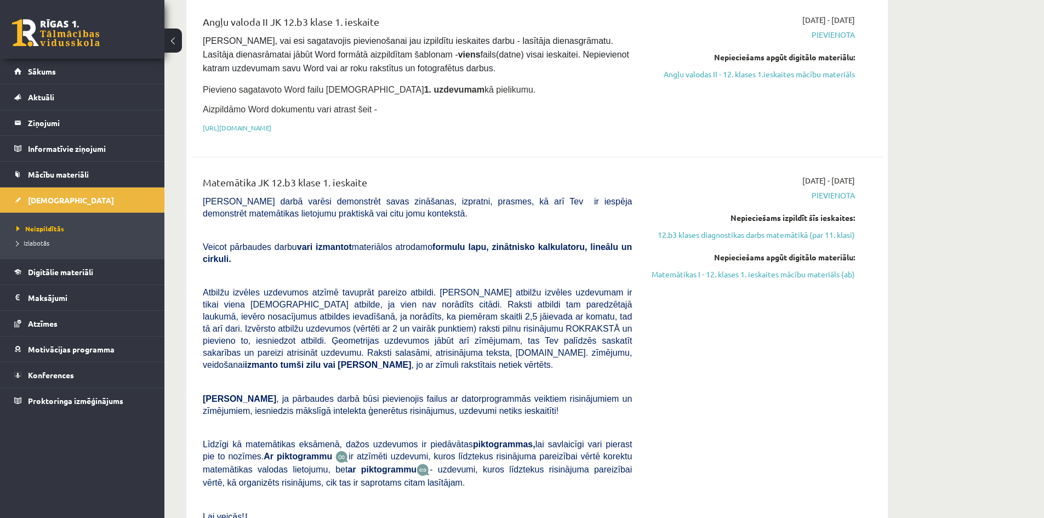
drag, startPoint x: 563, startPoint y: 202, endPoint x: 589, endPoint y: 155, distance: 53.5
click at [589, 155] on div "12.b3 klases diagnostikas darbs matemātikā (par 11. klasi) 2025-09-01 - 2025-09…" at bounding box center [537, 248] width 691 height 643
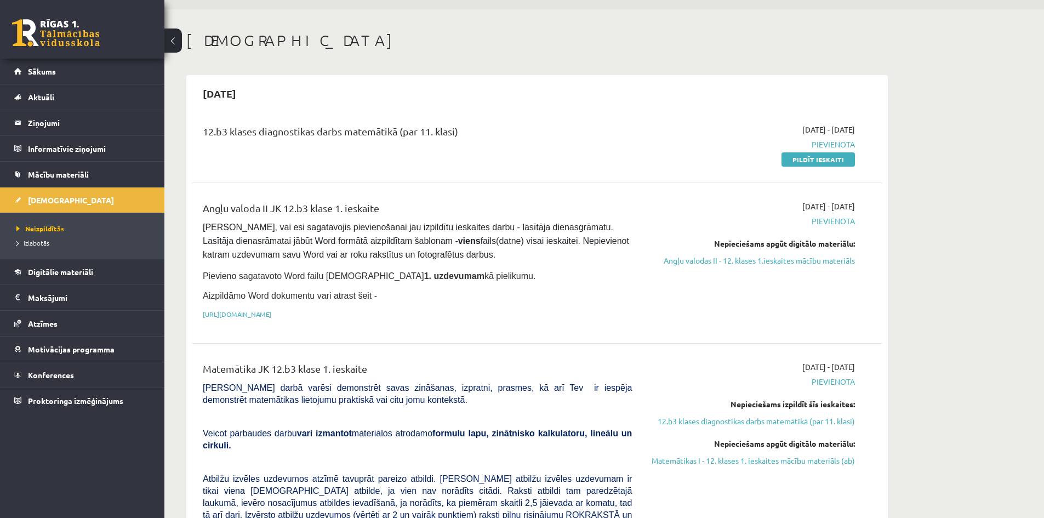
scroll to position [0, 0]
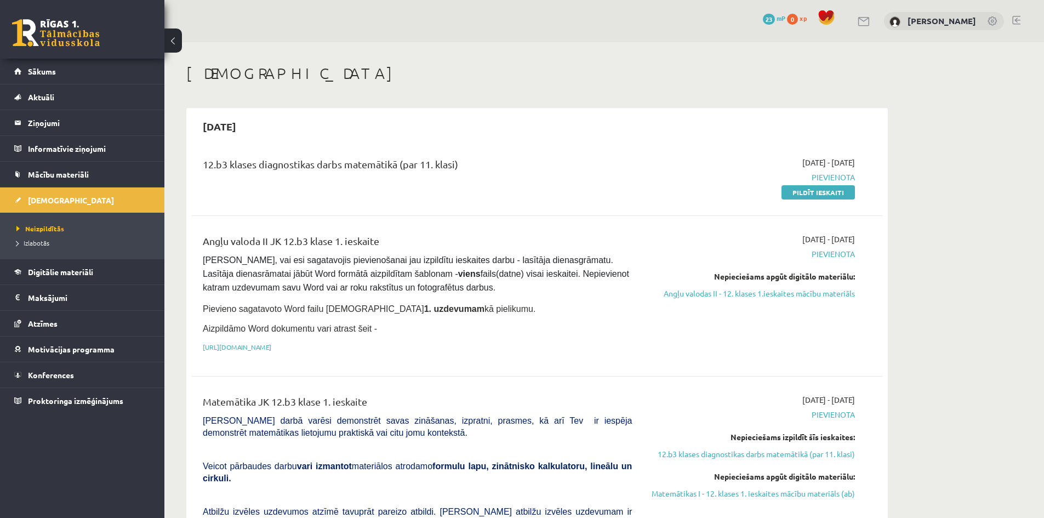
click at [869, 20] on link at bounding box center [864, 21] width 13 height 9
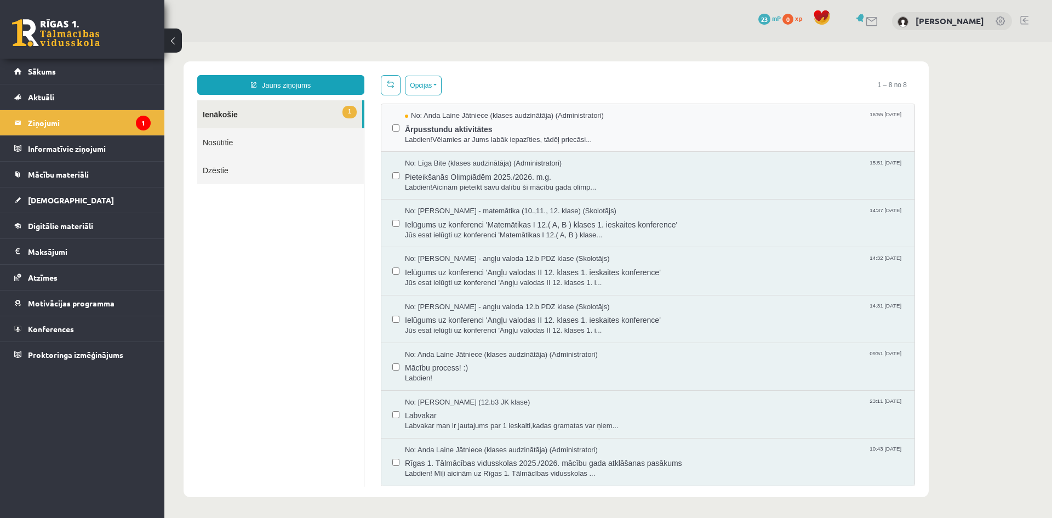
drag, startPoint x: 164, startPoint y: 42, endPoint x: 742, endPoint y: 106, distance: 580.6
click at [750, 106] on div "No: [PERSON_NAME] Jātniece (klases audzinātāja) (Administratori) 16:55 [DATE] Ā…" at bounding box center [647, 128] width 533 height 48
click at [318, 87] on link "Jauns ziņojums" at bounding box center [280, 85] width 167 height 20
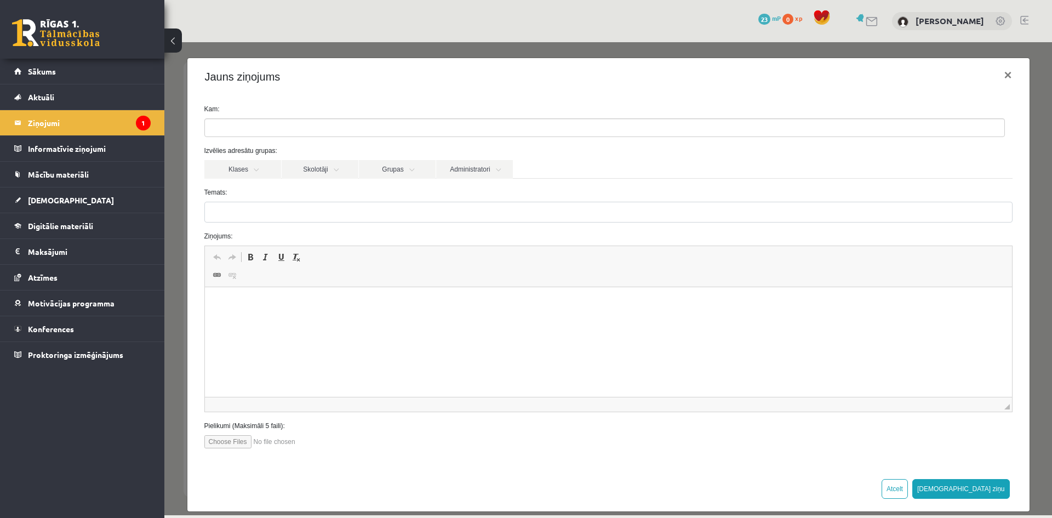
click at [248, 130] on ul at bounding box center [605, 128] width 800 height 18
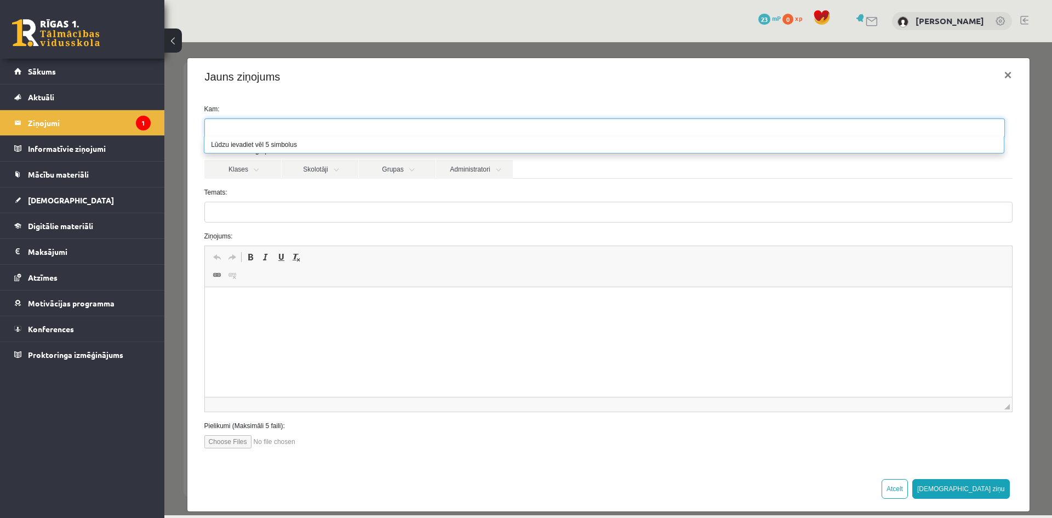
click at [278, 193] on label "Temats:" at bounding box center [608, 192] width 825 height 10
click at [278, 202] on input "Temats:" at bounding box center [608, 212] width 808 height 21
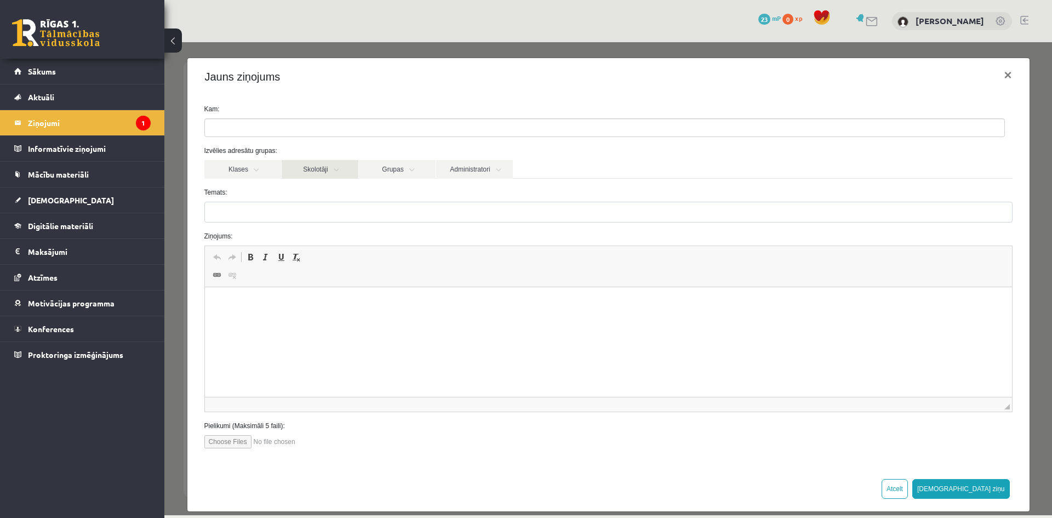
click at [320, 169] on link "Skolotāji" at bounding box center [320, 169] width 77 height 19
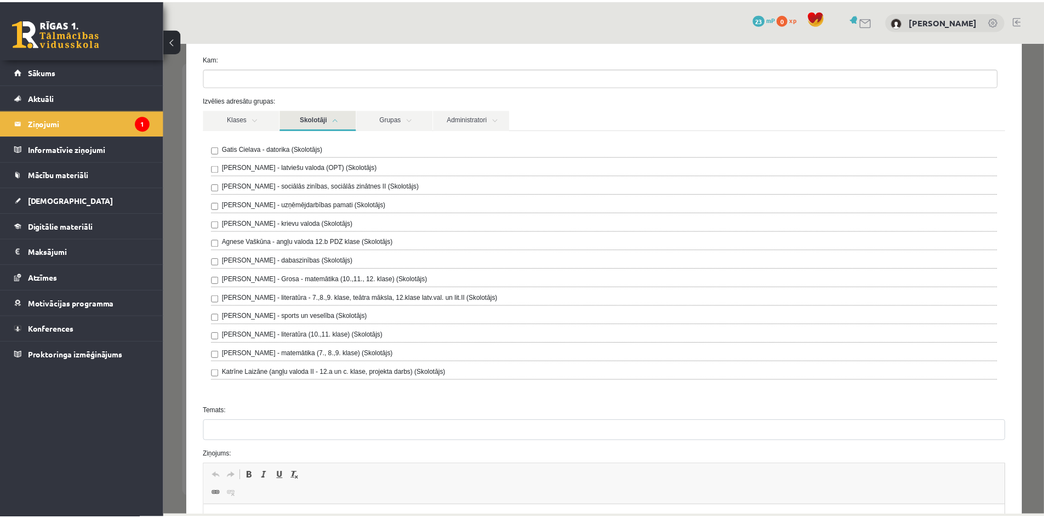
scroll to position [55, 0]
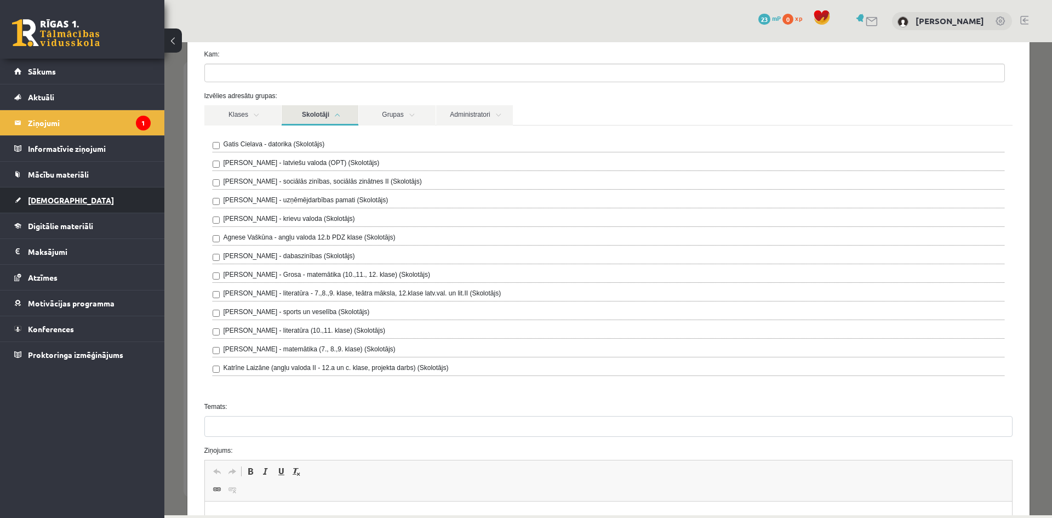
click at [100, 201] on link "[DEMOGRAPHIC_DATA]" at bounding box center [82, 199] width 136 height 25
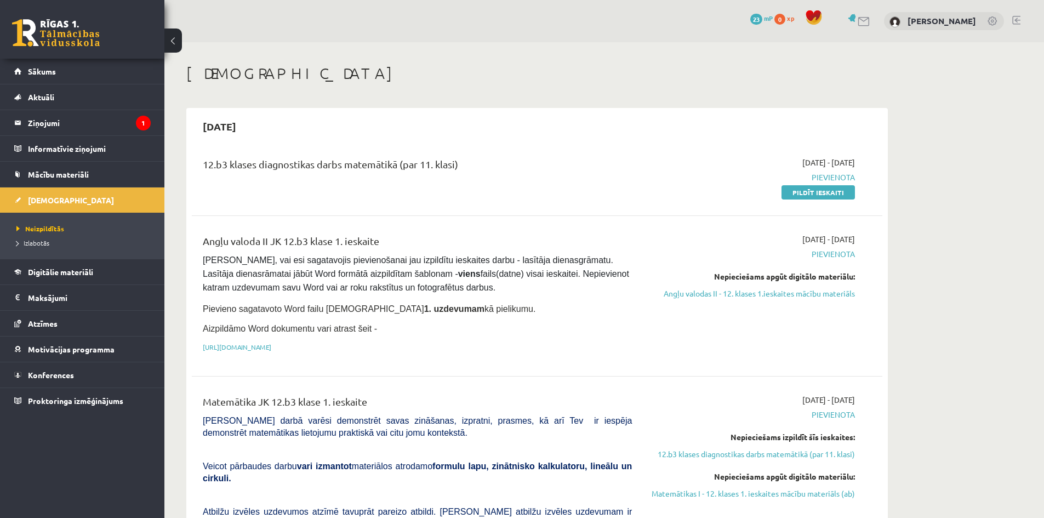
click at [858, 24] on div at bounding box center [858, 21] width 26 height 12
click at [865, 21] on link at bounding box center [864, 21] width 13 height 9
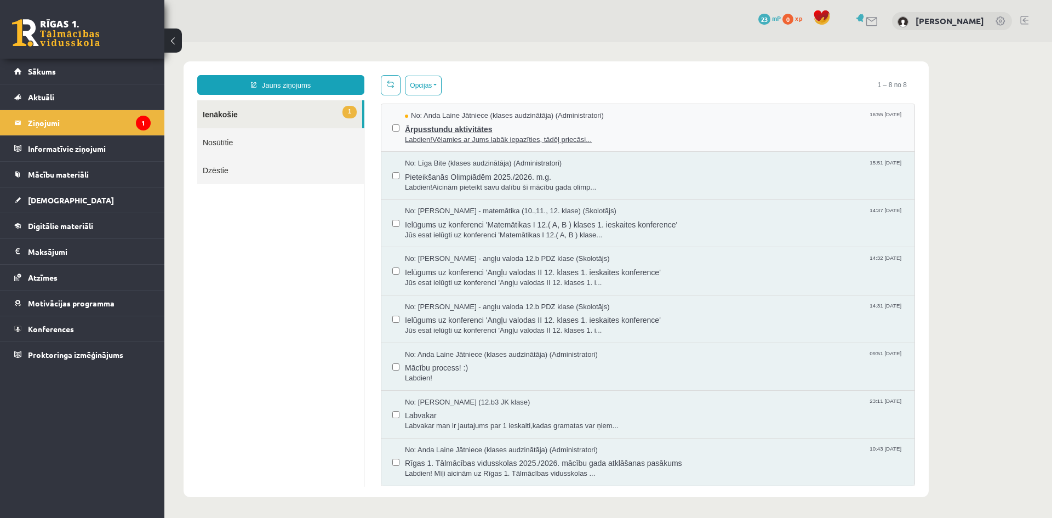
click at [435, 130] on span "Ārpusstundu aktivitātes" at bounding box center [654, 128] width 499 height 14
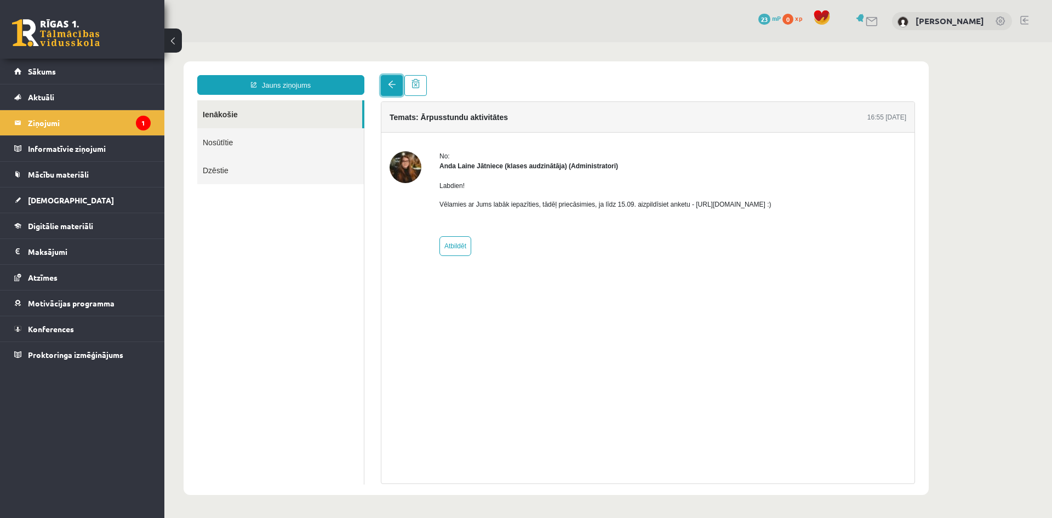
click at [396, 88] on link at bounding box center [392, 85] width 22 height 21
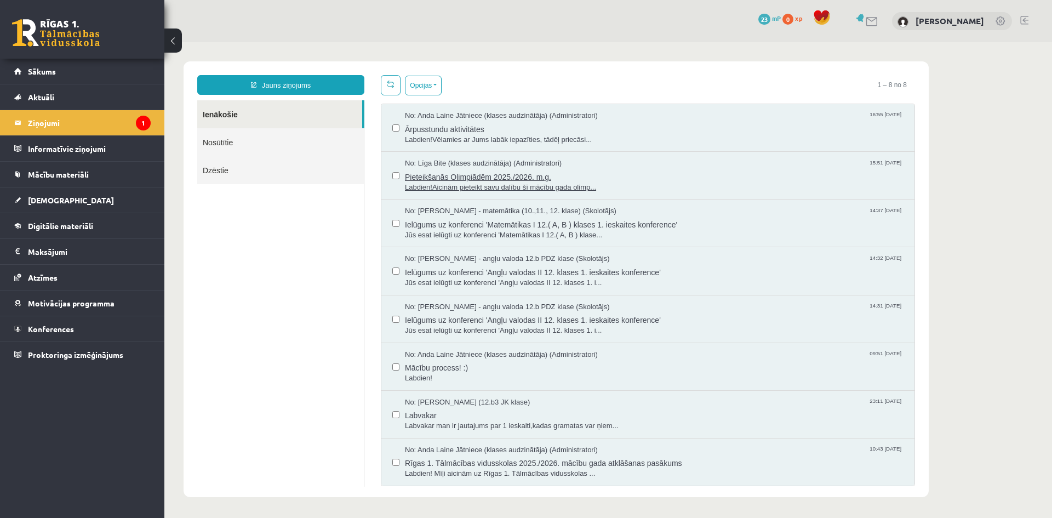
click at [493, 184] on span "Labdien!Aicinām pieteikt savu dalību šī mācību gada olimp..." at bounding box center [654, 188] width 499 height 10
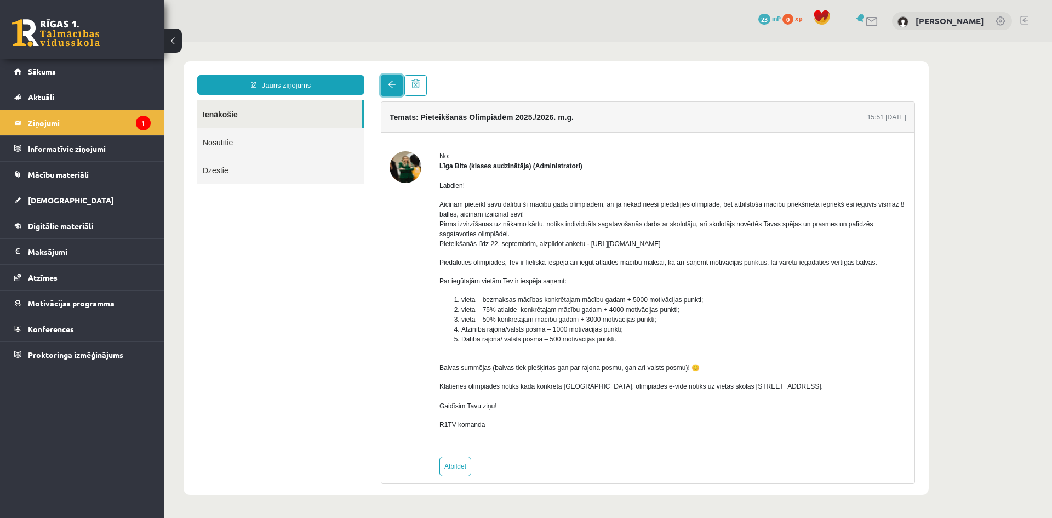
click at [390, 84] on span at bounding box center [392, 85] width 8 height 8
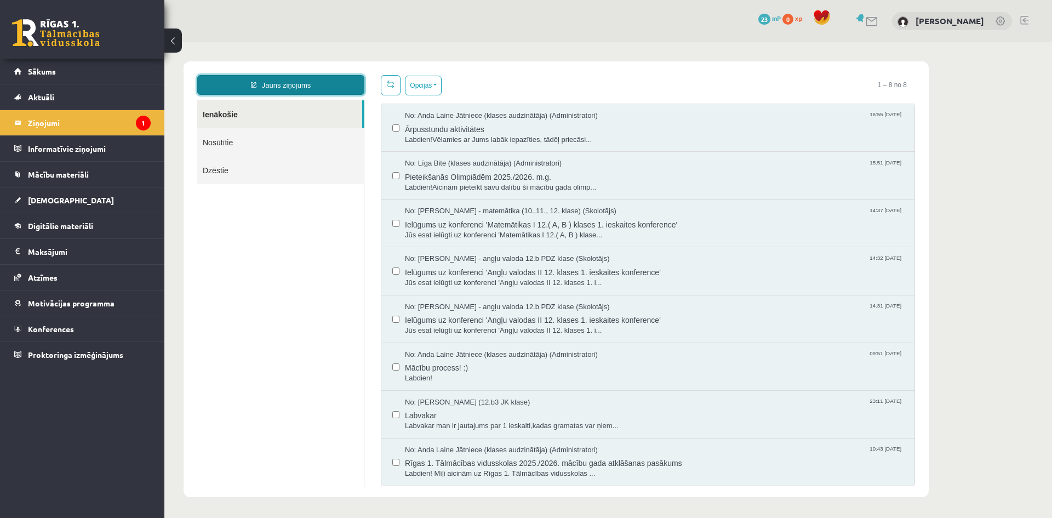
click at [305, 94] on link "Jauns ziņojums" at bounding box center [280, 85] width 167 height 20
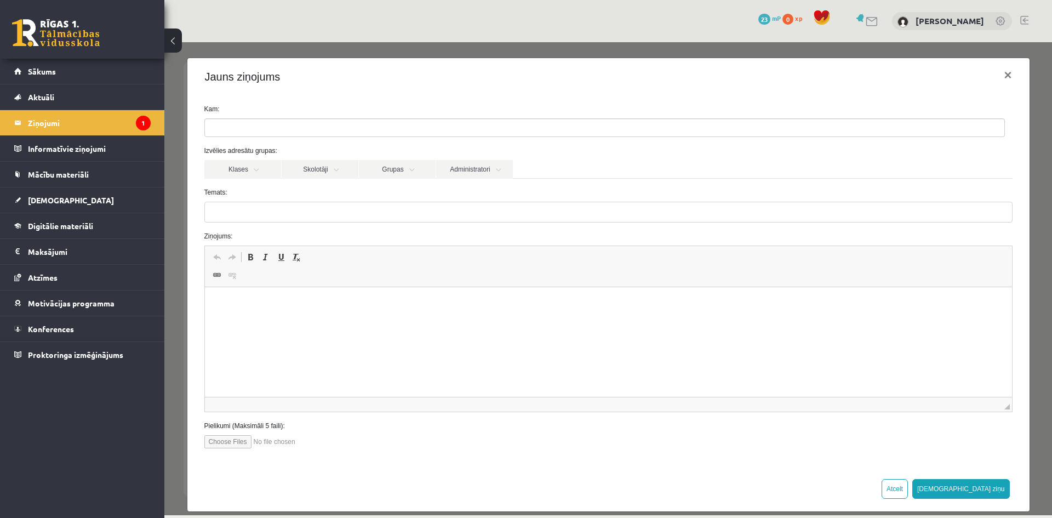
click at [316, 159] on div "Izvēlies adresātu grupas: Klases Skolotāji Grupas Administratori 12.b3 JK klase…" at bounding box center [608, 162] width 825 height 33
click at [316, 168] on link "Skolotāji" at bounding box center [320, 169] width 77 height 19
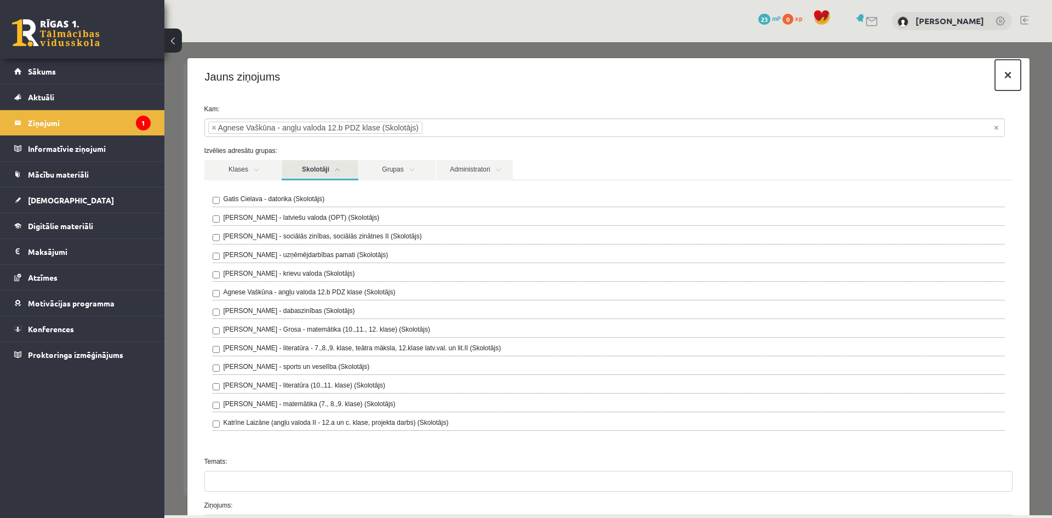
click at [996, 73] on button "×" at bounding box center [1007, 75] width 25 height 31
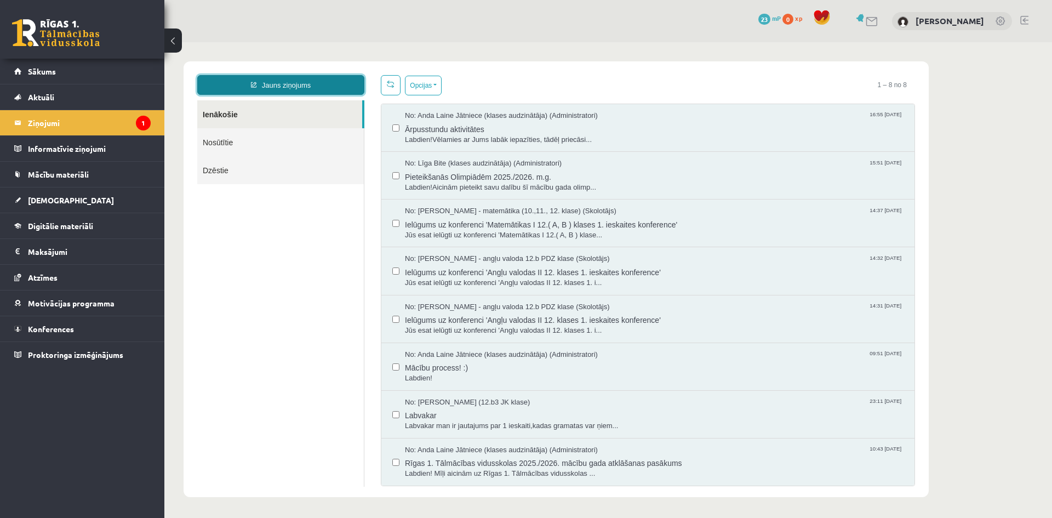
click at [328, 89] on link "Jauns ziņojums" at bounding box center [280, 85] width 167 height 20
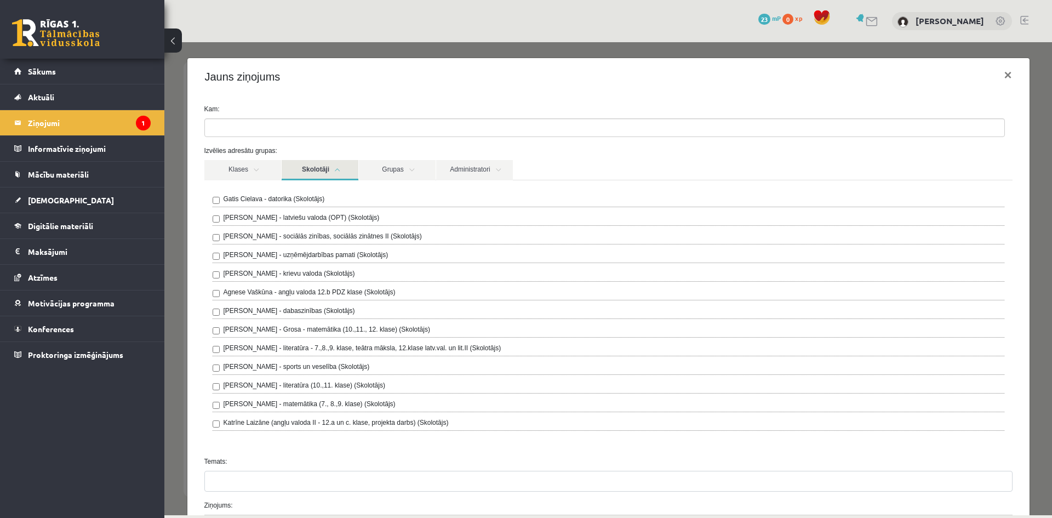
click at [248, 131] on ul at bounding box center [605, 128] width 800 height 18
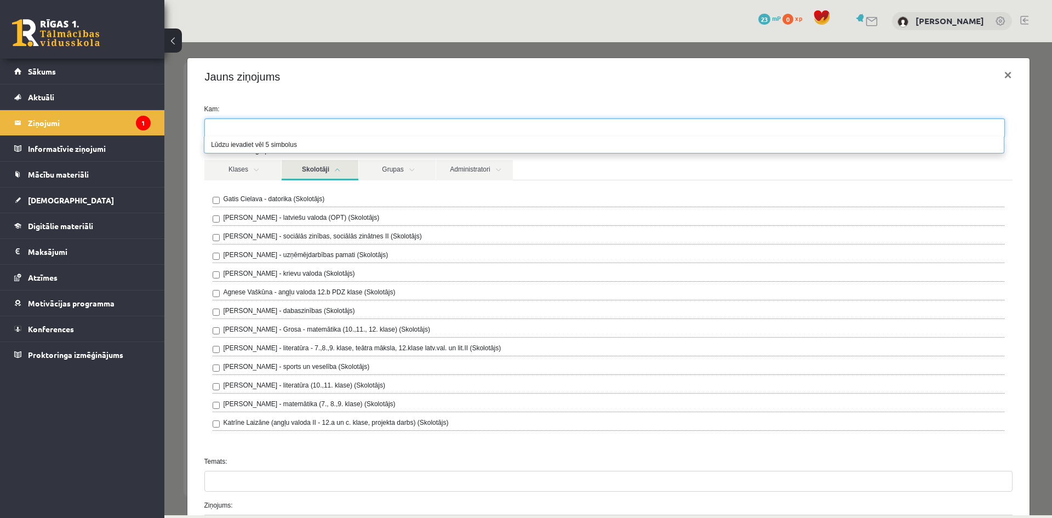
type input "*"
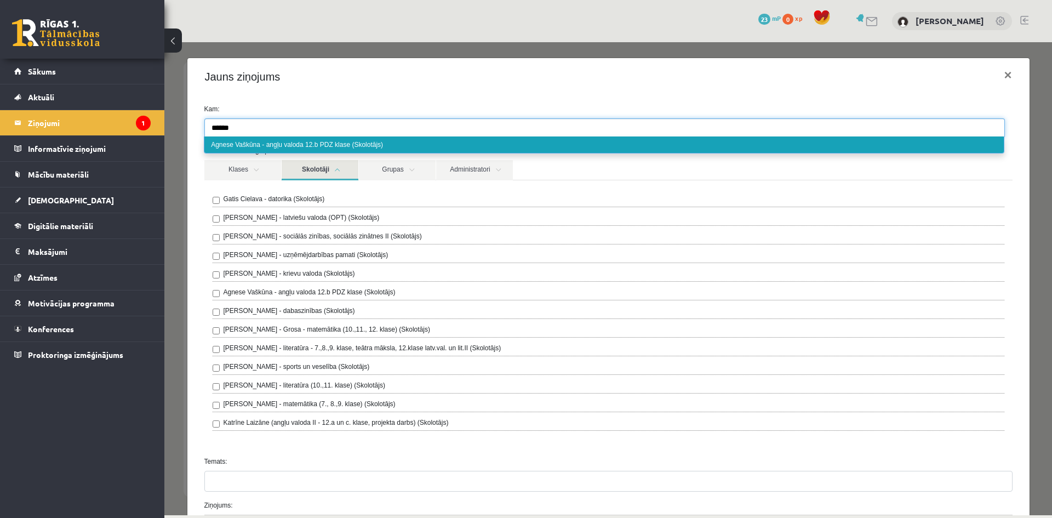
type input "******"
select select "***"
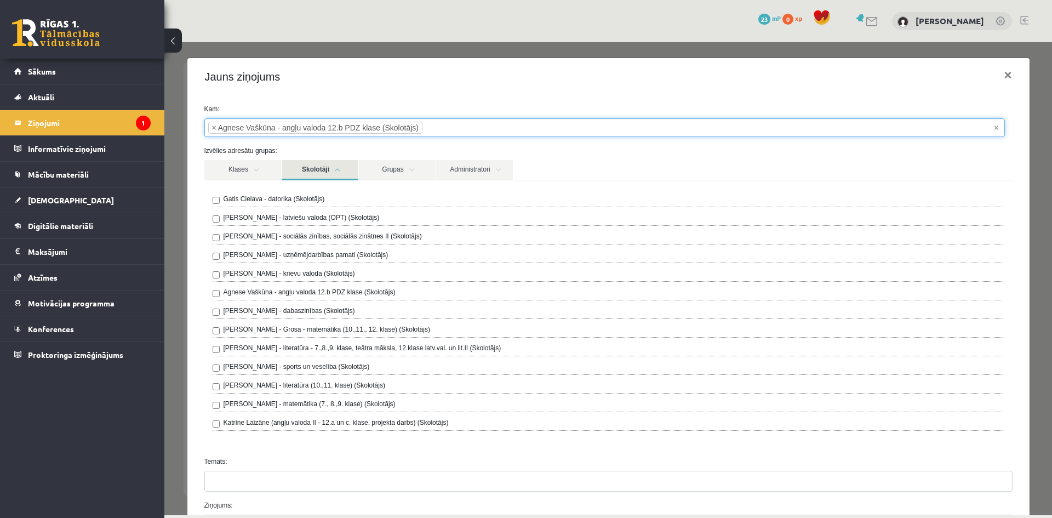
click at [329, 174] on link "Skolotāji" at bounding box center [320, 170] width 77 height 20
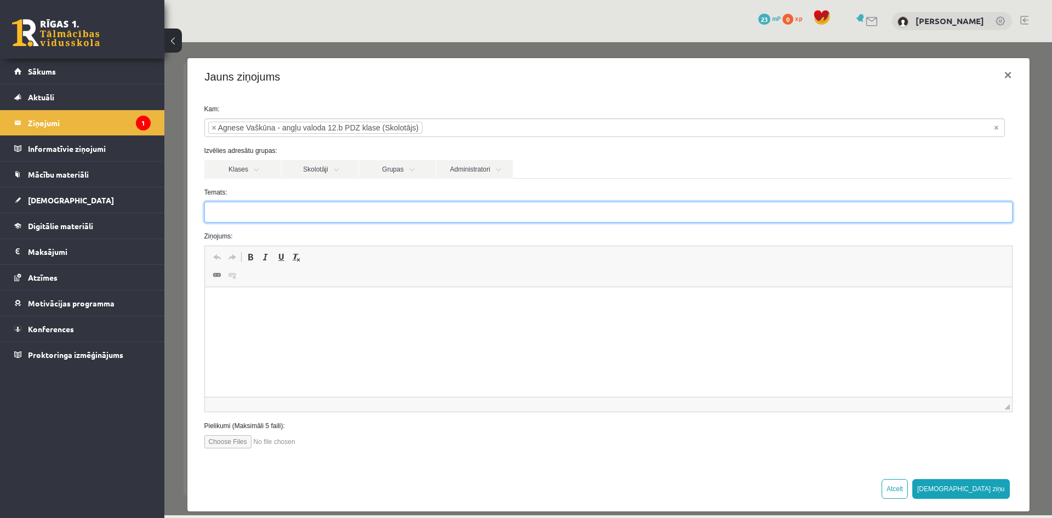
click at [274, 210] on input "Temats:" at bounding box center [608, 212] width 808 height 21
type input "**********"
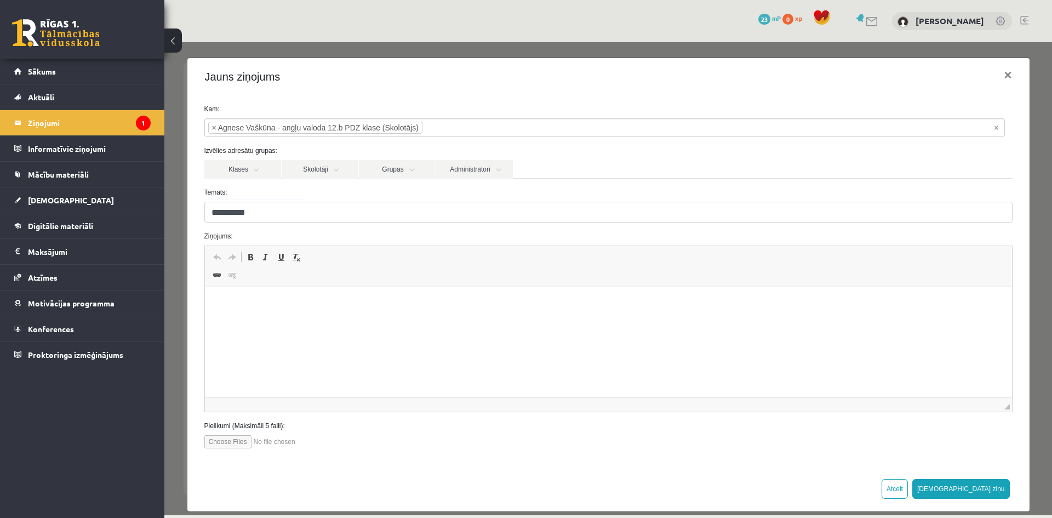
drag, startPoint x: 299, startPoint y: 307, endPoint x: 291, endPoint y: 298, distance: 12.1
click at [299, 307] on p "Визуальный текстовый редактор, wiswyg-editor-47024800452040-1757512795-668" at bounding box center [607, 304] width 785 height 12
drag, startPoint x: 656, startPoint y: 501, endPoint x: 544, endPoint y: 368, distance: 174.7
click at [278, 303] on p "**********" at bounding box center [604, 304] width 778 height 12
drag, startPoint x: 286, startPoint y: 303, endPoint x: 351, endPoint y: 529, distance: 236.1
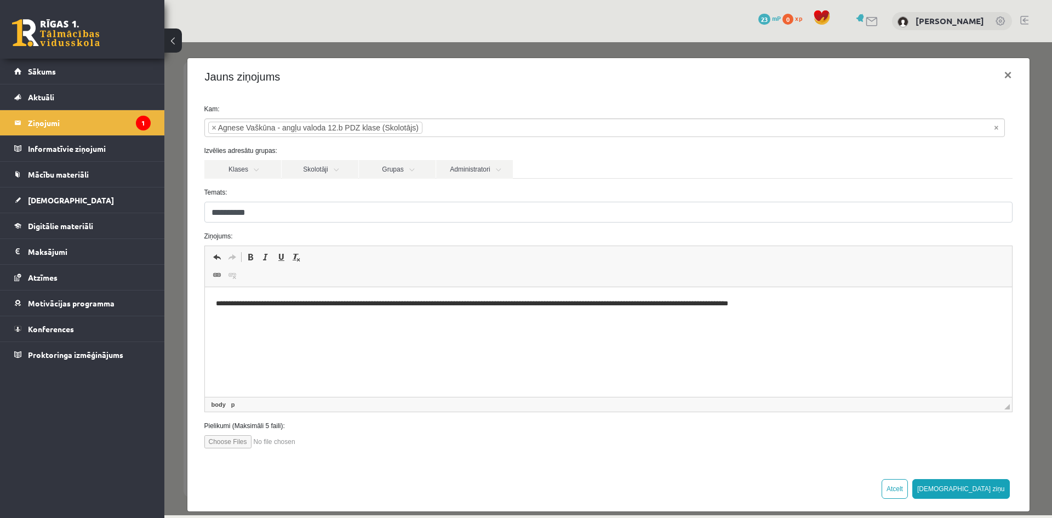
click at [286, 303] on p "**********" at bounding box center [604, 304] width 778 height 12
click at [556, 303] on p "**********" at bounding box center [604, 304] width 778 height 12
click at [557, 301] on p "**********" at bounding box center [604, 304] width 778 height 12
click at [817, 306] on p "**********" at bounding box center [604, 304] width 778 height 12
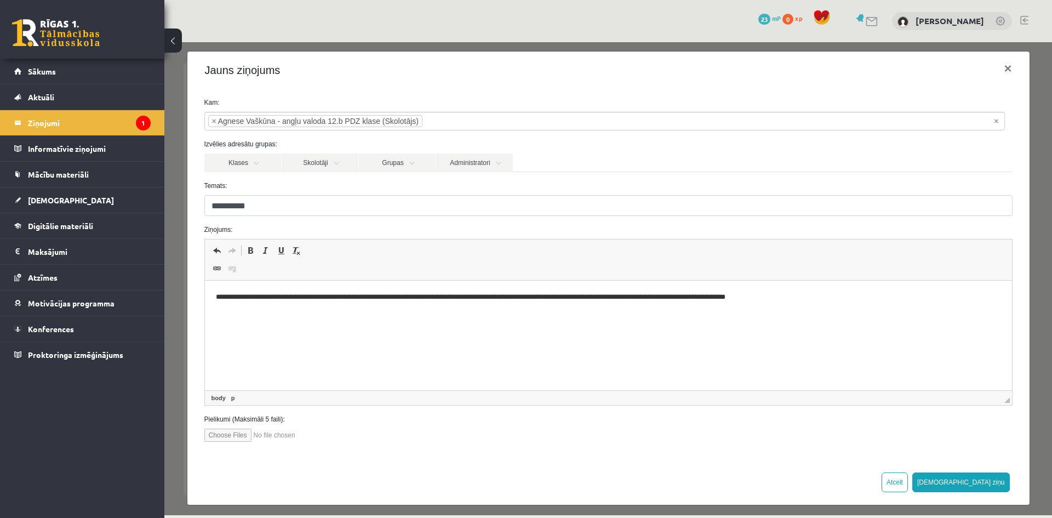
scroll to position [12, 0]
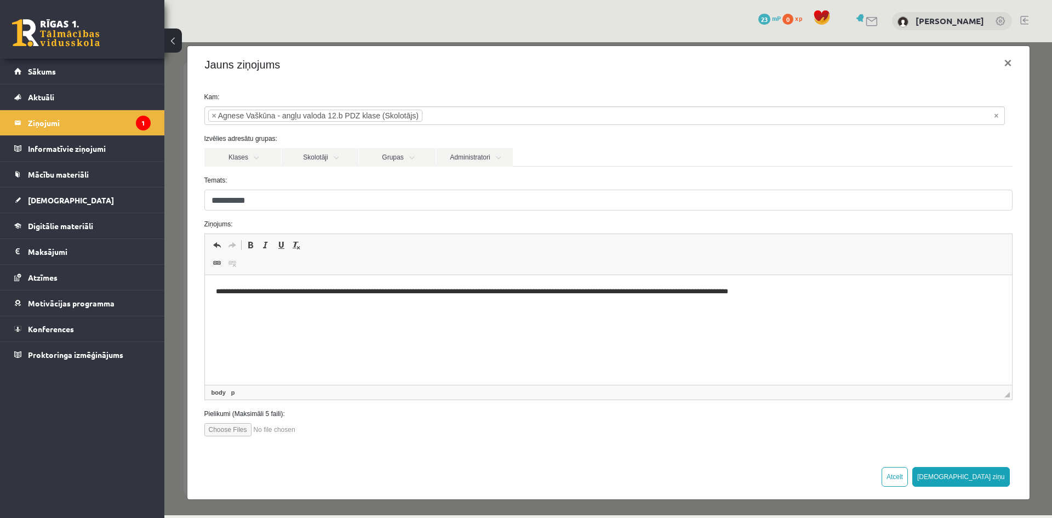
click at [239, 393] on span at bounding box center [241, 392] width 6 height 10
click at [984, 480] on button "[DEMOGRAPHIC_DATA] ziņu" at bounding box center [962, 477] width 98 height 20
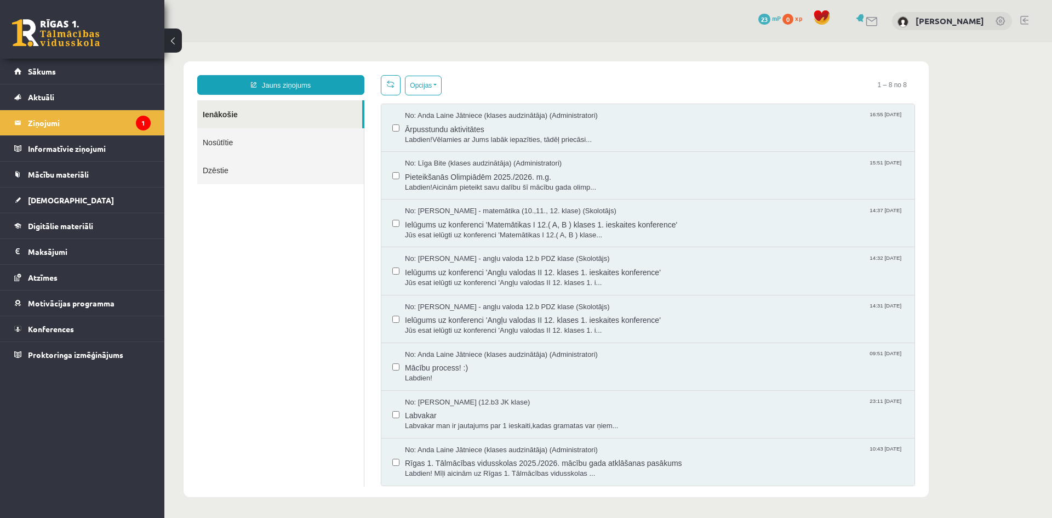
scroll to position [0, 0]
click at [264, 146] on link "Nosūtītie" at bounding box center [280, 142] width 167 height 28
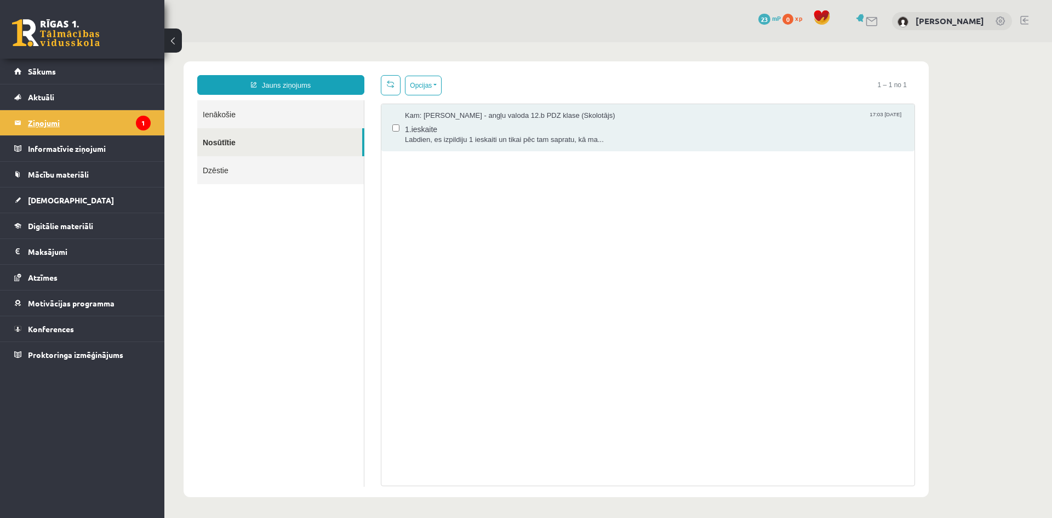
click at [66, 129] on legend "Ziņojumi 1" at bounding box center [89, 122] width 123 height 25
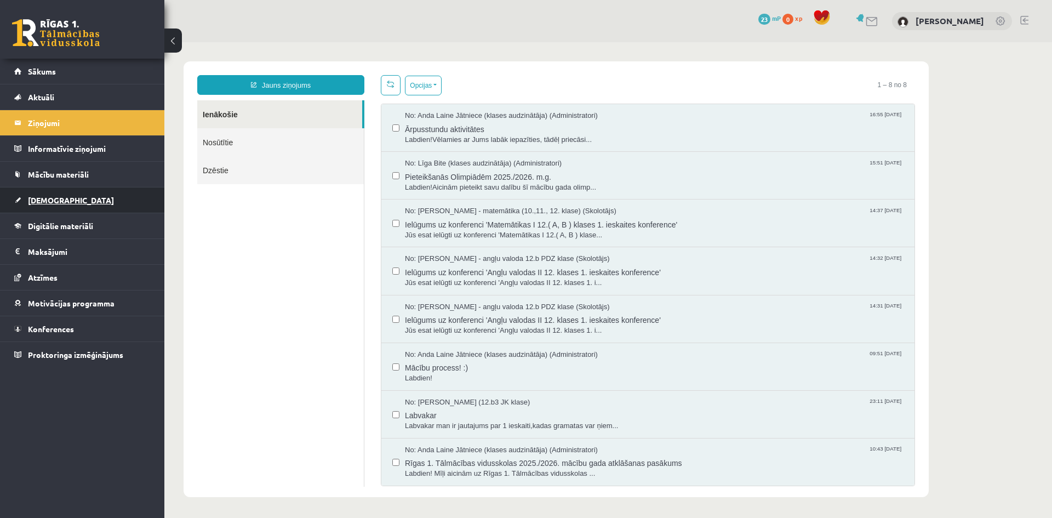
click at [96, 192] on link "[DEMOGRAPHIC_DATA]" at bounding box center [82, 199] width 136 height 25
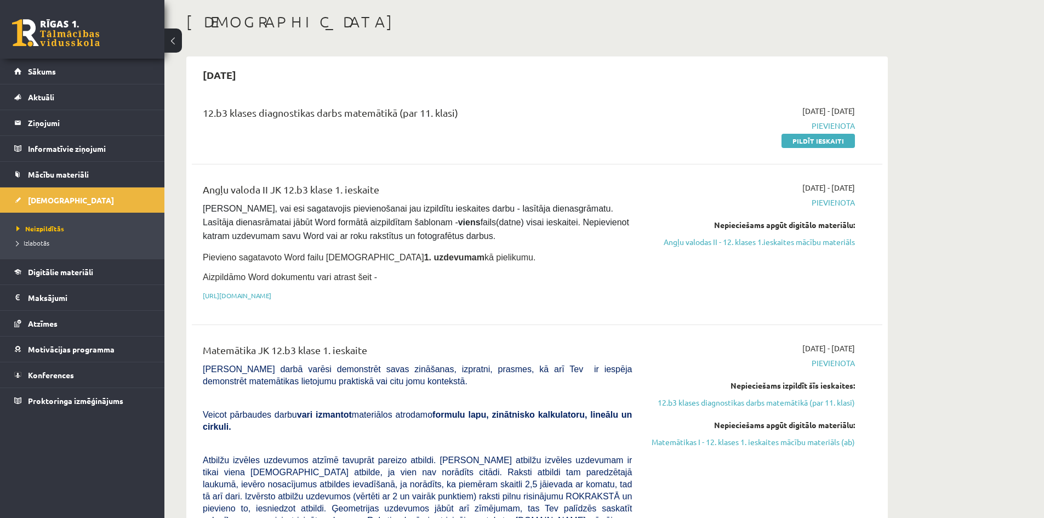
scroll to position [55, 0]
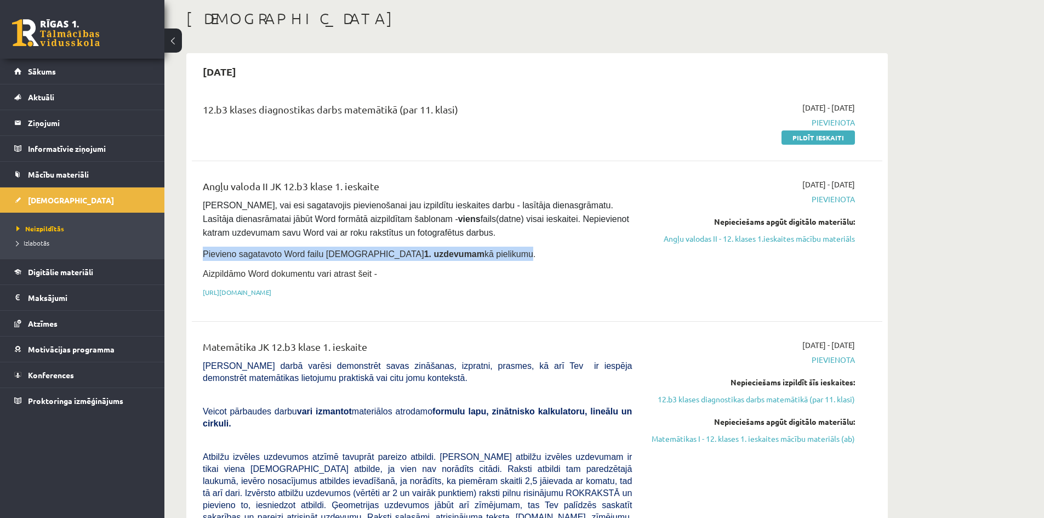
drag, startPoint x: 207, startPoint y: 251, endPoint x: 482, endPoint y: 252, distance: 275.1
click at [445, 253] on span "Pievieno sagatavoto Word failu ieskaites 1. uzdevumam kā pielikumu." at bounding box center [369, 253] width 333 height 9
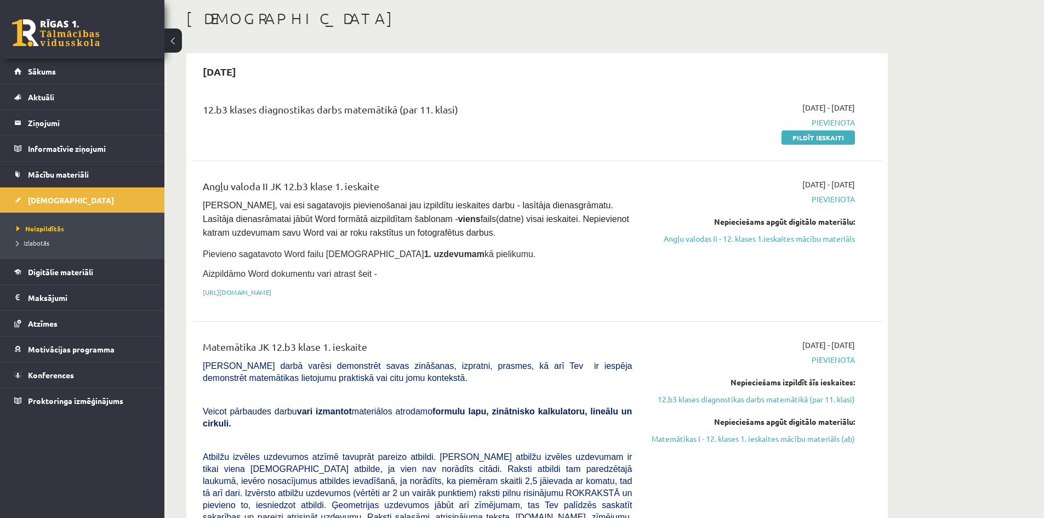
click at [503, 249] on p "Pievieno sagatavoto Word failu ieskaites 1. uzdevumam kā pielikumu." at bounding box center [417, 254] width 429 height 14
click at [271, 289] on link "[URL][DOMAIN_NAME]" at bounding box center [237, 292] width 69 height 9
click at [751, 237] on link "Angļu valodas II - 12. klases 1.ieskaites mācību materiāls" at bounding box center [751, 239] width 207 height 12
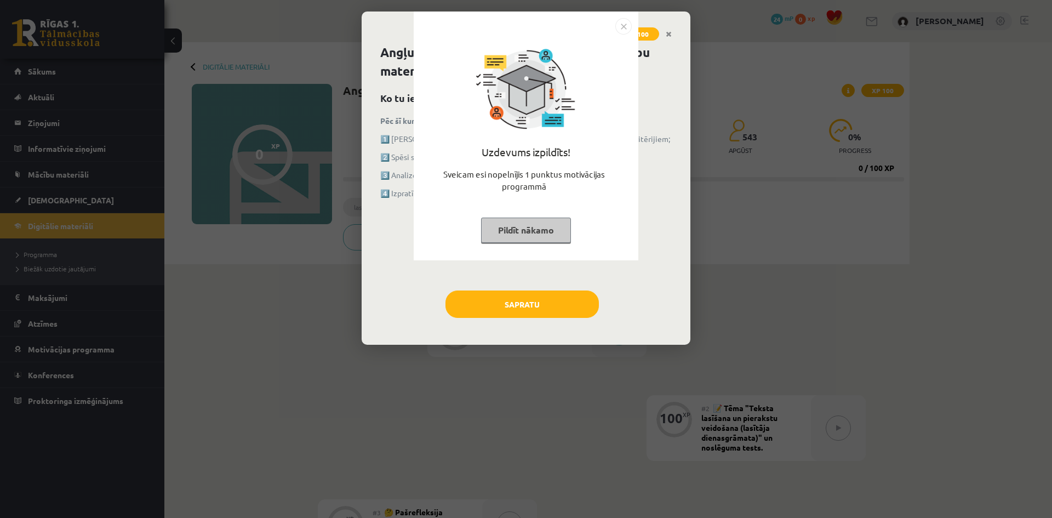
click at [532, 303] on div "Uzdevums izpildīts! Sveicam esi nopelnījis 1 punktus motivācijas programmā Pild…" at bounding box center [526, 259] width 1052 height 518
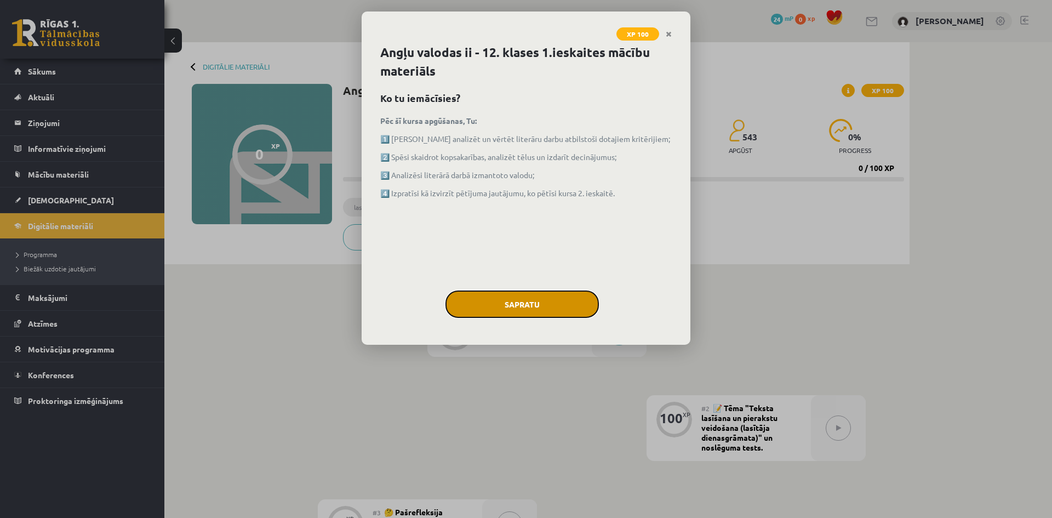
click at [558, 309] on button "Sapratu" at bounding box center [522, 303] width 153 height 27
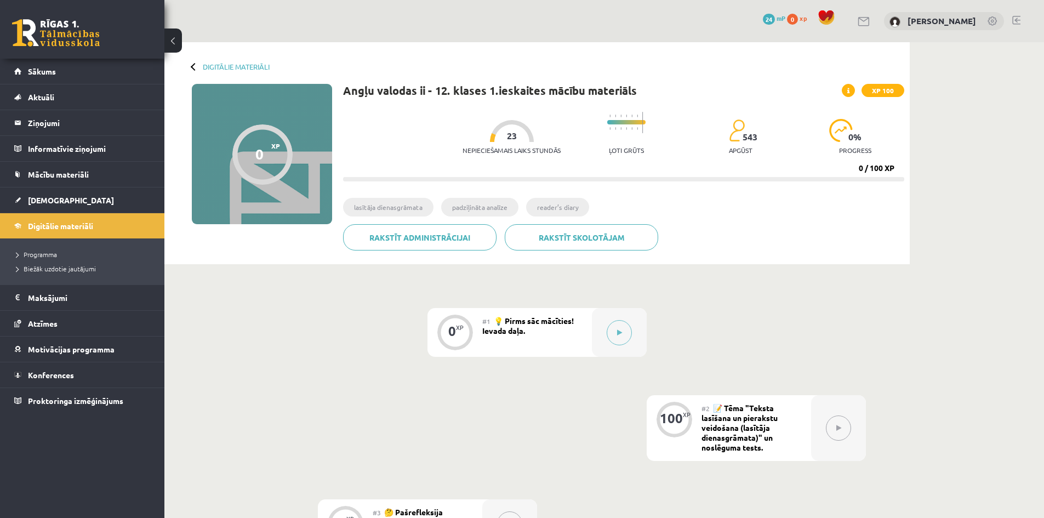
drag, startPoint x: 641, startPoint y: 124, endPoint x: 650, endPoint y: 122, distance: 9.6
click at [645, 124] on div "Nepieciešamais laiks stundās 23 Ļoti grūts 543 apgūst 0 % progress" at bounding box center [684, 133] width 442 height 54
click at [859, 223] on div "Angļu valodas ii - 12. klases 1.ieskaites mācību materiāls XP 100 Nepieciešamai…" at bounding box center [623, 171] width 561 height 175
click at [859, 223] on ul "lasītāja dienasgrāmata padziļināta analīze reader’s diary" at bounding box center [623, 211] width 561 height 26
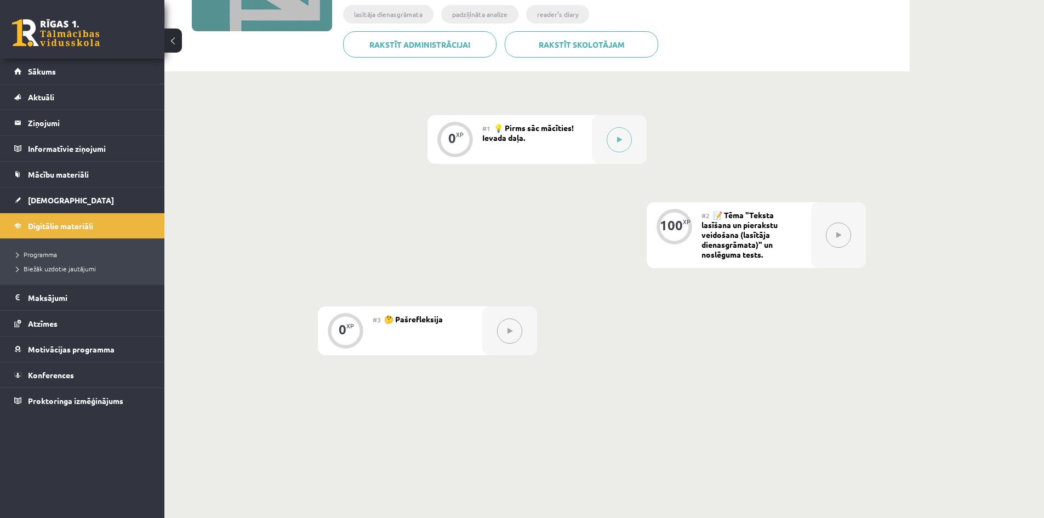
scroll to position [222, 0]
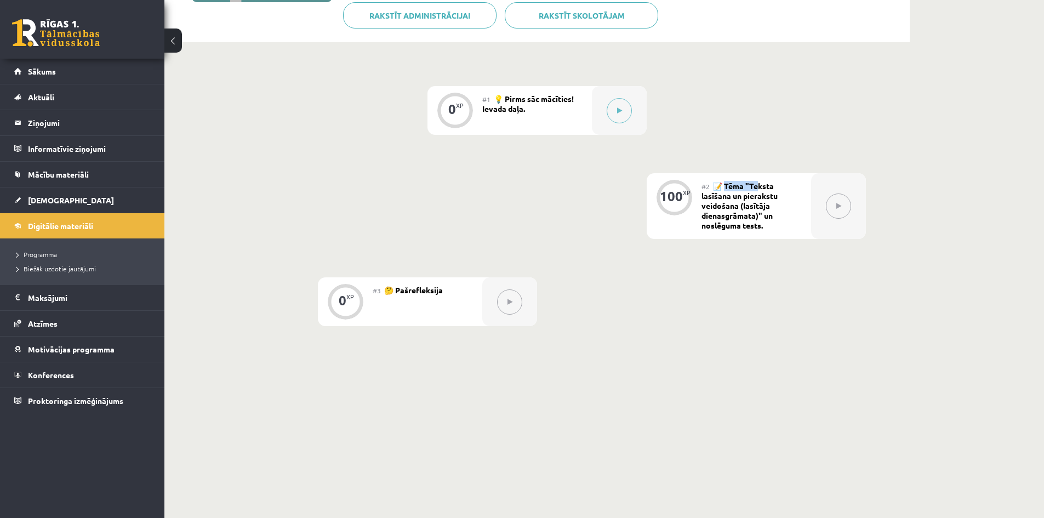
drag, startPoint x: 726, startPoint y: 189, endPoint x: 758, endPoint y: 186, distance: 32.4
click at [758, 186] on span "📝 Tēma "Teksta lasīšana un pierakstu veidošana (lasītāja dienasgrāmata)" un nos…" at bounding box center [740, 205] width 76 height 49
click at [690, 190] on div "XP" at bounding box center [687, 193] width 8 height 6
drag, startPoint x: 752, startPoint y: 196, endPoint x: 729, endPoint y: 206, distance: 25.3
click at [729, 206] on span "📝 Tēma "Teksta lasīšana un pierakstu veidošana (lasītāja dienasgrāmata)" un nos…" at bounding box center [740, 205] width 76 height 49
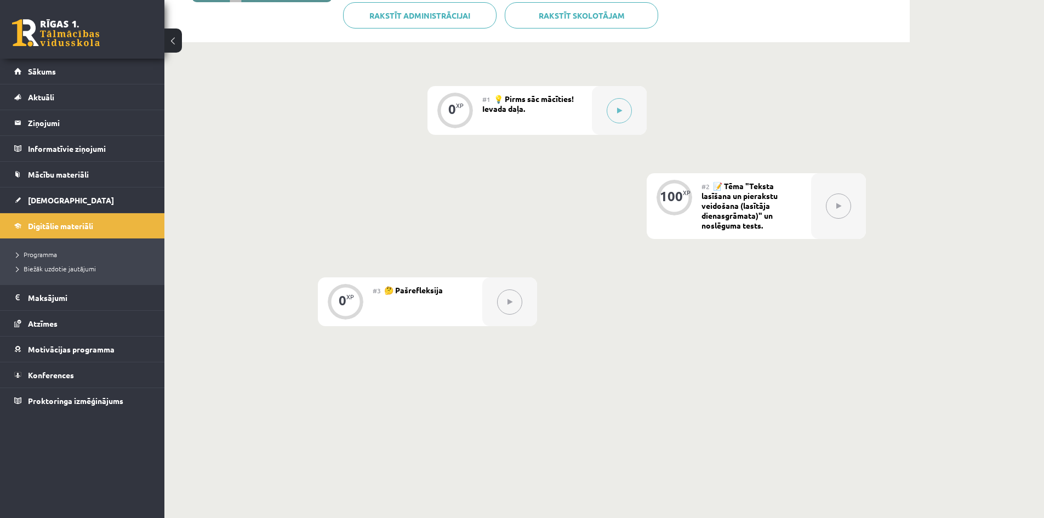
click at [751, 215] on span "📝 Tēma "Teksta lasīšana un pierakstu veidošana (lasītāja dienasgrāmata)" un nos…" at bounding box center [740, 205] width 76 height 49
drag, startPoint x: 715, startPoint y: 230, endPoint x: 772, endPoint y: 225, distance: 57.2
click at [772, 225] on div "#2 📝 Tēma "Teksta lasīšana un pierakstu veidošana (lasītāja dienasgrāmata)" un …" at bounding box center [757, 206] width 110 height 66
click at [771, 293] on div "0 XP #1 💡 Pirms sāc mācīties! Ievada daļa. 100 XP #2 📝 Tēma "Teksta lasīšana un…" at bounding box center [537, 206] width 658 height 240
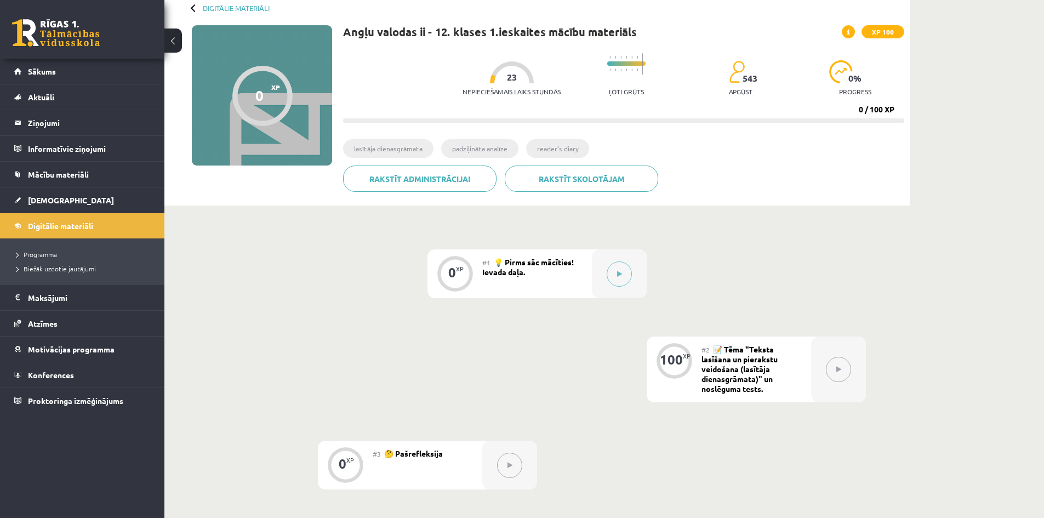
scroll to position [58, 0]
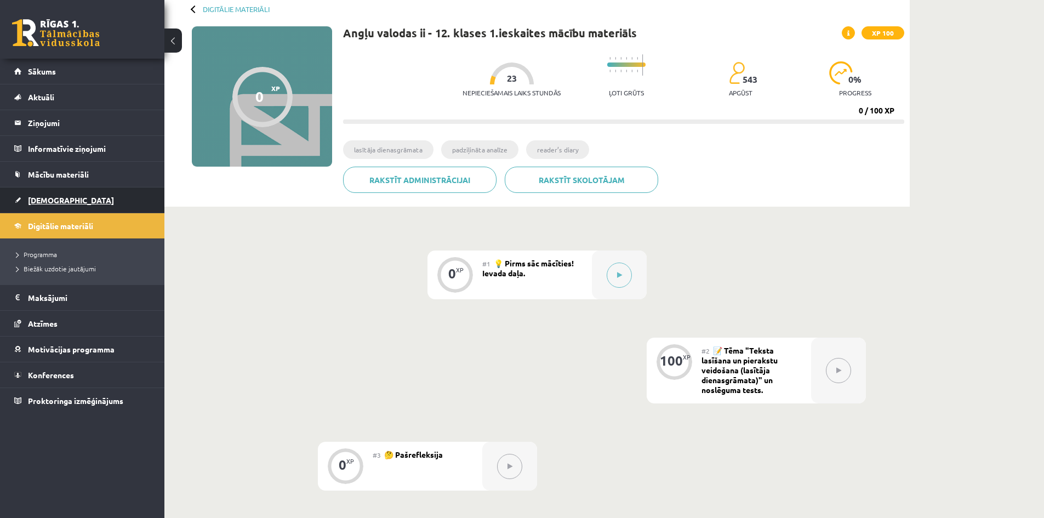
click at [81, 198] on link "[DEMOGRAPHIC_DATA]" at bounding box center [82, 199] width 136 height 25
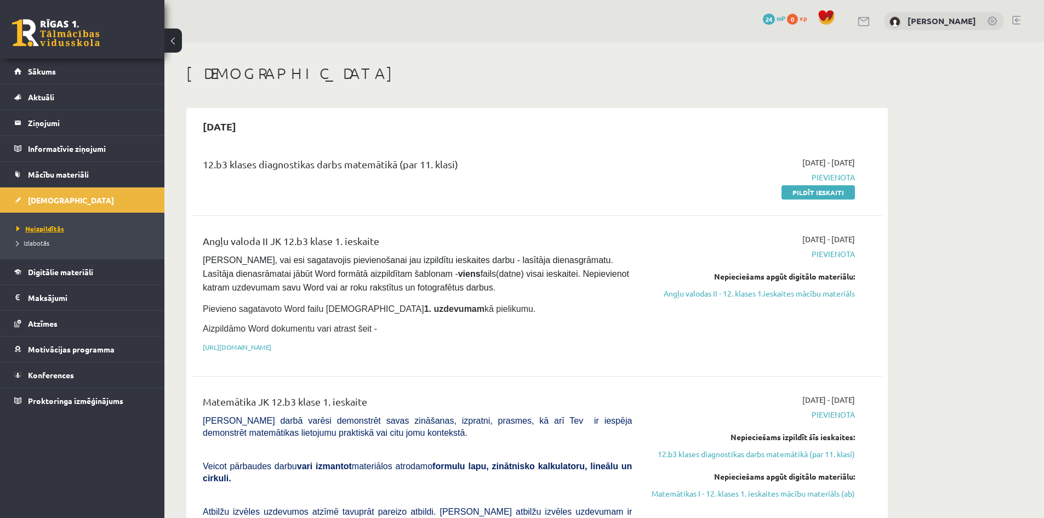
click at [35, 229] on span "Neizpildītās" at bounding box center [40, 228] width 48 height 9
click at [36, 246] on link "Izlabotās" at bounding box center [84, 243] width 137 height 10
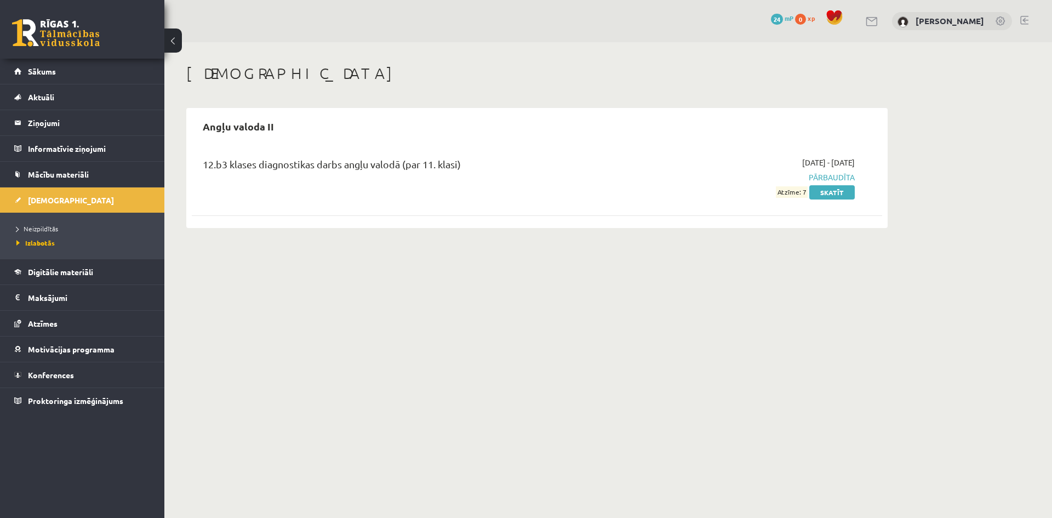
drag, startPoint x: 258, startPoint y: 171, endPoint x: 428, endPoint y: 225, distance: 178.2
click at [597, 192] on div "12.b3 klases diagnostikas darbs angļu valodā (par 11. klasi)" at bounding box center [418, 177] width 446 height 41
click at [430, 260] on body "0 Dāvanas 24 mP 0 xp [PERSON_NAME] Sākums Aktuāli Kā mācīties eSKOLĀ Kontakti N…" at bounding box center [526, 259] width 1052 height 518
drag, startPoint x: 797, startPoint y: 176, endPoint x: 876, endPoint y: 179, distance: 79.0
click at [875, 179] on div "12.b3 klases diagnostikas darbs angļu valodā (par 11. klasi) [DATE] - [DATE] Pā…" at bounding box center [537, 177] width 691 height 63
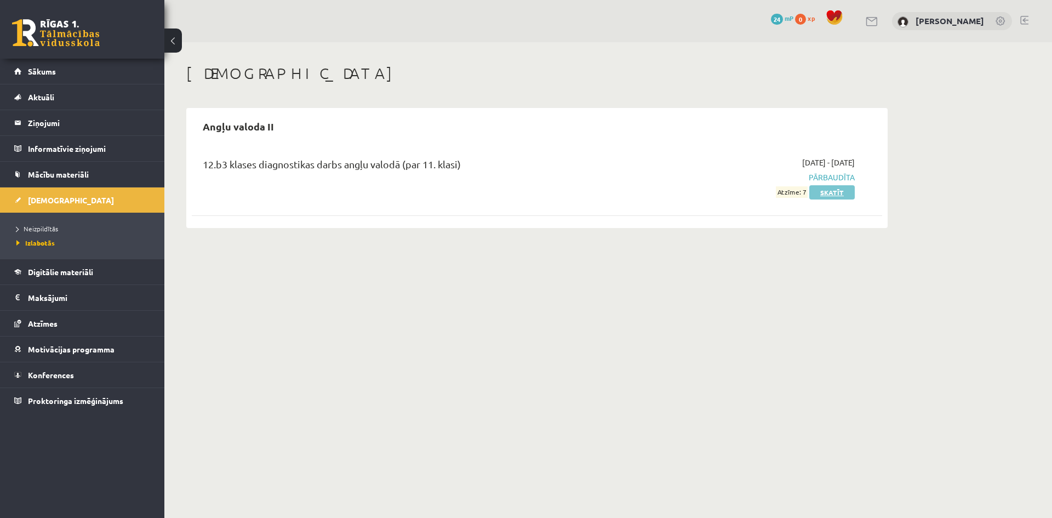
click at [842, 196] on link "Skatīt" at bounding box center [831, 192] width 45 height 14
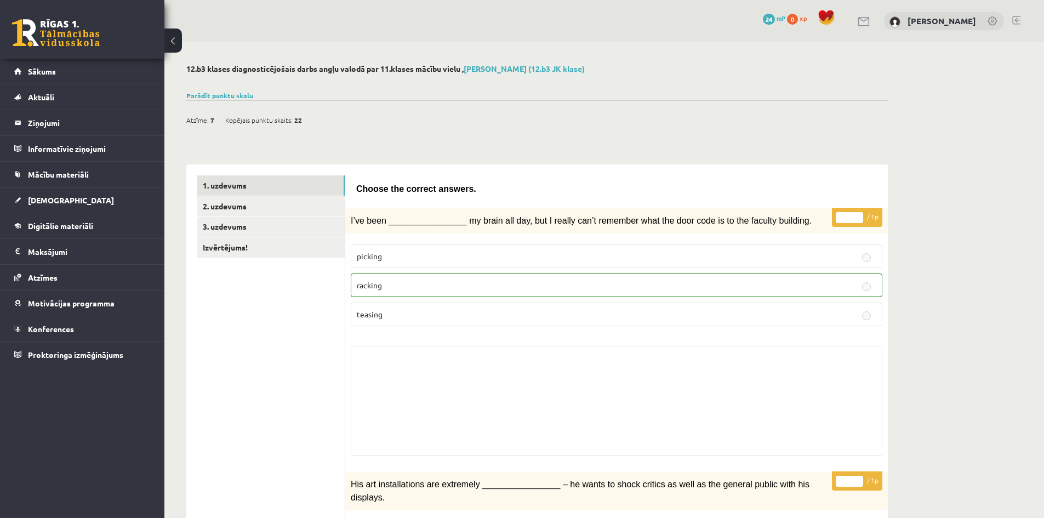
drag, startPoint x: 325, startPoint y: 112, endPoint x: 313, endPoint y: 115, distance: 12.0
click at [313, 115] on div "Atzīme: 7 Kopējais punktu skaits: 22" at bounding box center [537, 114] width 702 height 28
click at [225, 185] on link "1. uzdevums" at bounding box center [270, 185] width 147 height 20
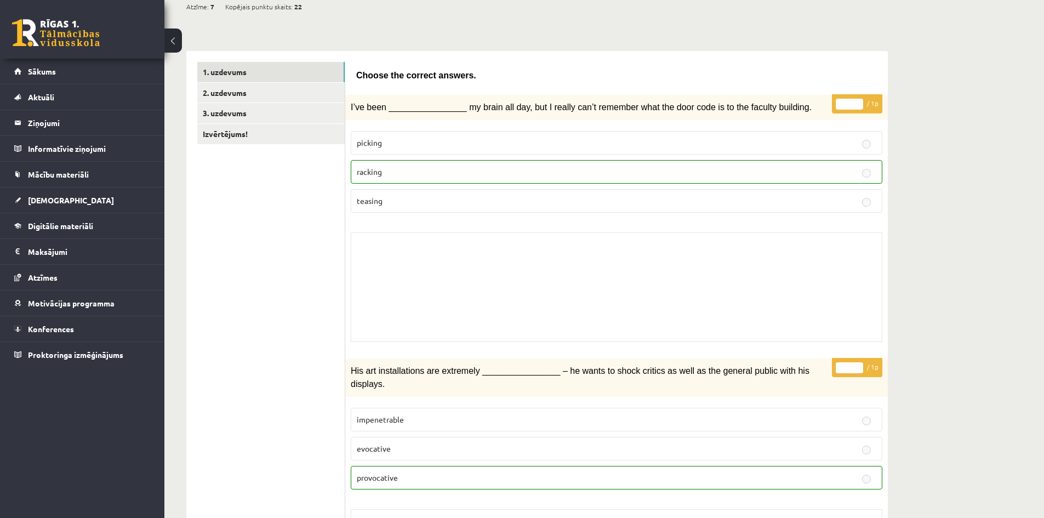
scroll to position [44, 0]
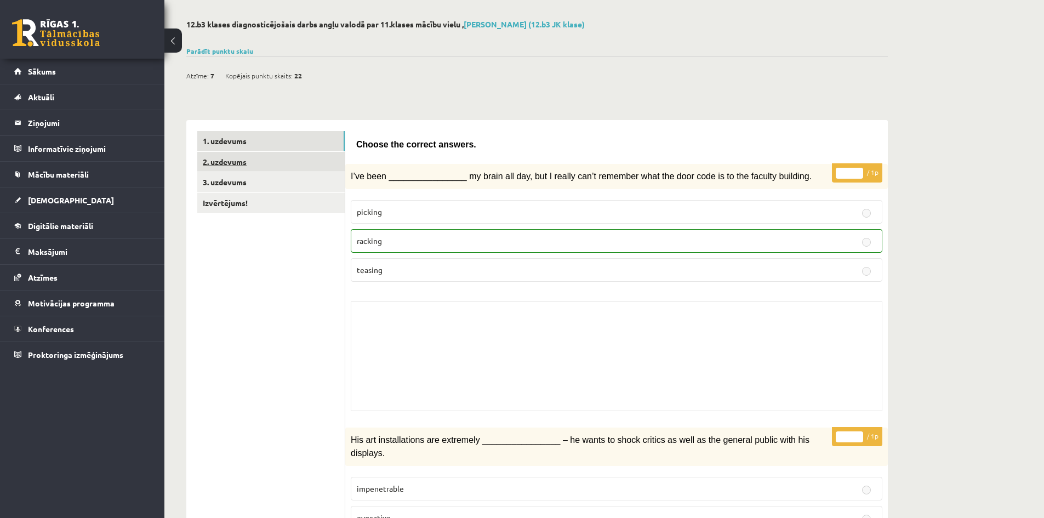
click at [215, 164] on link "2. uzdevums" at bounding box center [270, 162] width 147 height 20
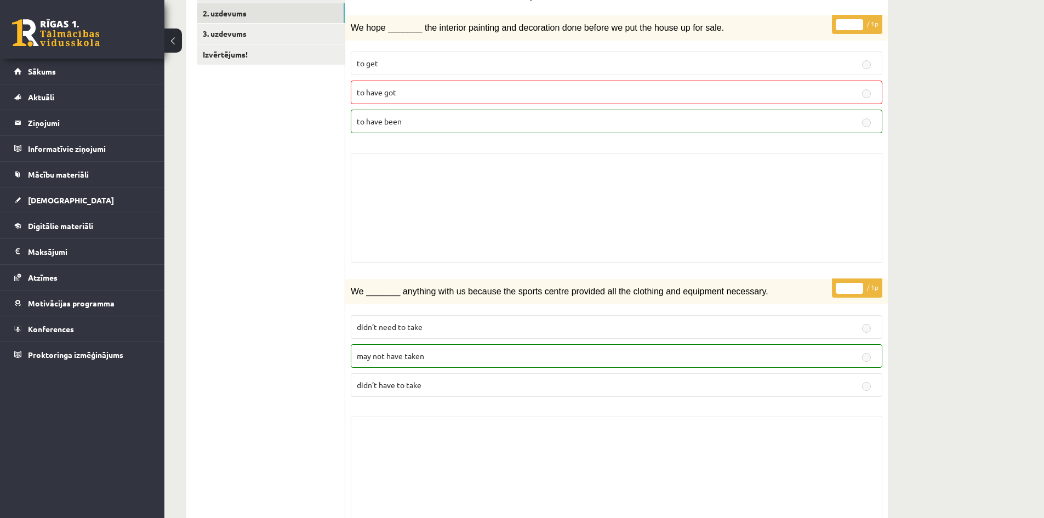
scroll to position [0, 0]
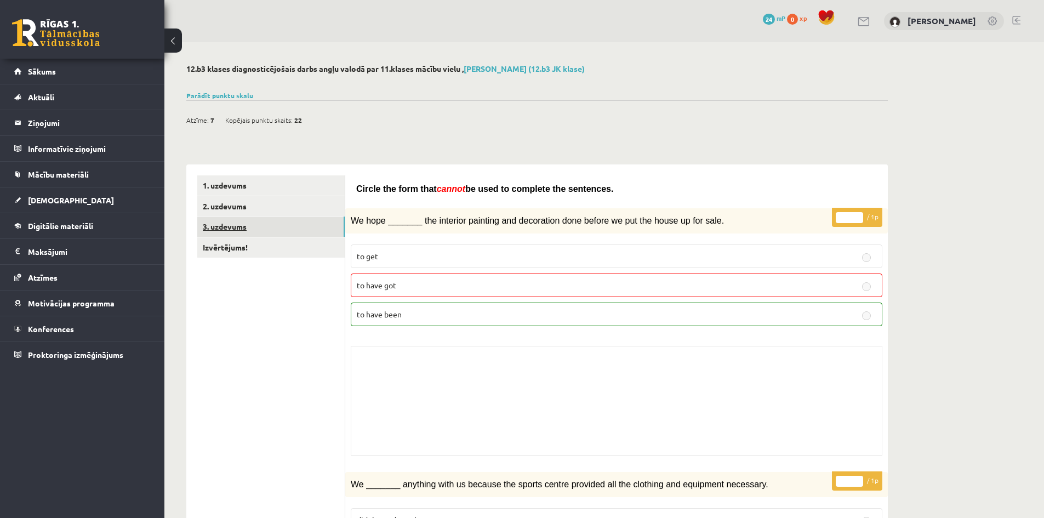
click at [232, 216] on link "3. uzdevums" at bounding box center [270, 226] width 147 height 20
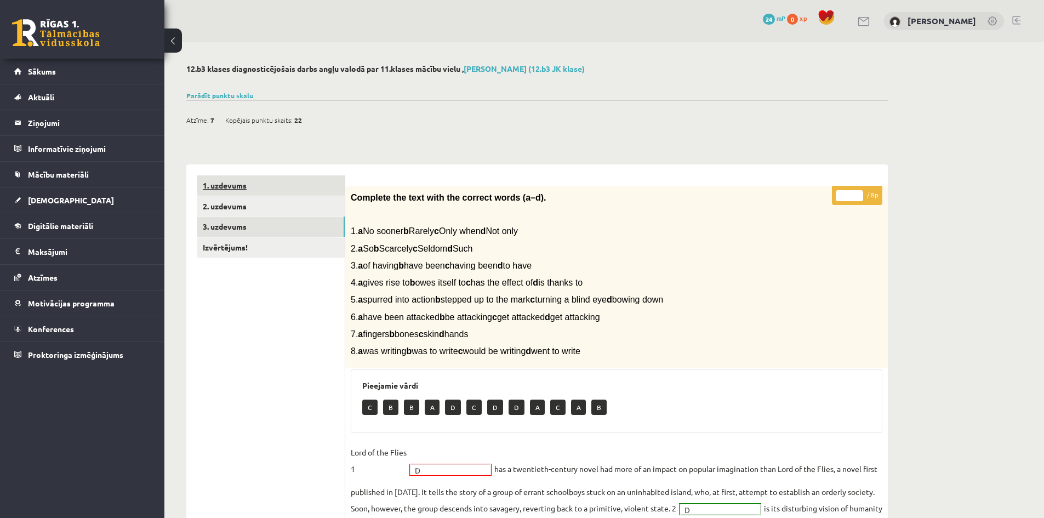
click at [243, 184] on link "1. uzdevums" at bounding box center [270, 185] width 147 height 20
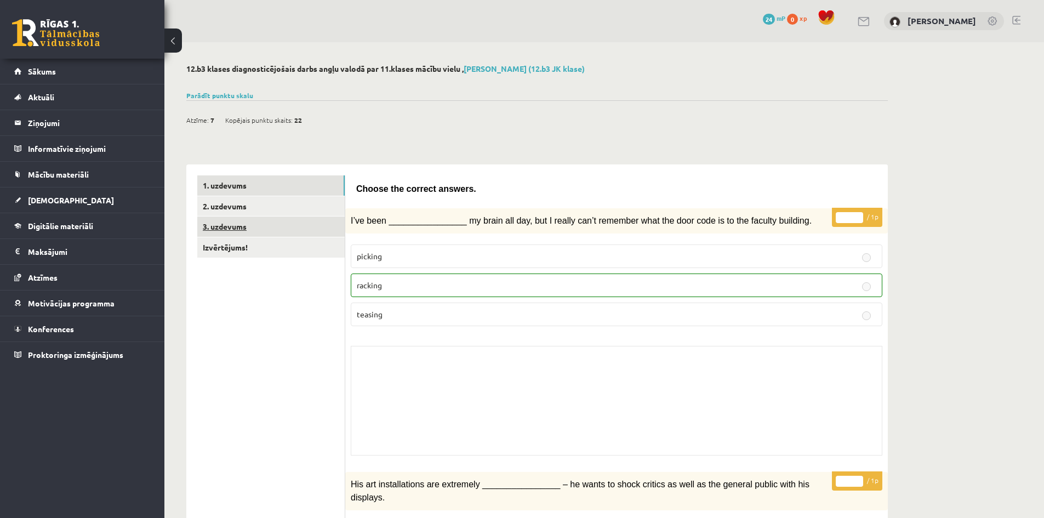
click at [232, 230] on link "3. uzdevums" at bounding box center [270, 226] width 147 height 20
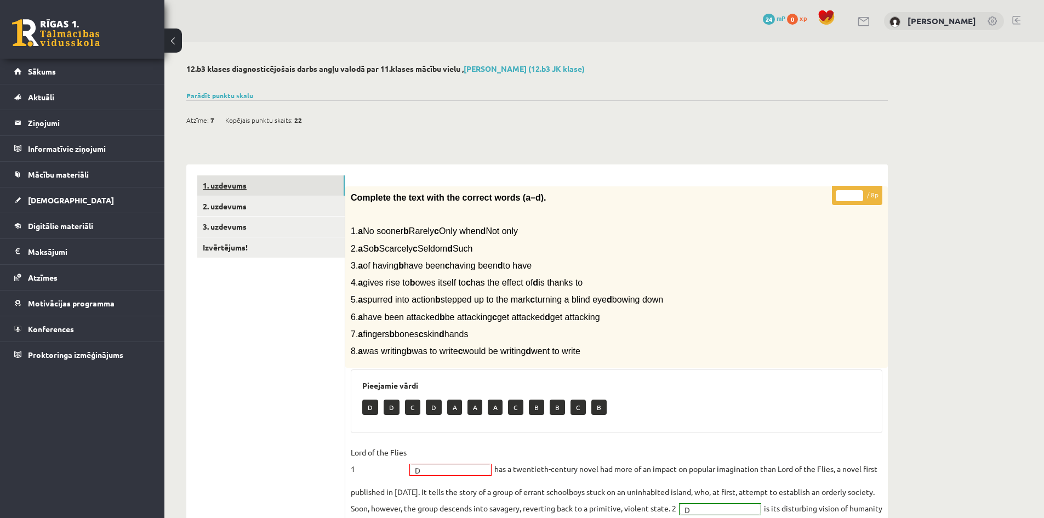
click at [220, 180] on link "1. uzdevums" at bounding box center [270, 185] width 147 height 20
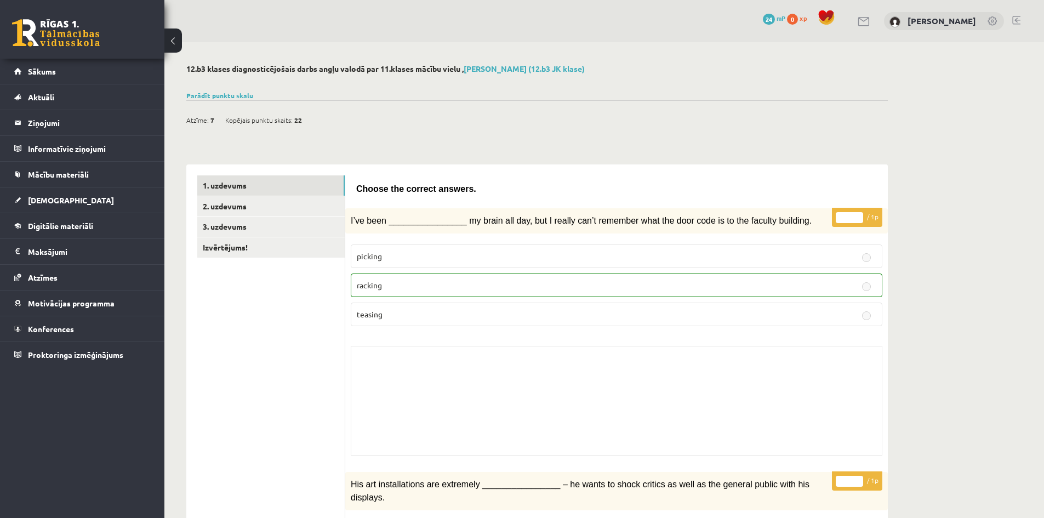
drag, startPoint x: 250, startPoint y: 151, endPoint x: 544, endPoint y: 153, distance: 293.8
click at [73, 203] on link "[DEMOGRAPHIC_DATA]" at bounding box center [82, 199] width 136 height 25
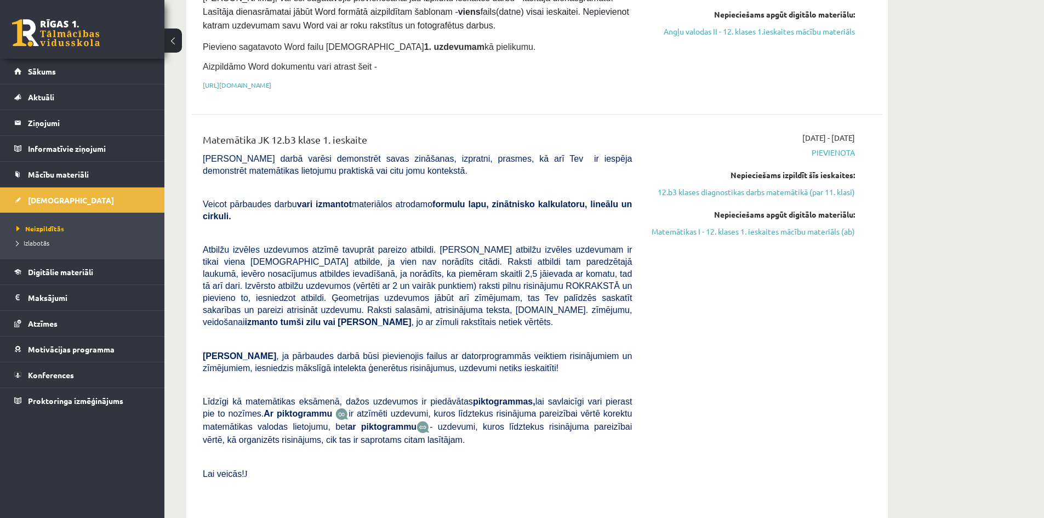
scroll to position [274, 0]
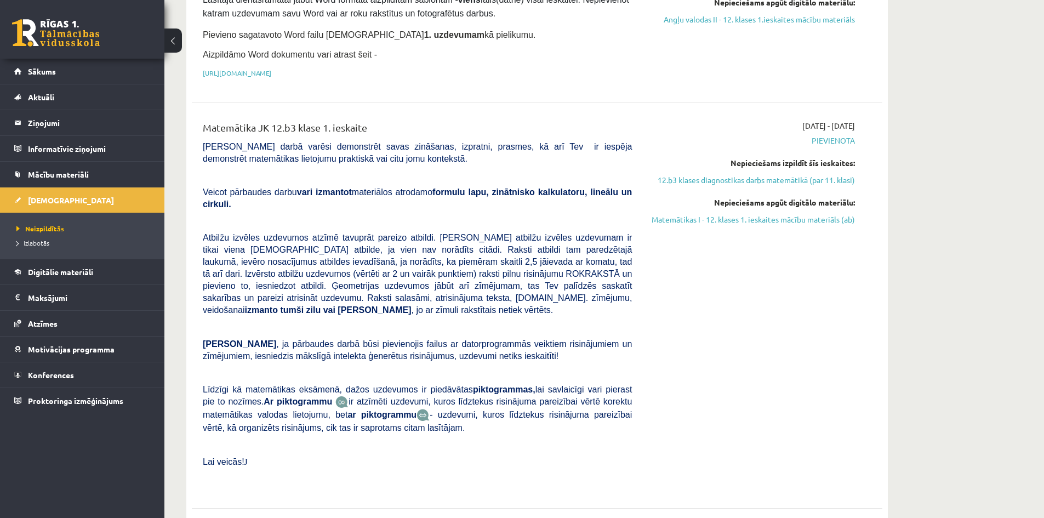
drag, startPoint x: 459, startPoint y: 243, endPoint x: 391, endPoint y: 293, distance: 84.3
click at [391, 293] on div "Matemātika JK 12.b3 klase 1. ieskaite [PERSON_NAME] darbā varēsi demonstrēt sav…" at bounding box center [418, 305] width 446 height 370
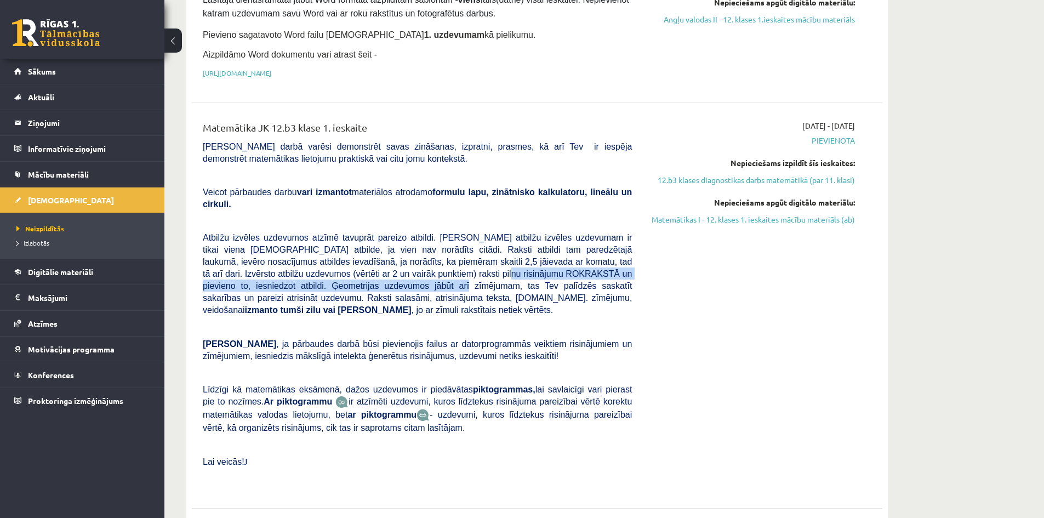
drag, startPoint x: 271, startPoint y: 267, endPoint x: 351, endPoint y: 256, distance: 80.2
click at [351, 256] on span "Atbilžu izvēles uzdevumos atzīmē tavuprāt pareizo atbildi. [PERSON_NAME] atbilž…" at bounding box center [417, 274] width 429 height 82
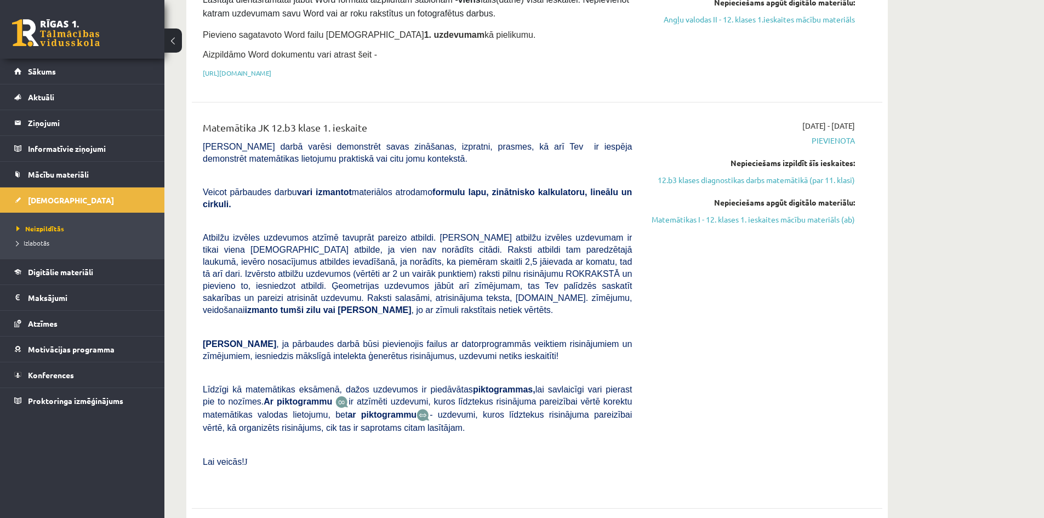
click at [721, 270] on div "[DATE] - [DATE] [GEOGRAPHIC_DATA] Nepieciešams izpildīt šīs ieskaites: 12.b3 kl…" at bounding box center [751, 305] width 223 height 370
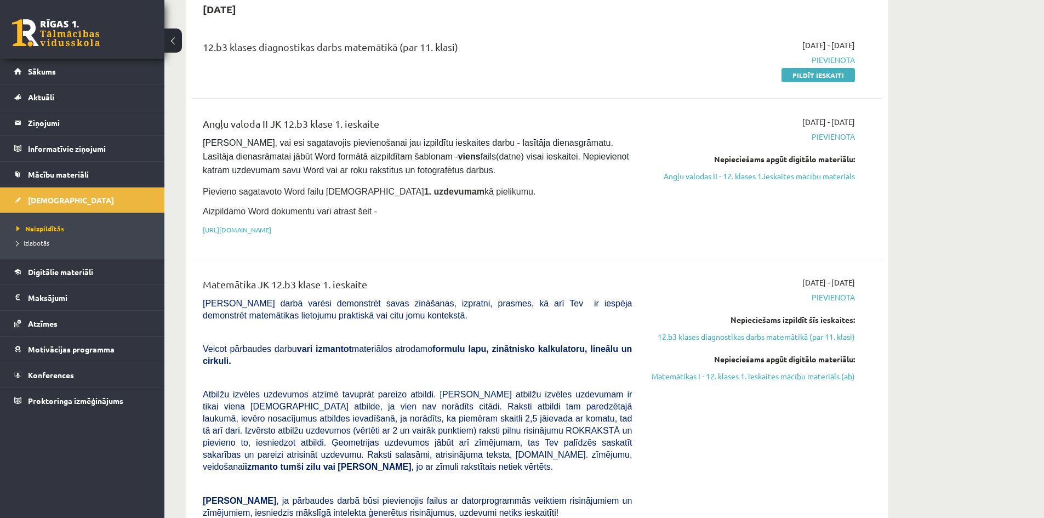
scroll to position [55, 0]
